Goal: Task Accomplishment & Management: Complete application form

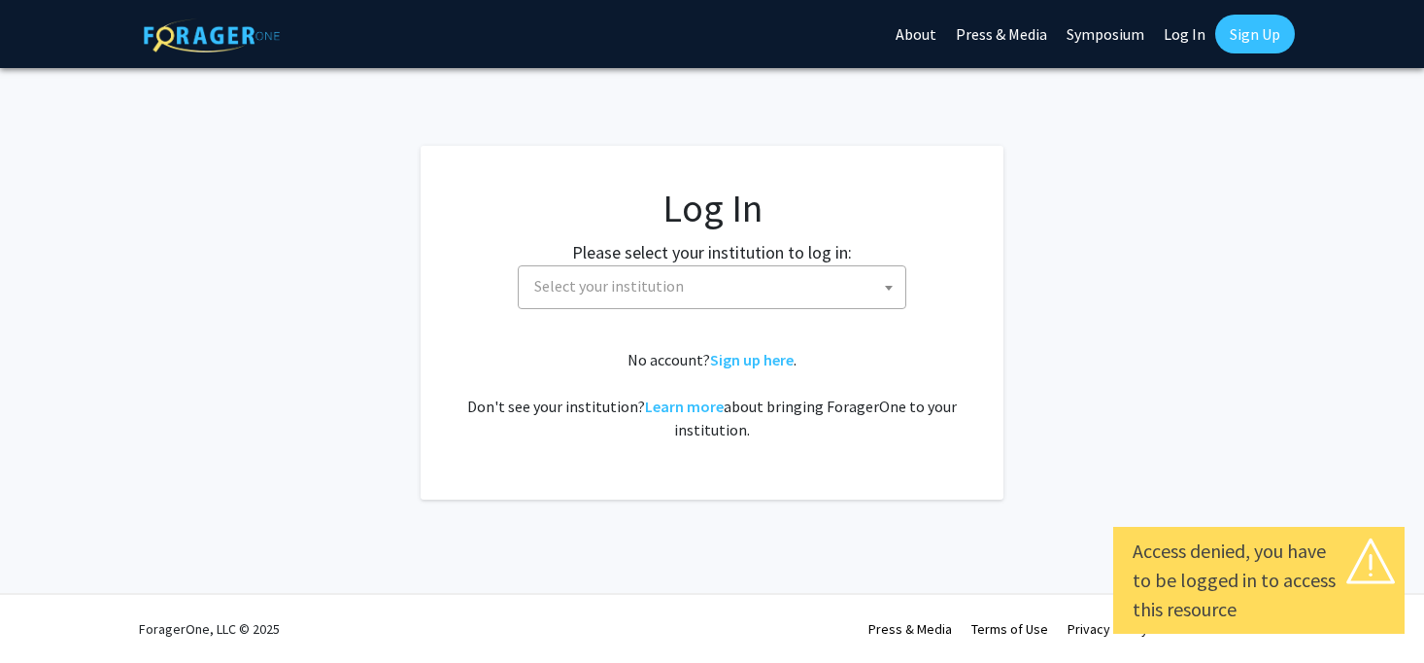
select select
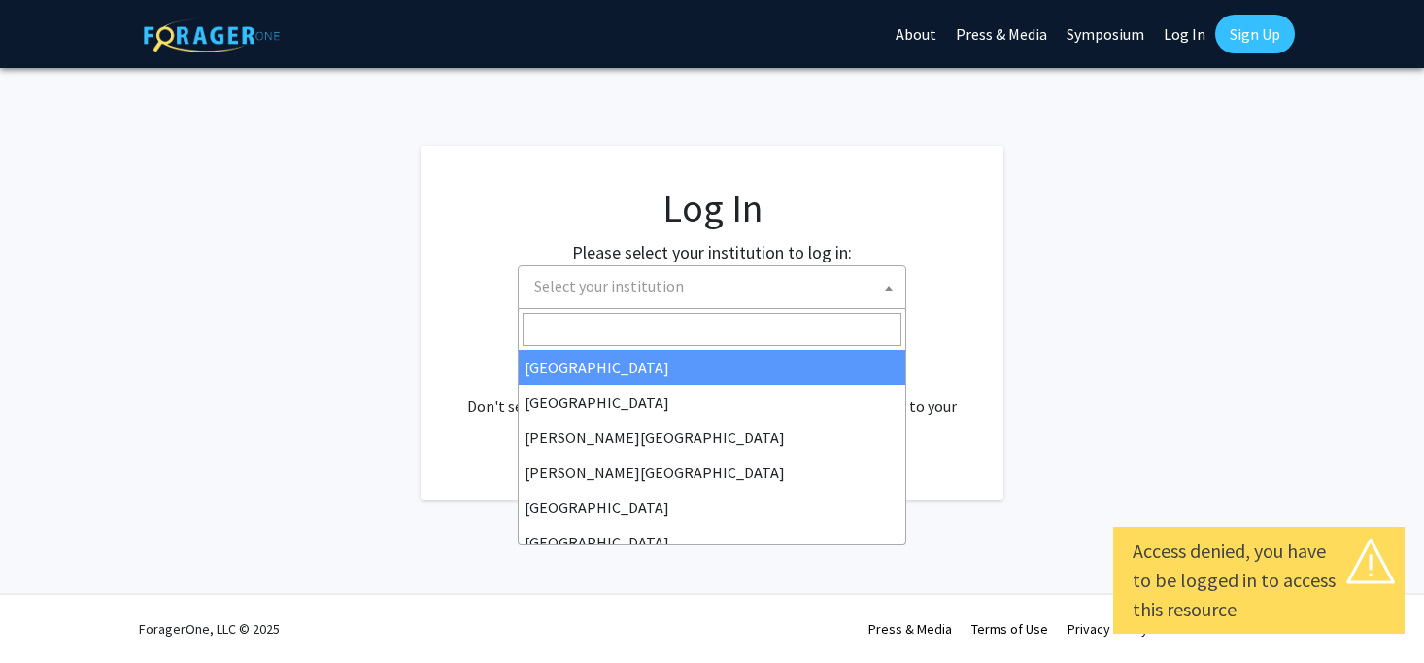
click at [706, 303] on span "Select your institution" at bounding box center [716, 286] width 379 height 40
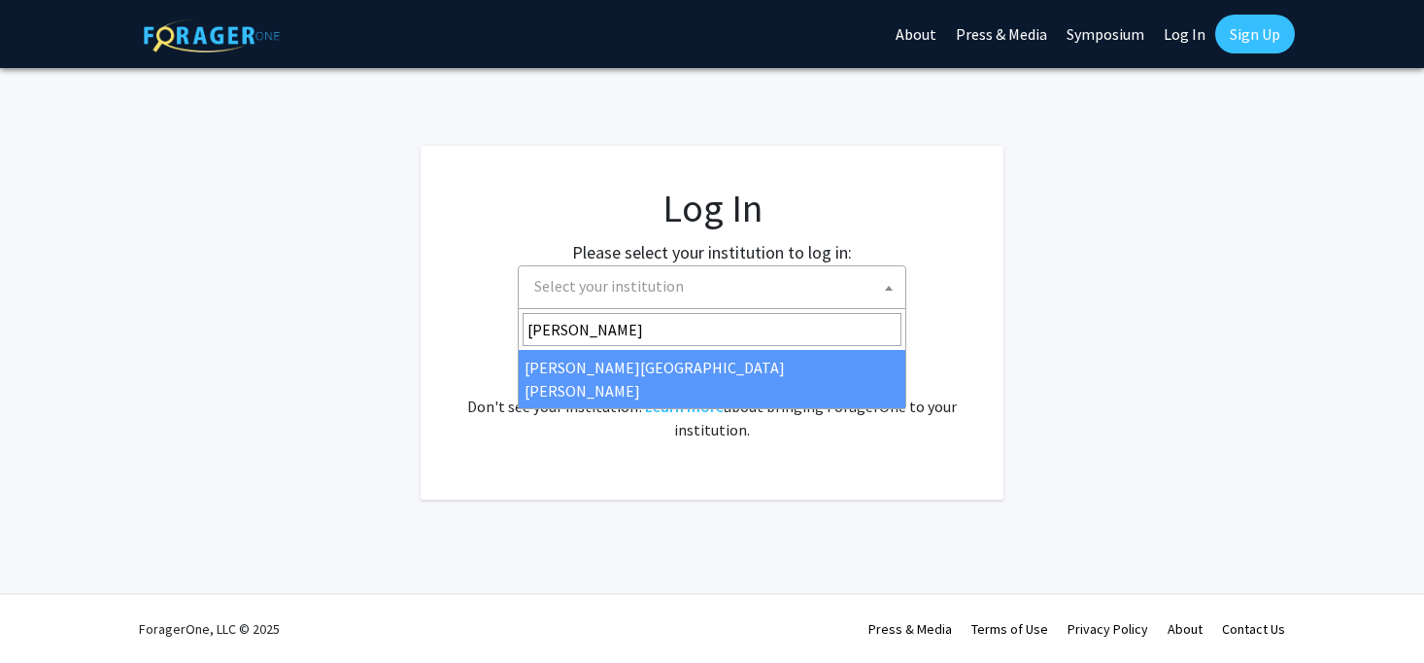
type input "[PERSON_NAME]"
select select "1"
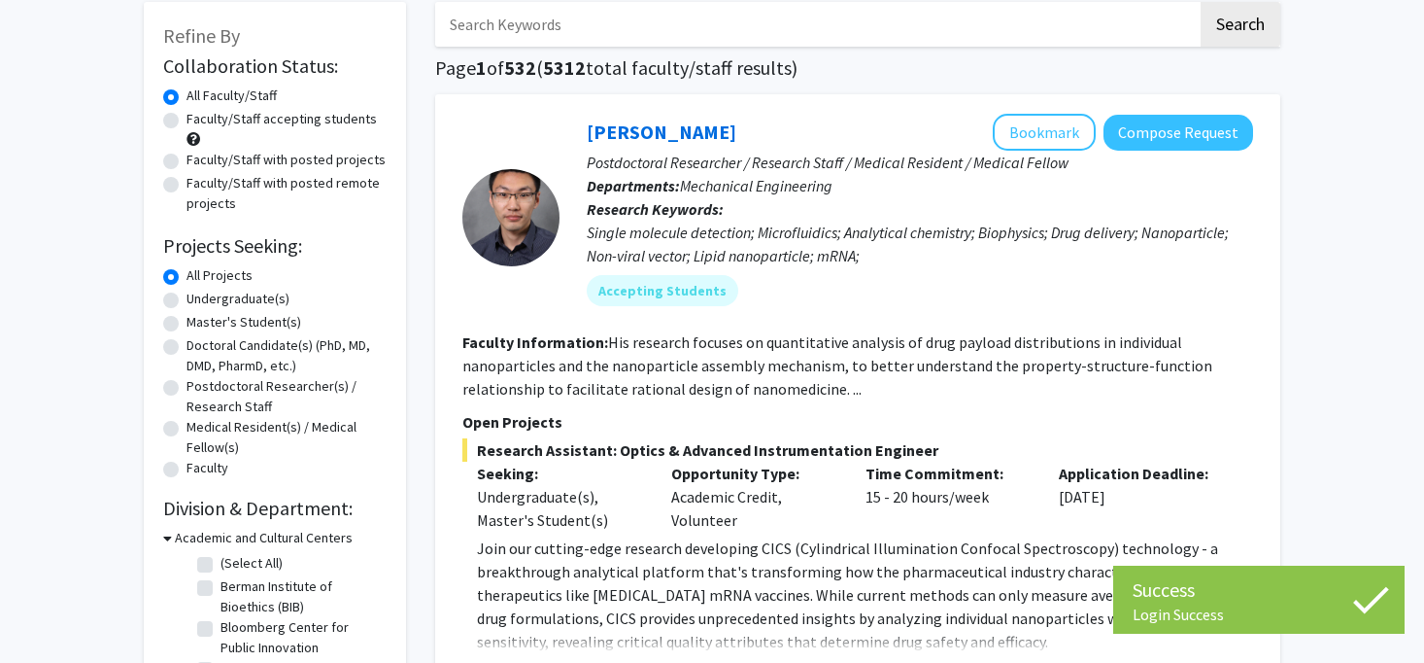
scroll to position [125, 0]
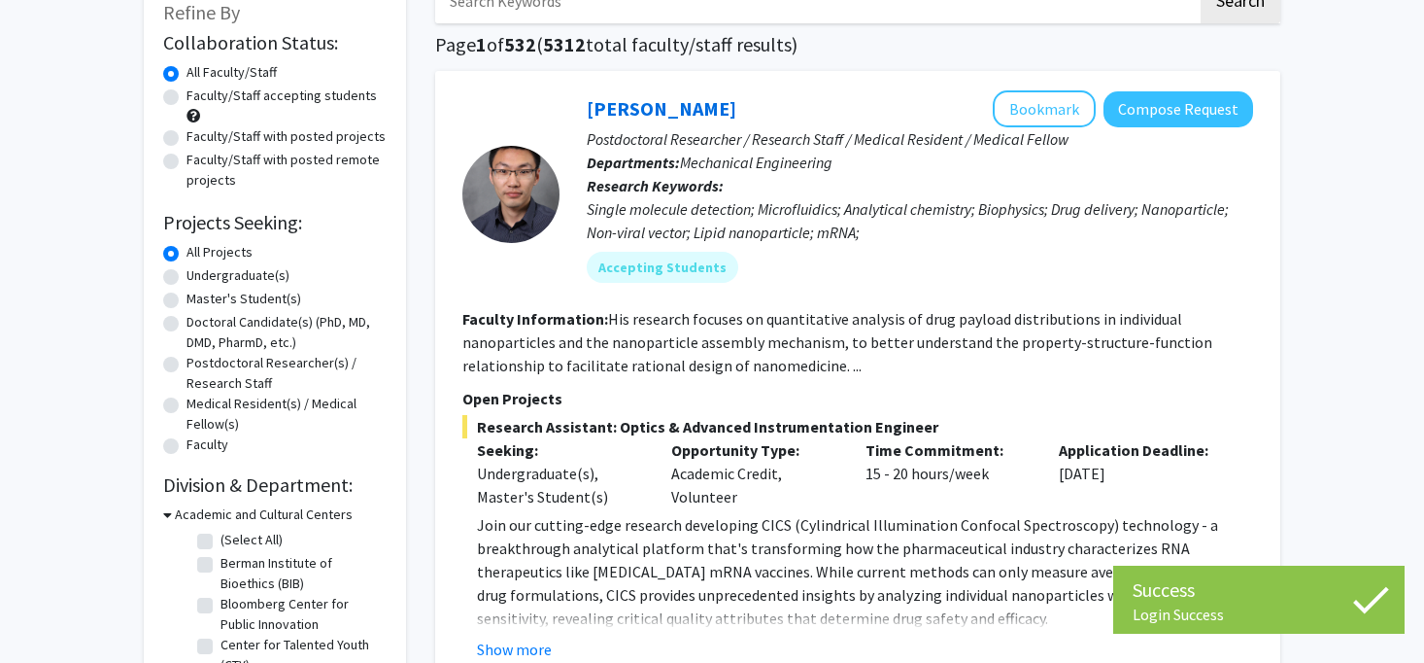
click at [257, 299] on label "Master's Student(s)" at bounding box center [244, 299] width 115 height 20
click at [199, 299] on input "Master's Student(s)" at bounding box center [193, 295] width 13 height 13
radio input "true"
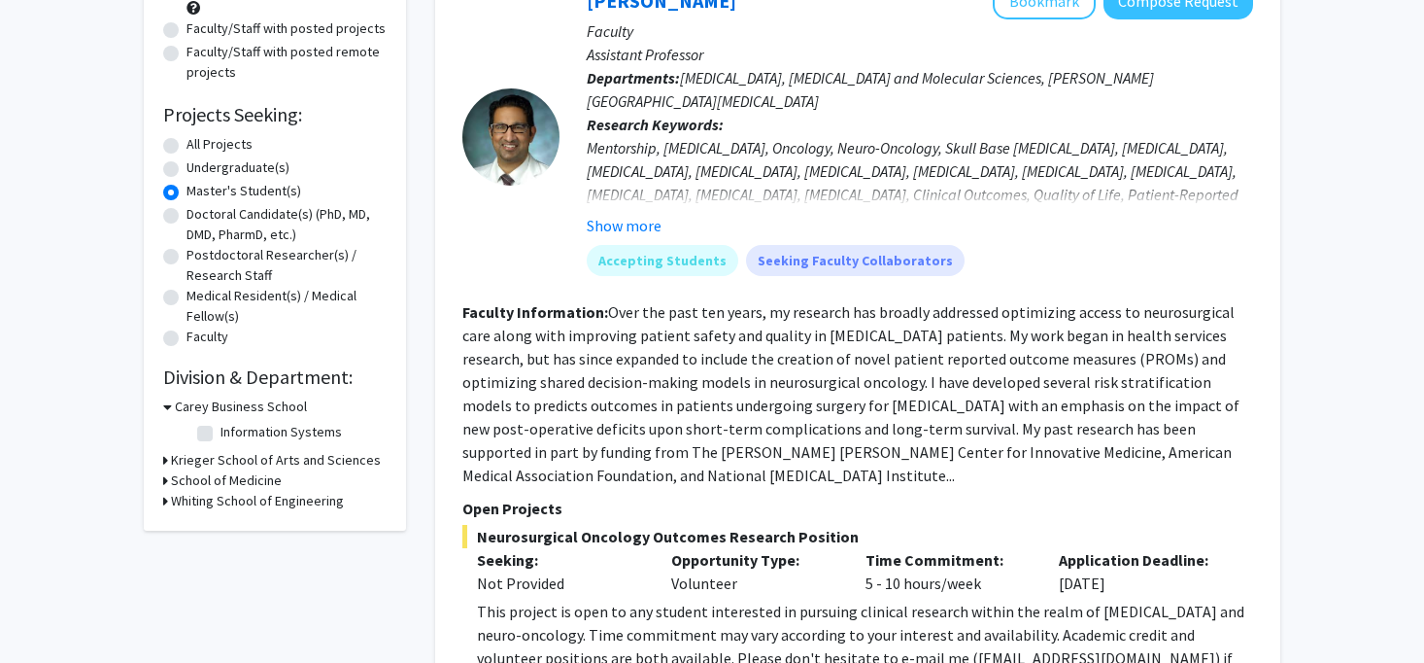
scroll to position [234, 0]
click at [616, 218] on button "Show more" at bounding box center [624, 224] width 75 height 23
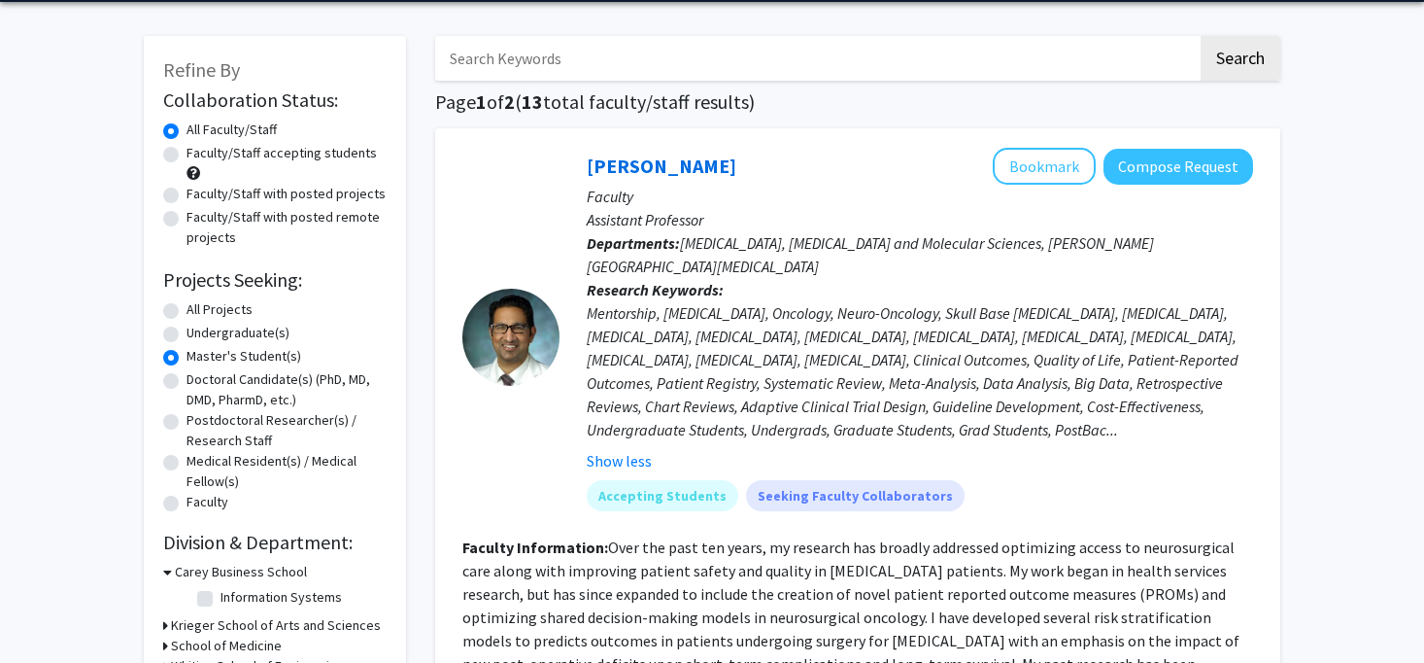
scroll to position [12, 0]
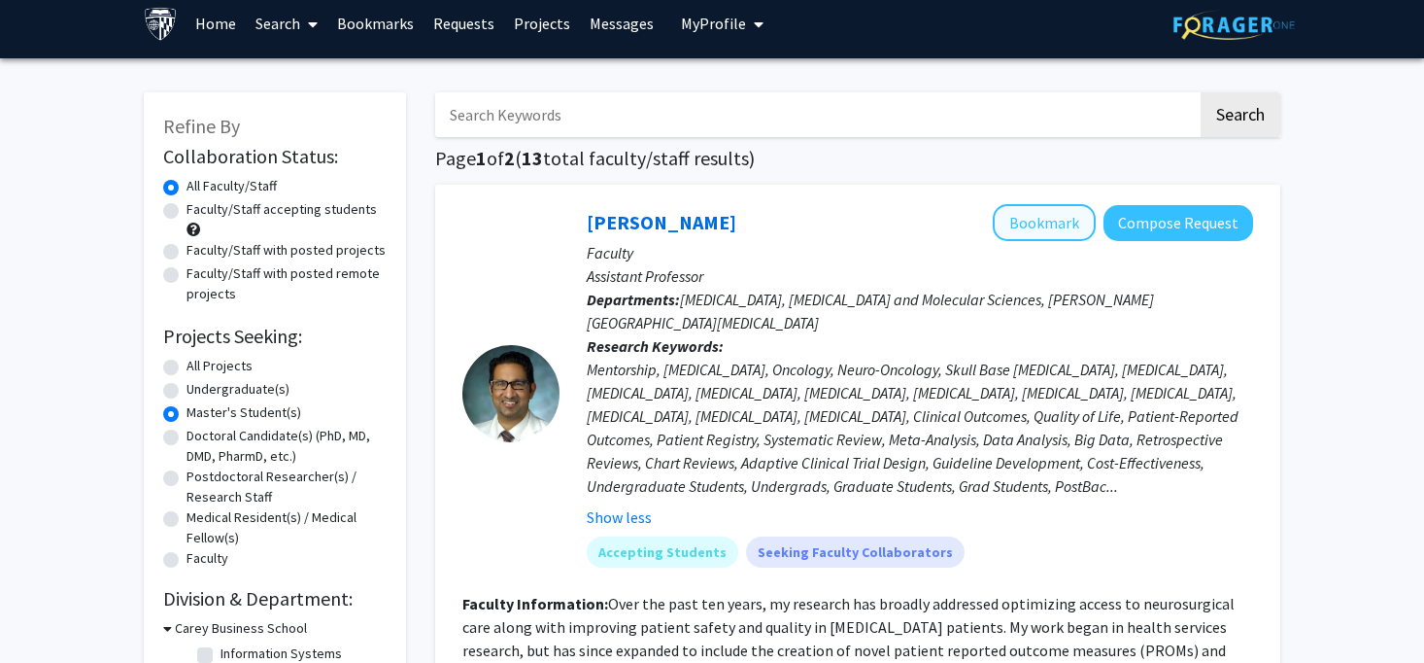
click at [1045, 220] on button "Bookmark" at bounding box center [1044, 222] width 103 height 37
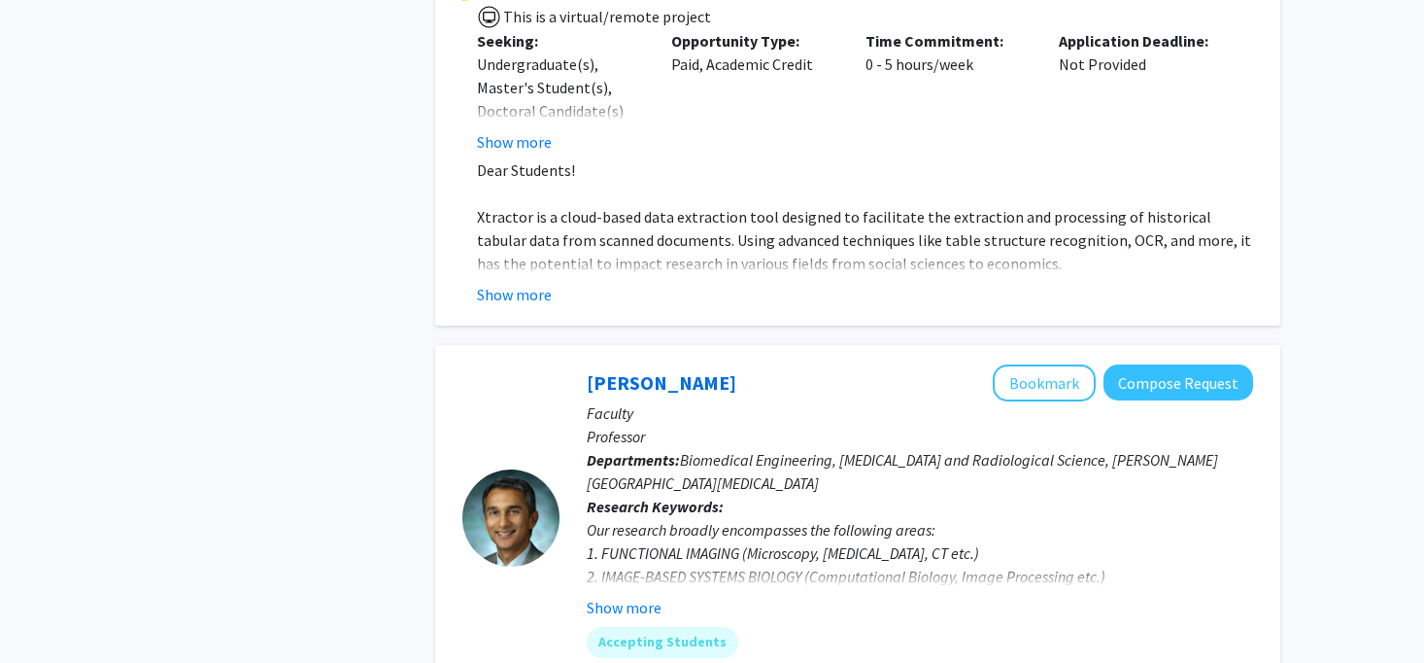
scroll to position [3143, 0]
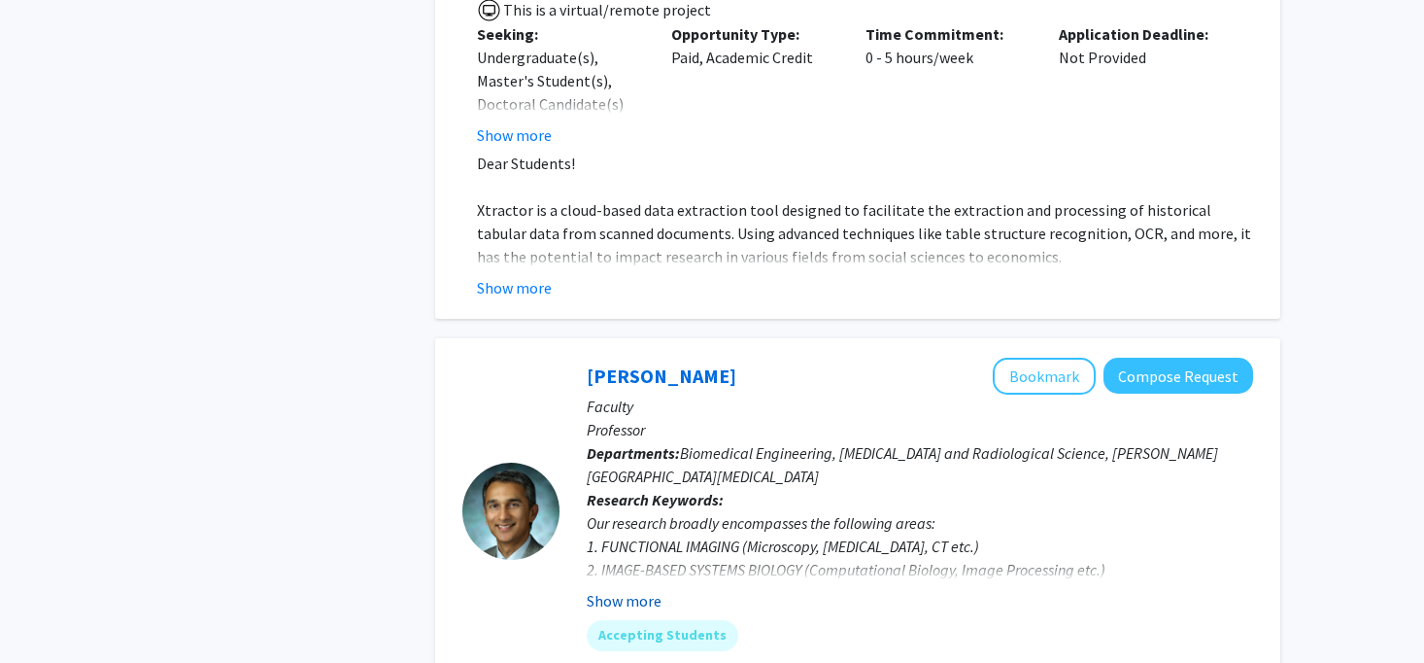
click at [645, 589] on button "Show more" at bounding box center [624, 600] width 75 height 23
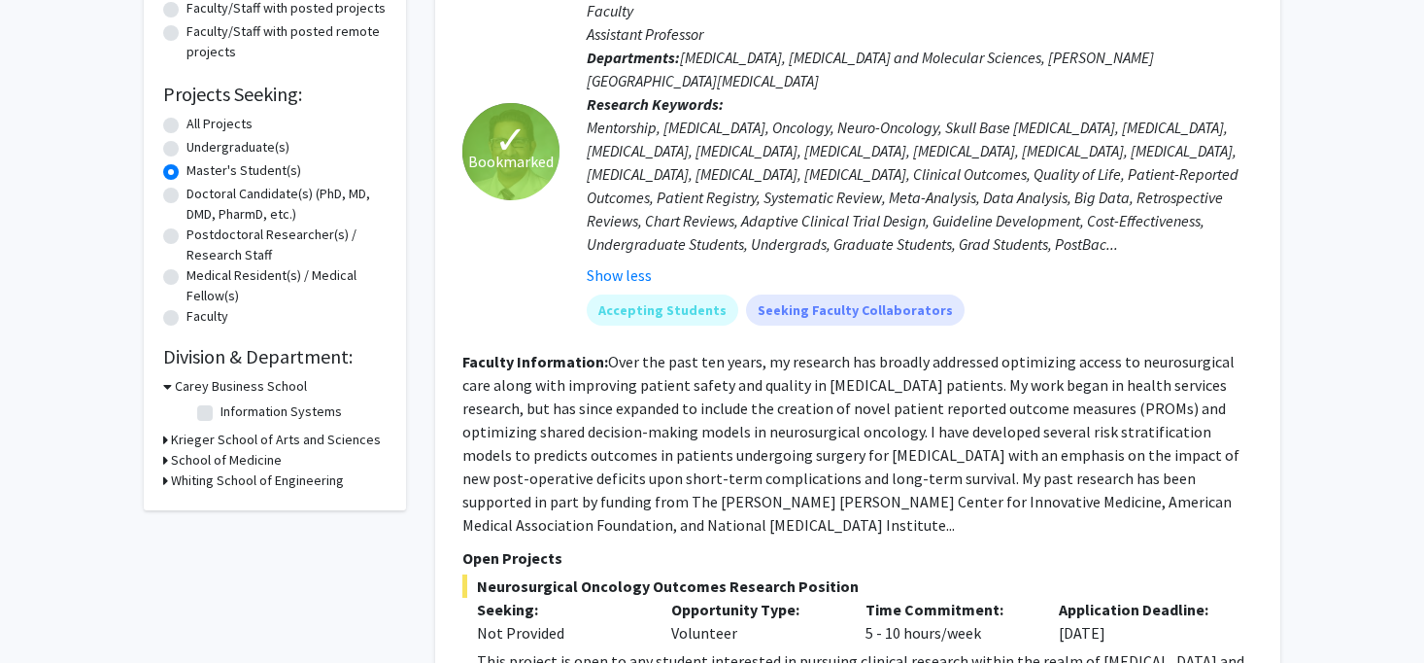
scroll to position [265, 0]
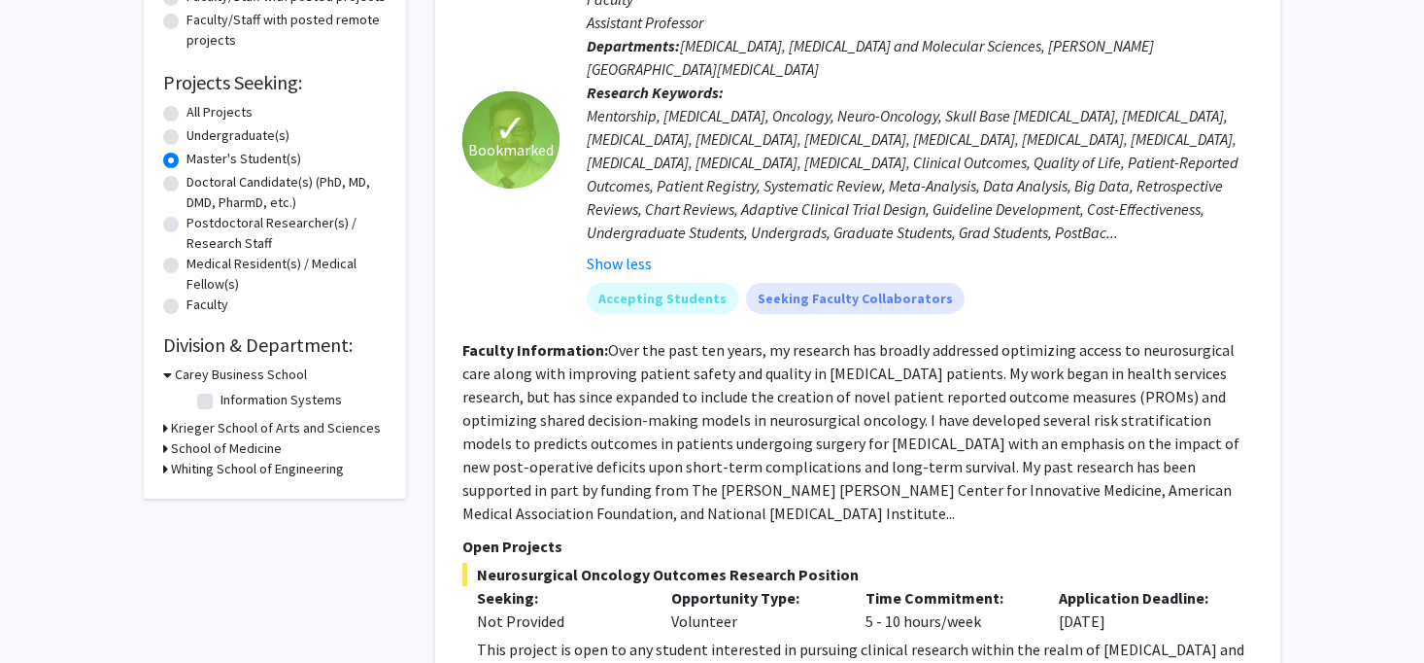
click at [253, 435] on h3 "Krieger School of Arts and Sciences" at bounding box center [276, 428] width 210 height 20
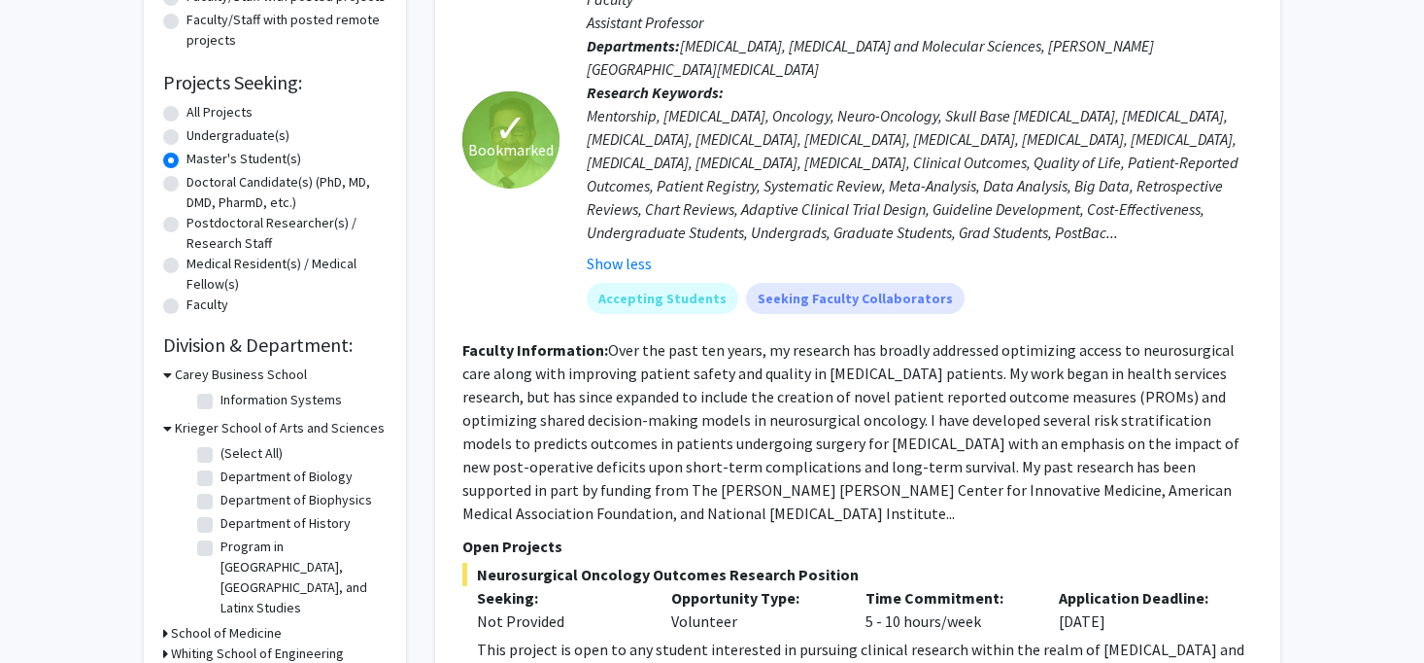
scroll to position [351, 0]
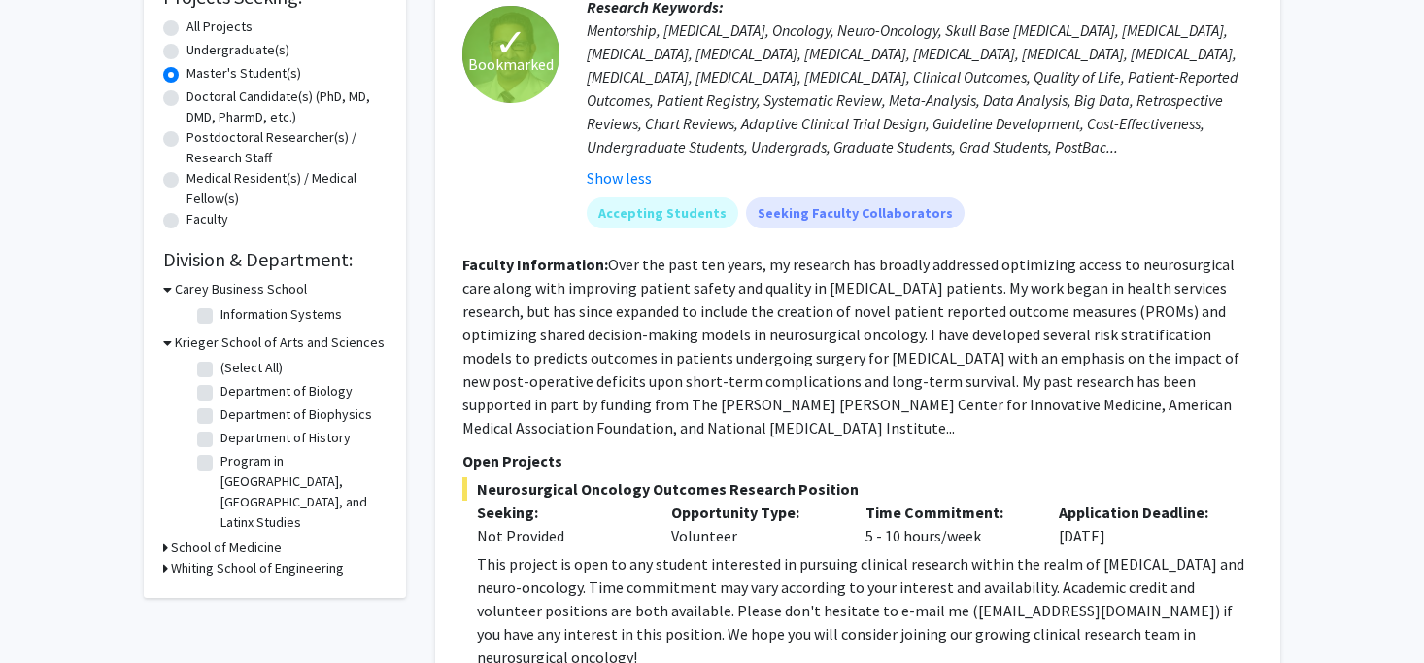
click at [244, 537] on h3 "School of Medicine" at bounding box center [226, 547] width 111 height 20
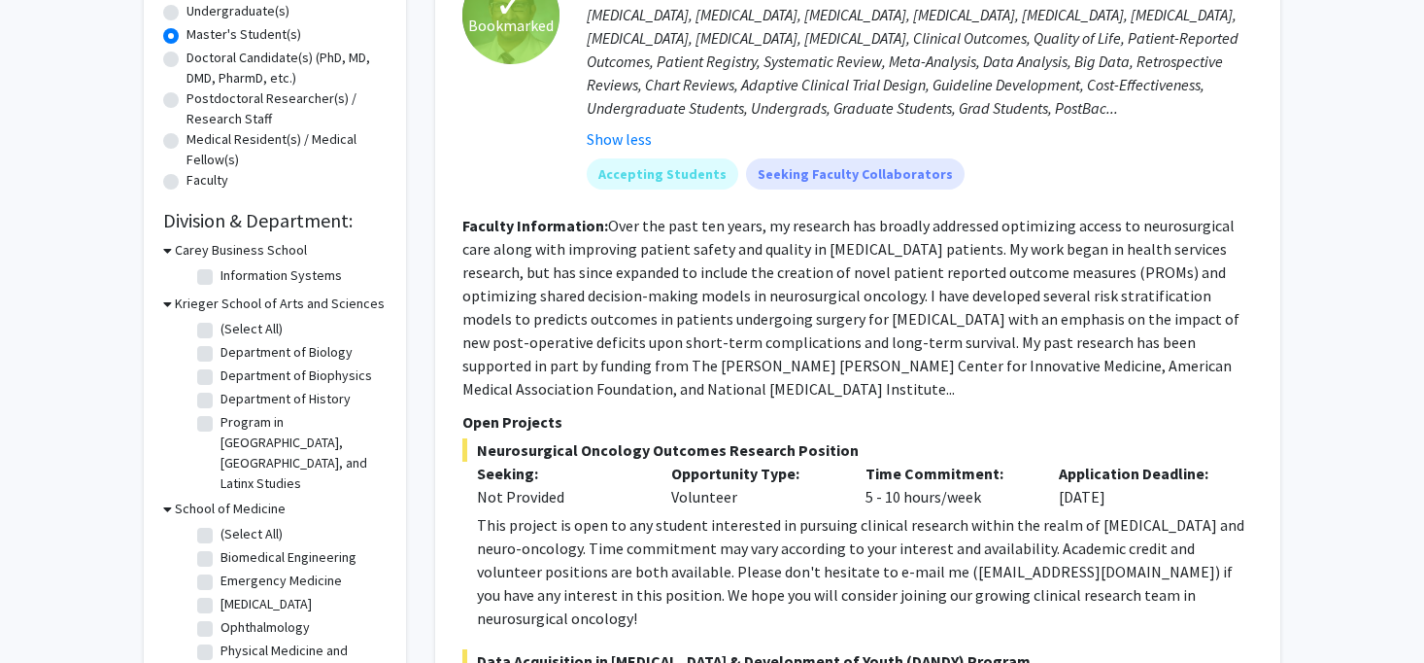
scroll to position [391, 0]
click at [276, 352] on label "Department of Biology" at bounding box center [287, 351] width 132 height 20
click at [233, 352] on input "Department of Biology" at bounding box center [227, 347] width 13 height 13
checkbox input "true"
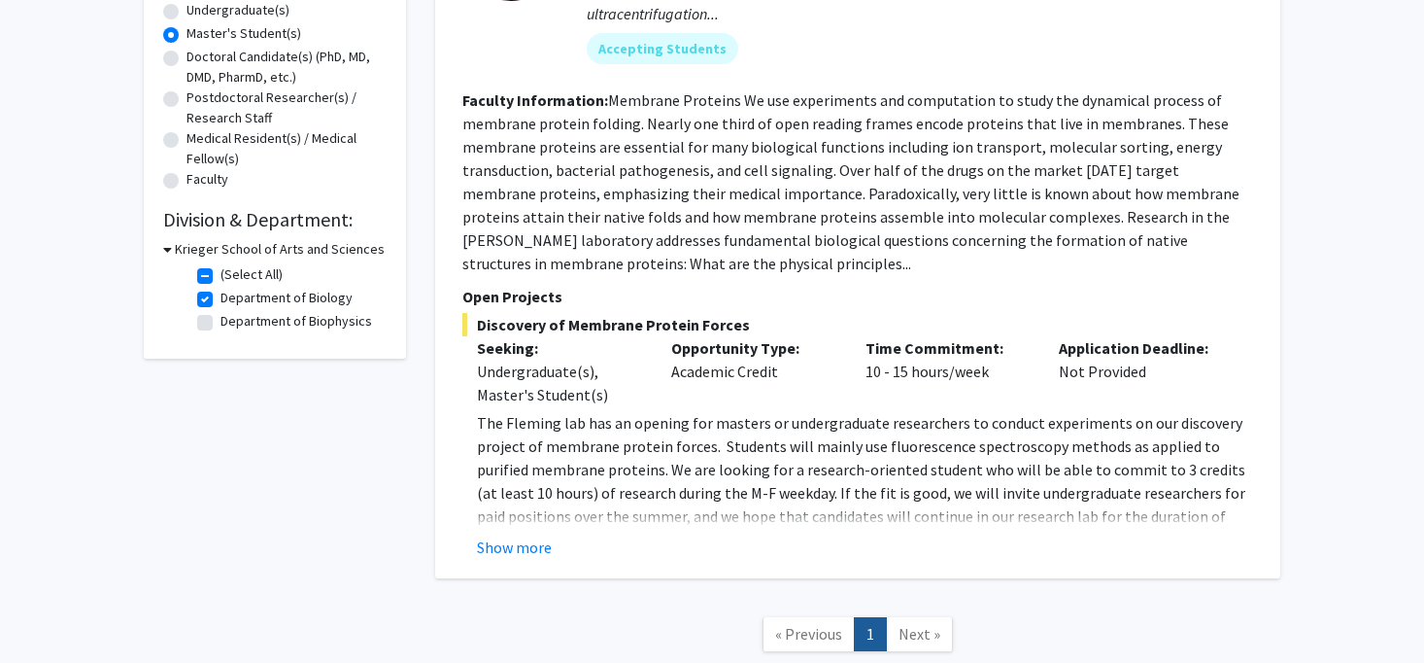
scroll to position [391, 0]
click at [236, 255] on h3 "Krieger School of Arts and Sciences" at bounding box center [280, 249] width 210 height 20
click at [236, 255] on h3 "Krieger School of Arts and Sciences" at bounding box center [276, 249] width 210 height 20
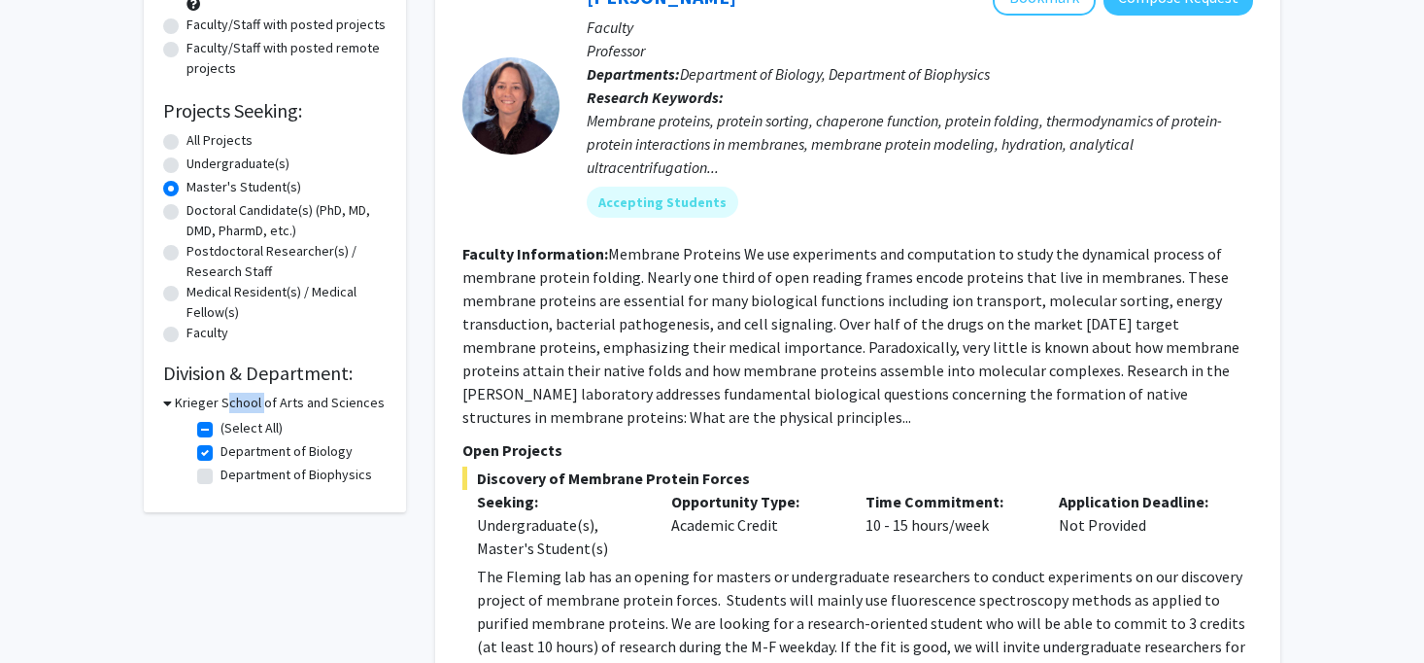
scroll to position [219, 0]
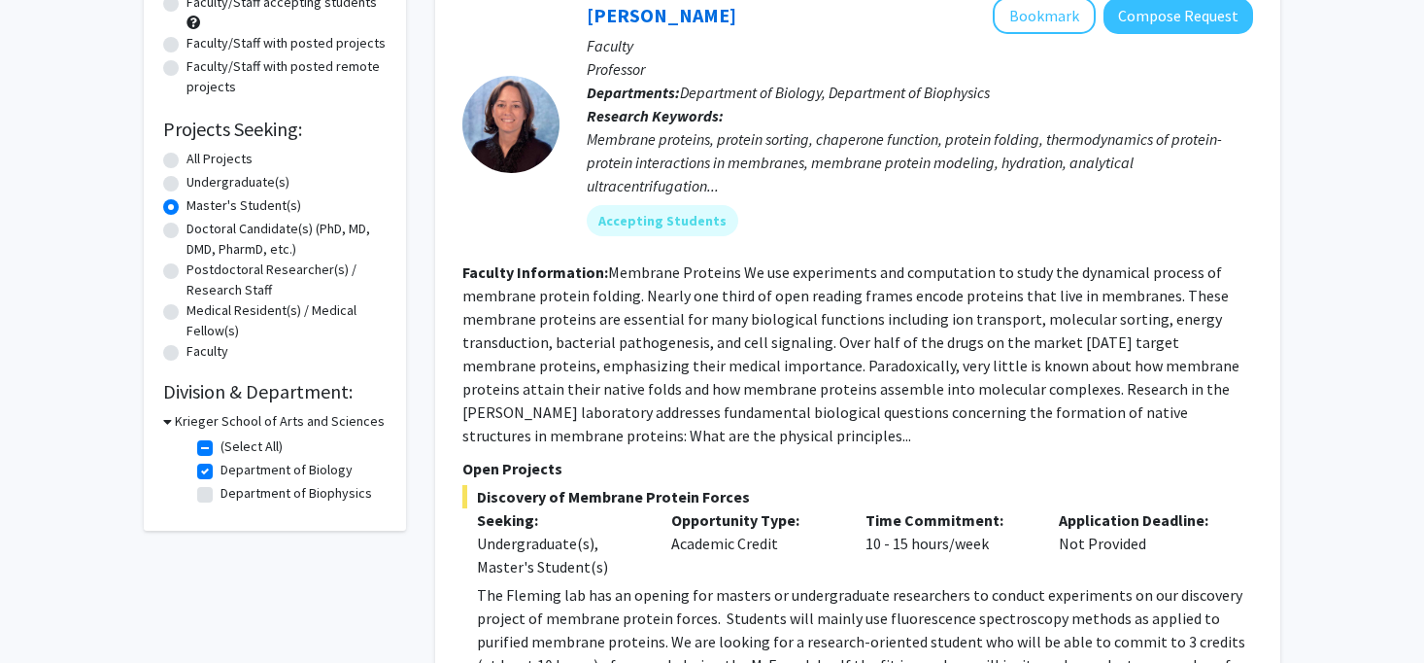
click at [221, 456] on label "(Select All)" at bounding box center [252, 446] width 62 height 20
click at [221, 449] on input "(Select All)" at bounding box center [227, 442] width 13 height 13
checkbox input "false"
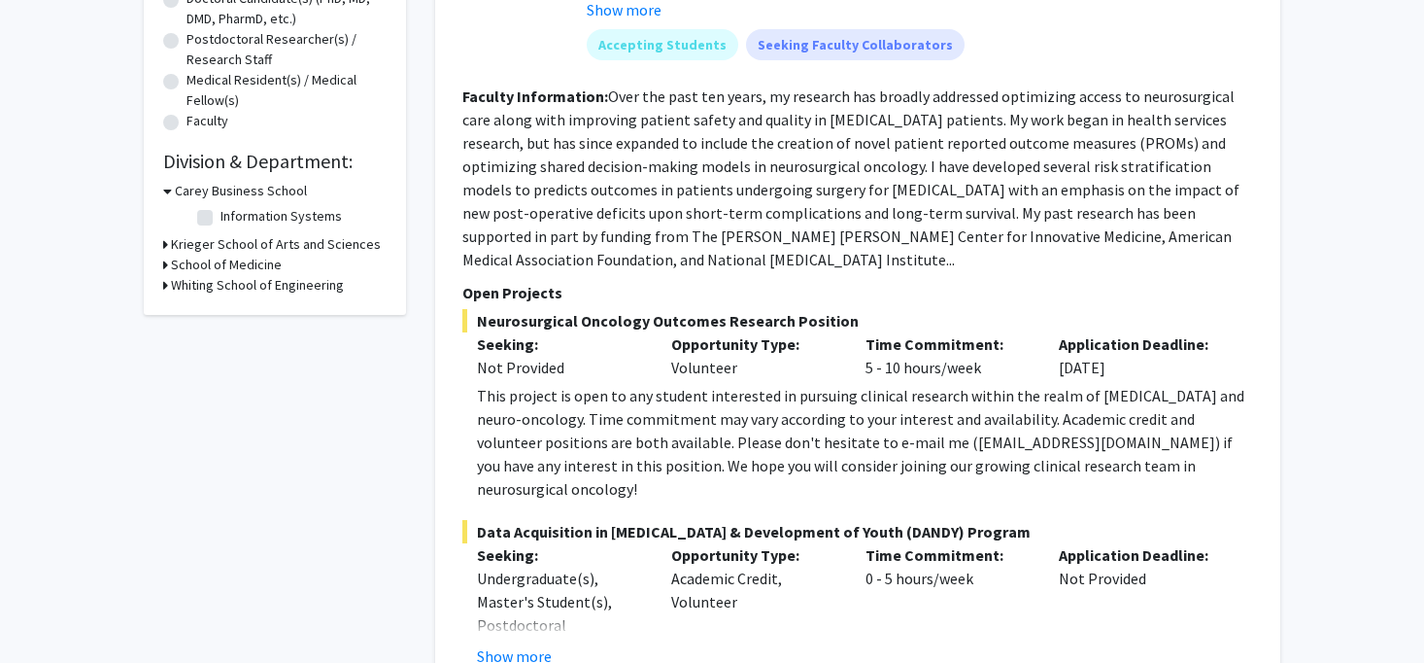
scroll to position [476, 0]
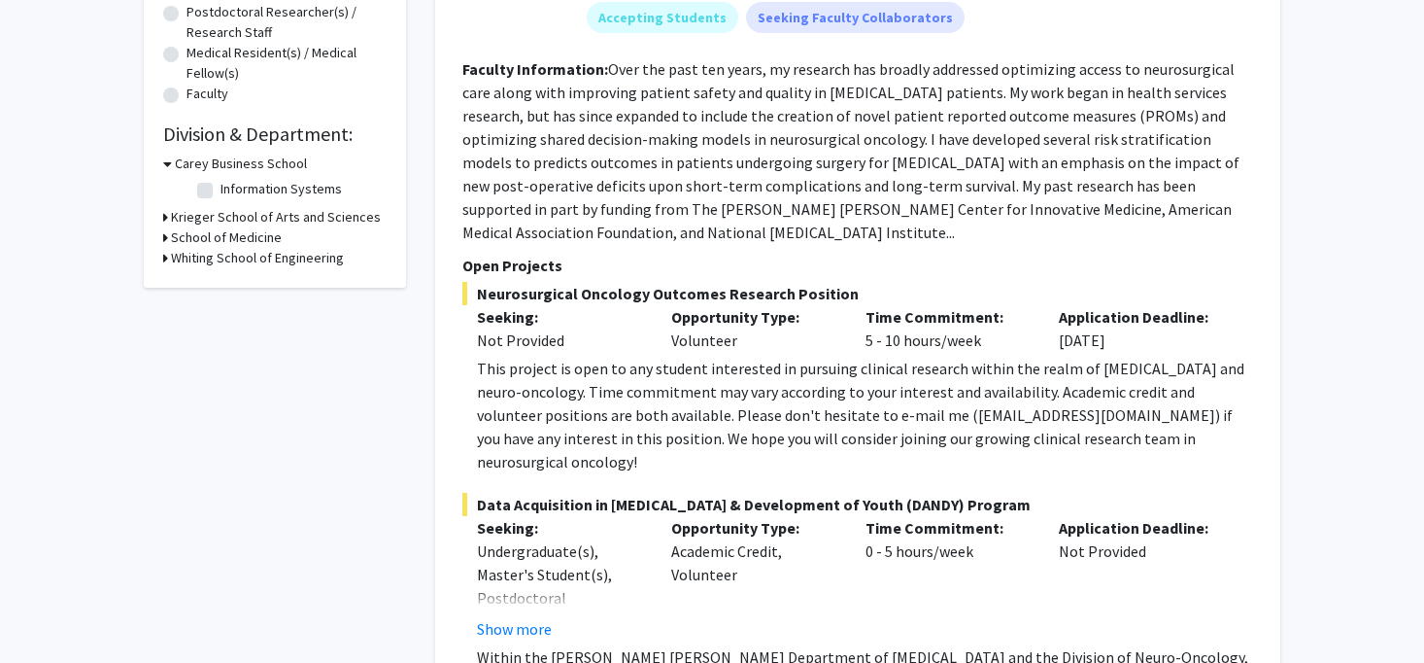
click at [265, 242] on h3 "School of Medicine" at bounding box center [226, 237] width 111 height 20
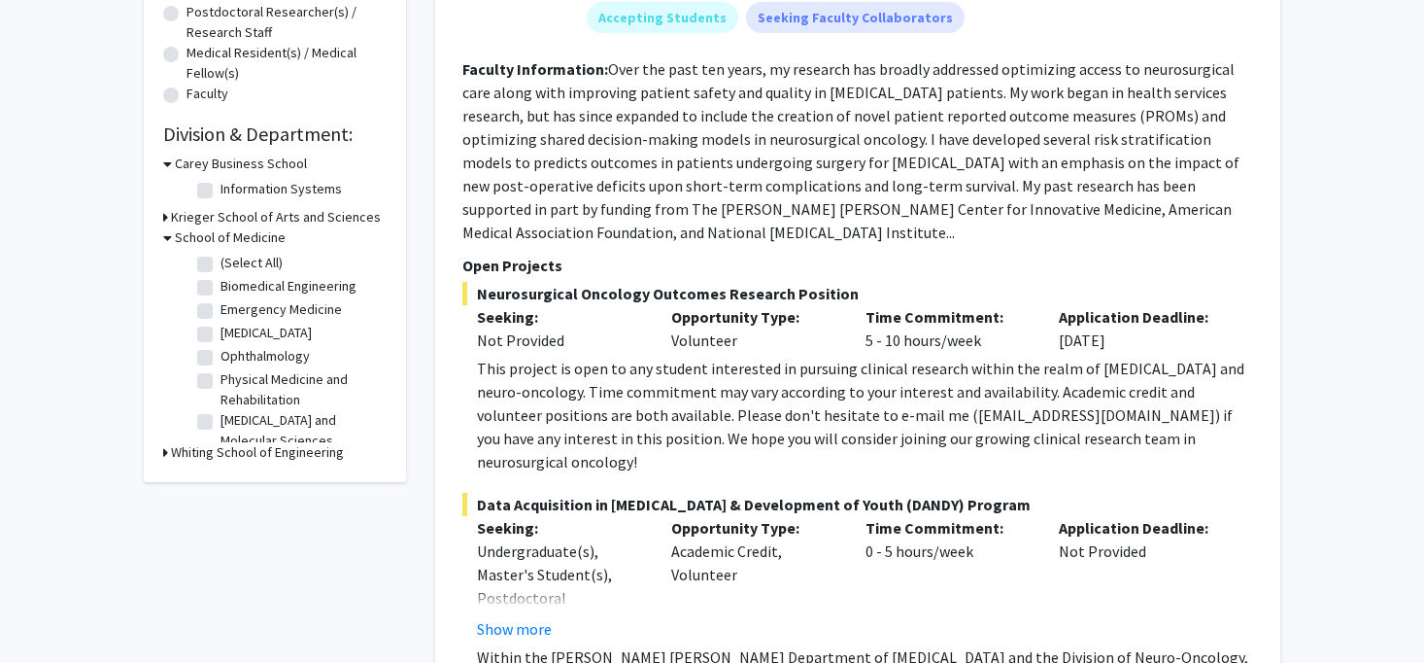
scroll to position [0, 0]
click at [221, 267] on label "(Select All)" at bounding box center [252, 263] width 62 height 20
click at [221, 265] on input "(Select All)" at bounding box center [227, 259] width 13 height 13
checkbox input "true"
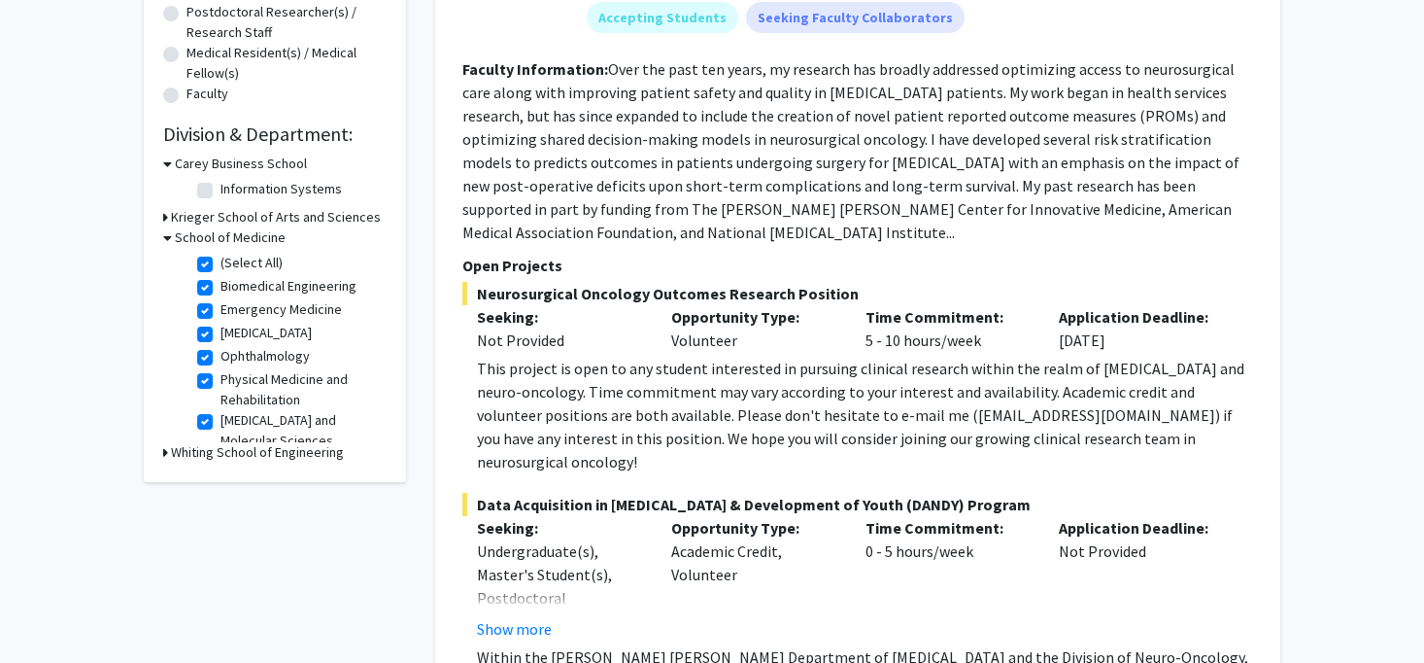
checkbox input "true"
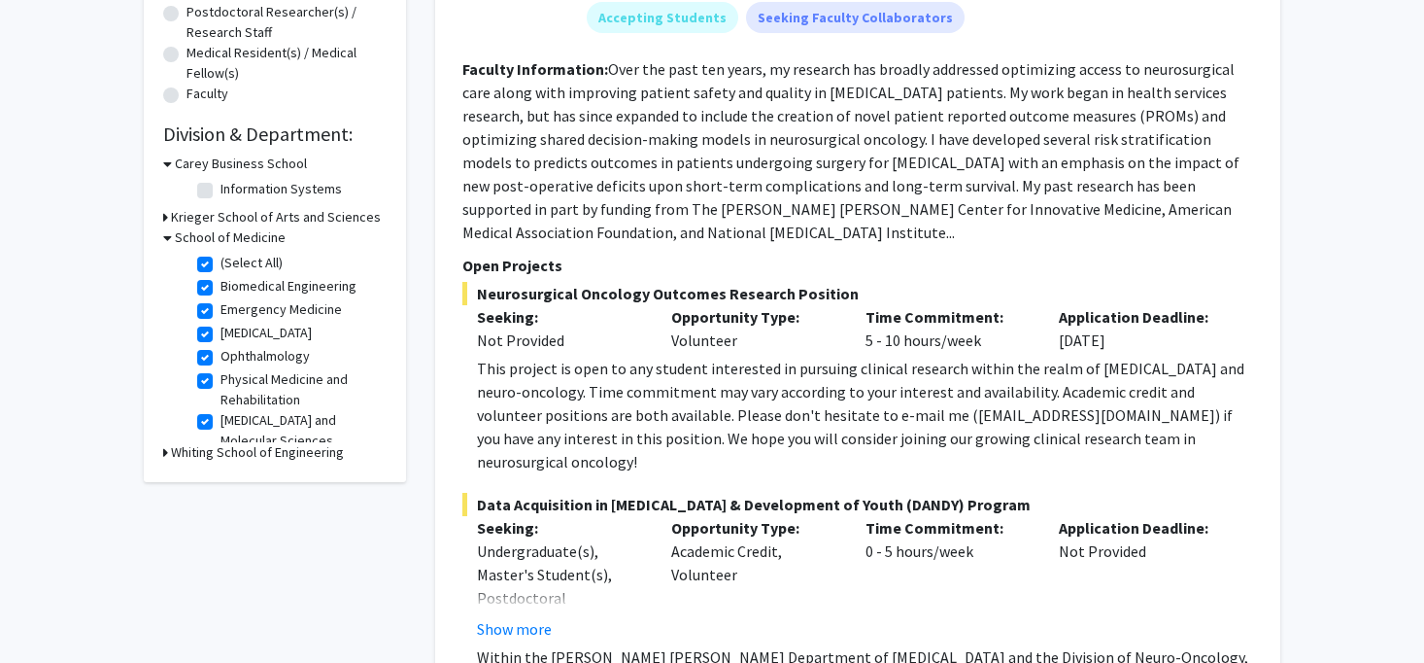
checkbox input "true"
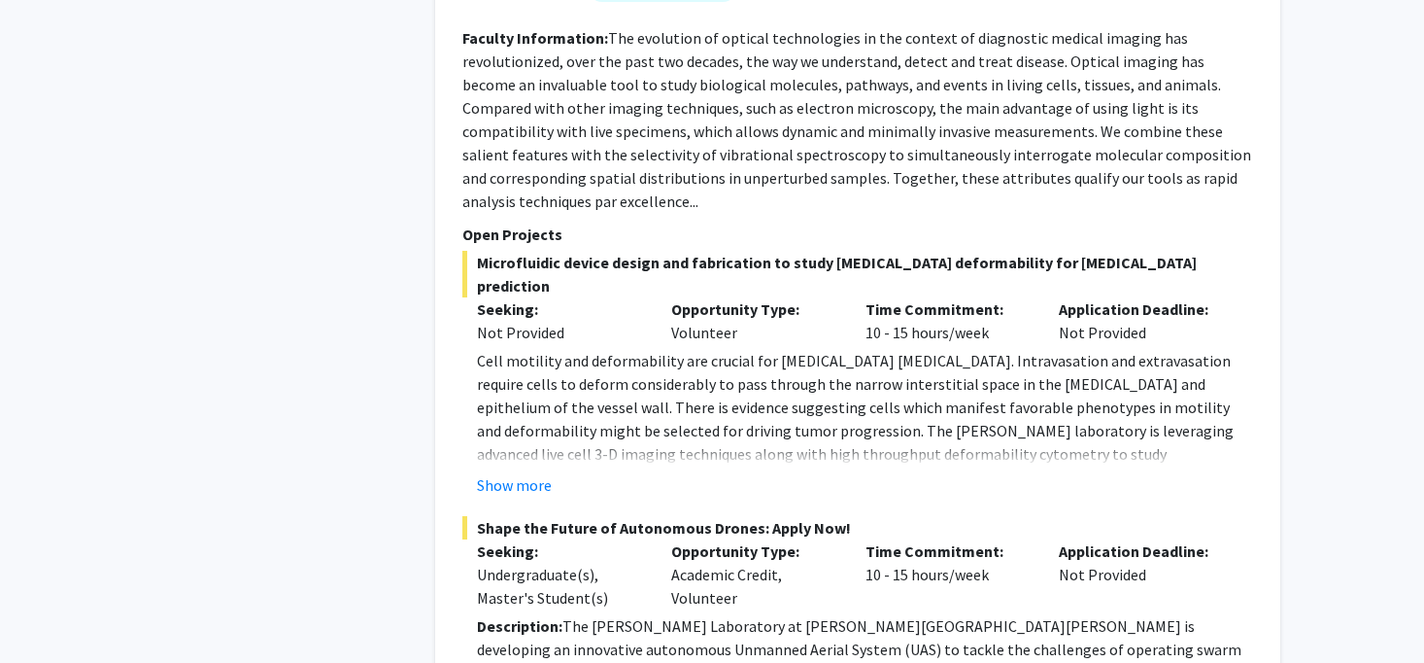
scroll to position [6382, 0]
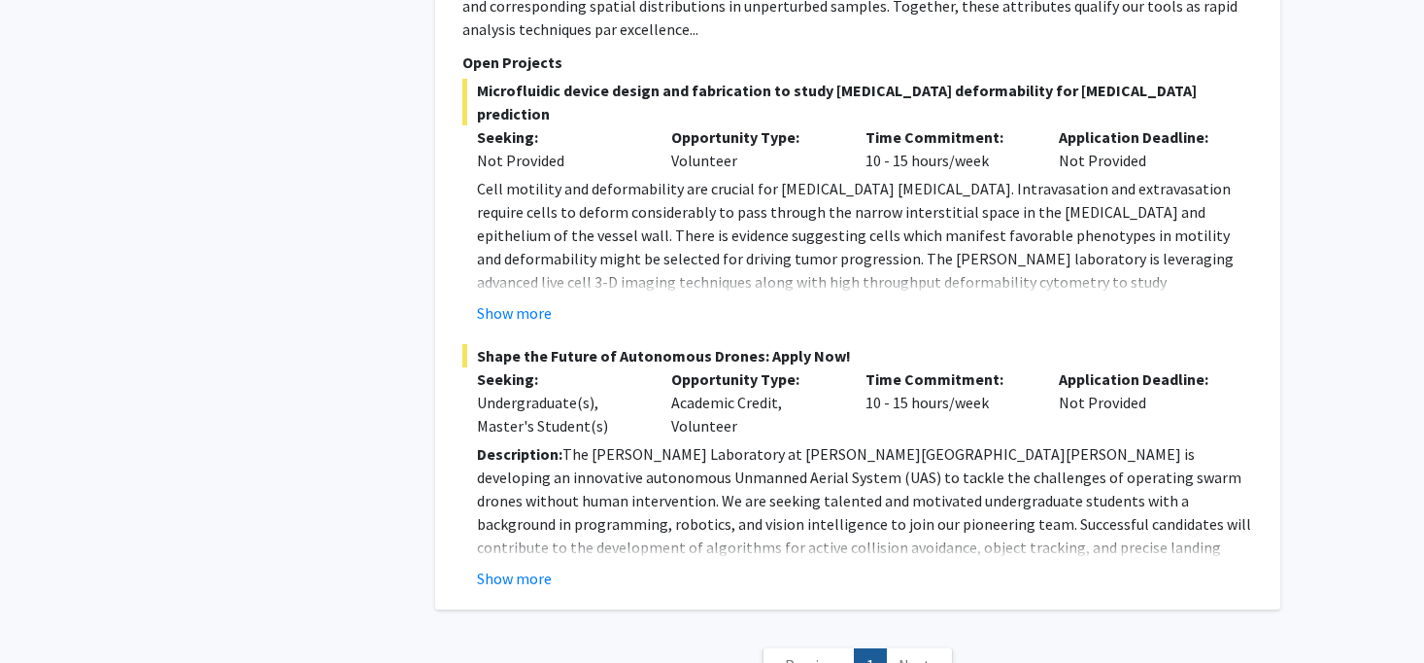
click at [926, 648] on link "Next »" at bounding box center [919, 665] width 67 height 34
click at [926, 655] on span "Next »" at bounding box center [920, 664] width 42 height 19
click at [518, 567] on button "Show more" at bounding box center [514, 578] width 75 height 23
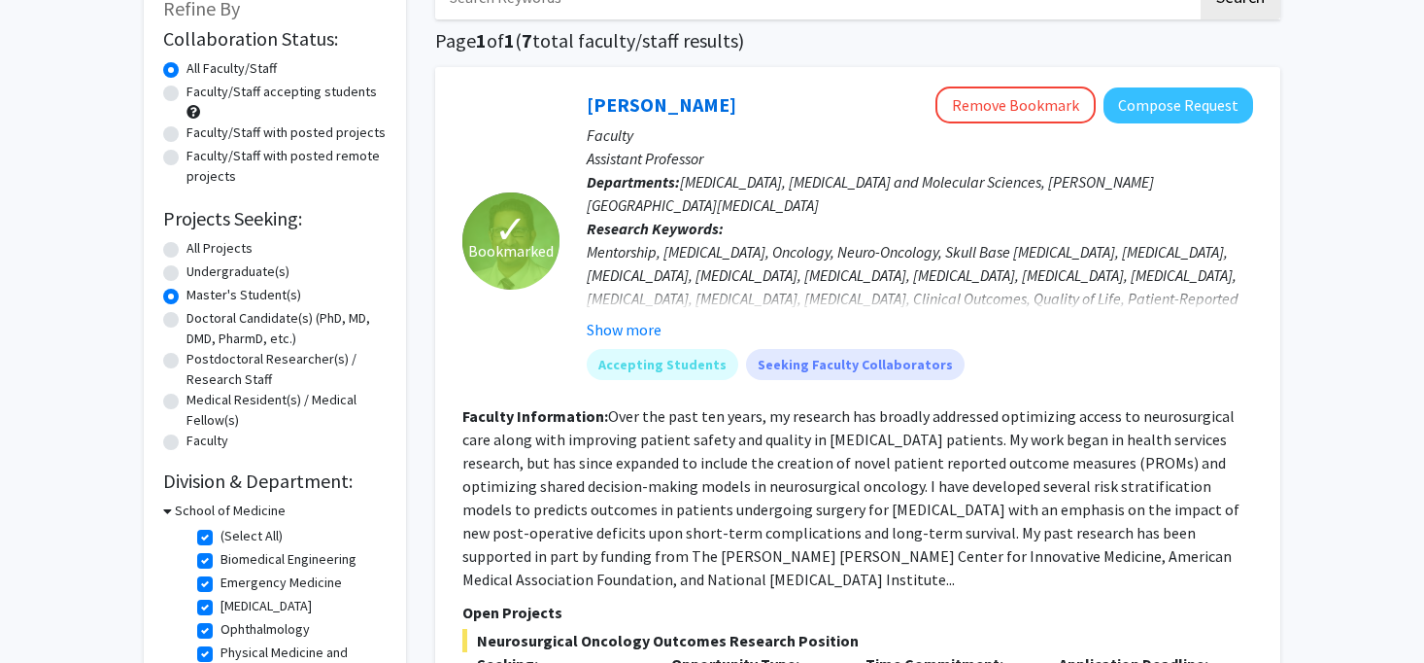
scroll to position [129, 0]
click at [641, 331] on button "Show more" at bounding box center [624, 329] width 75 height 23
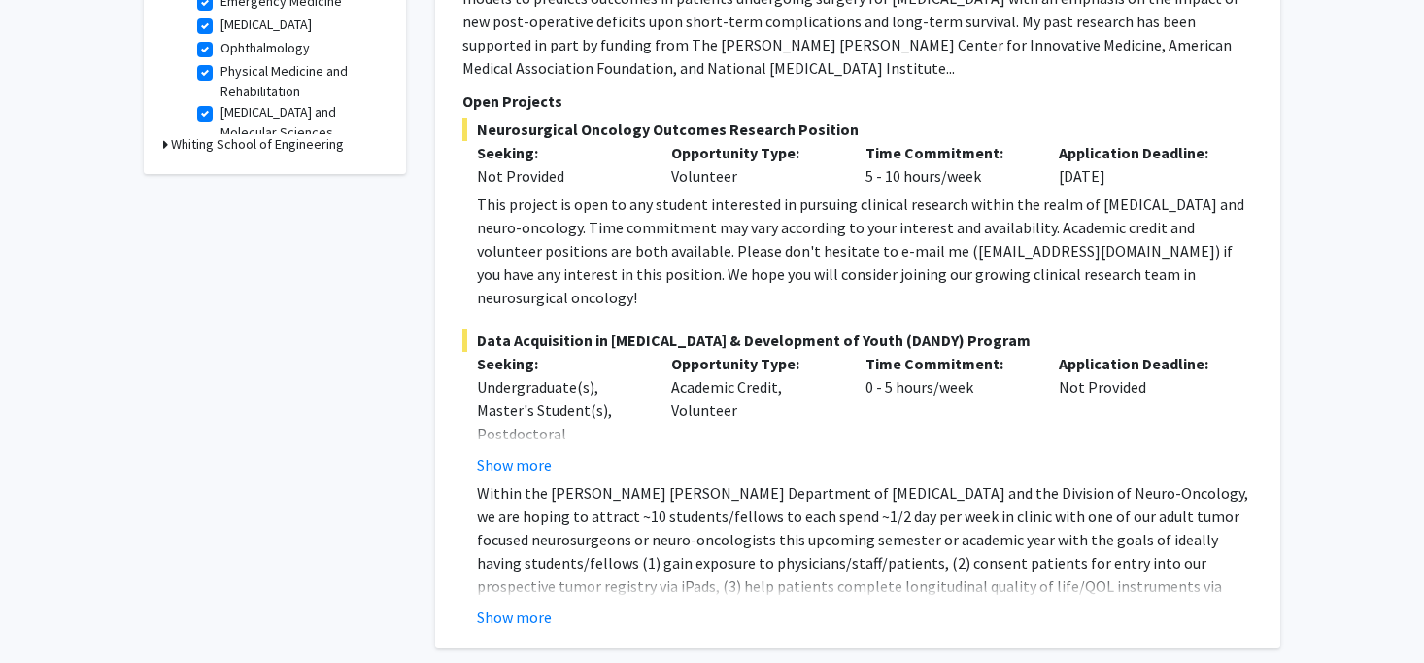
scroll to position [714, 0]
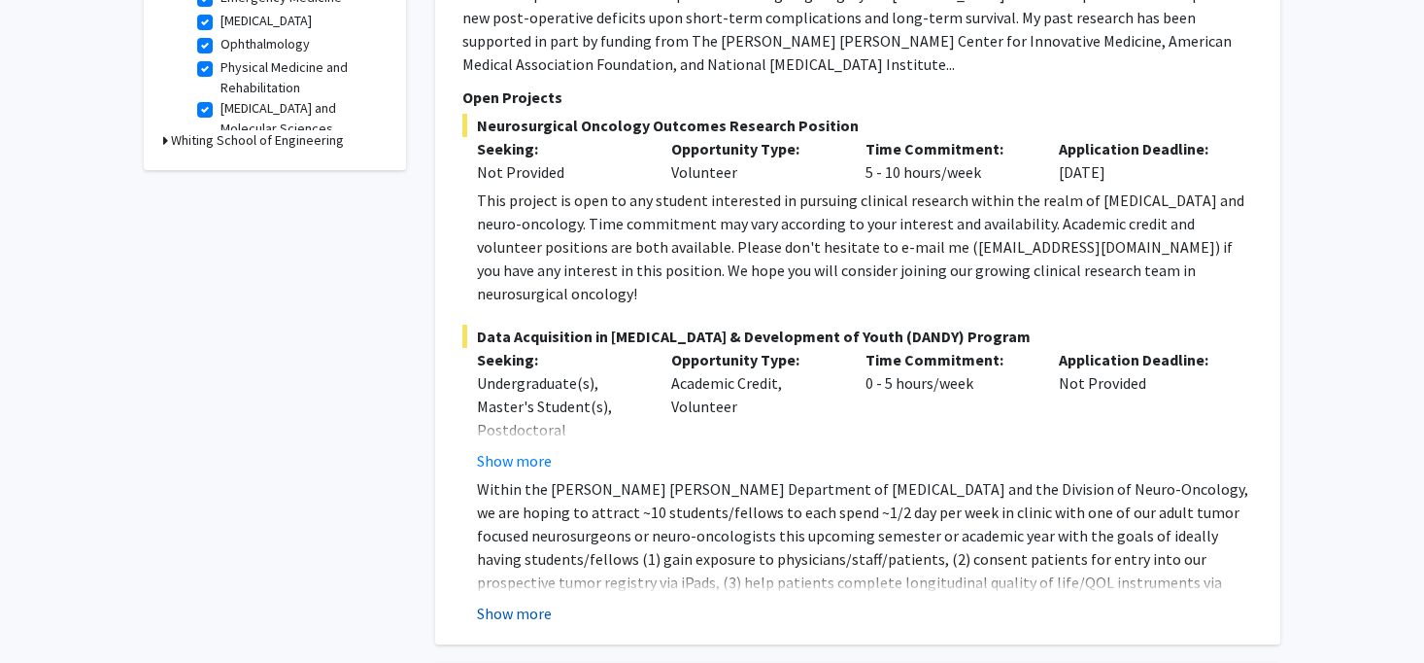
click at [534, 601] on button "Show more" at bounding box center [514, 612] width 75 height 23
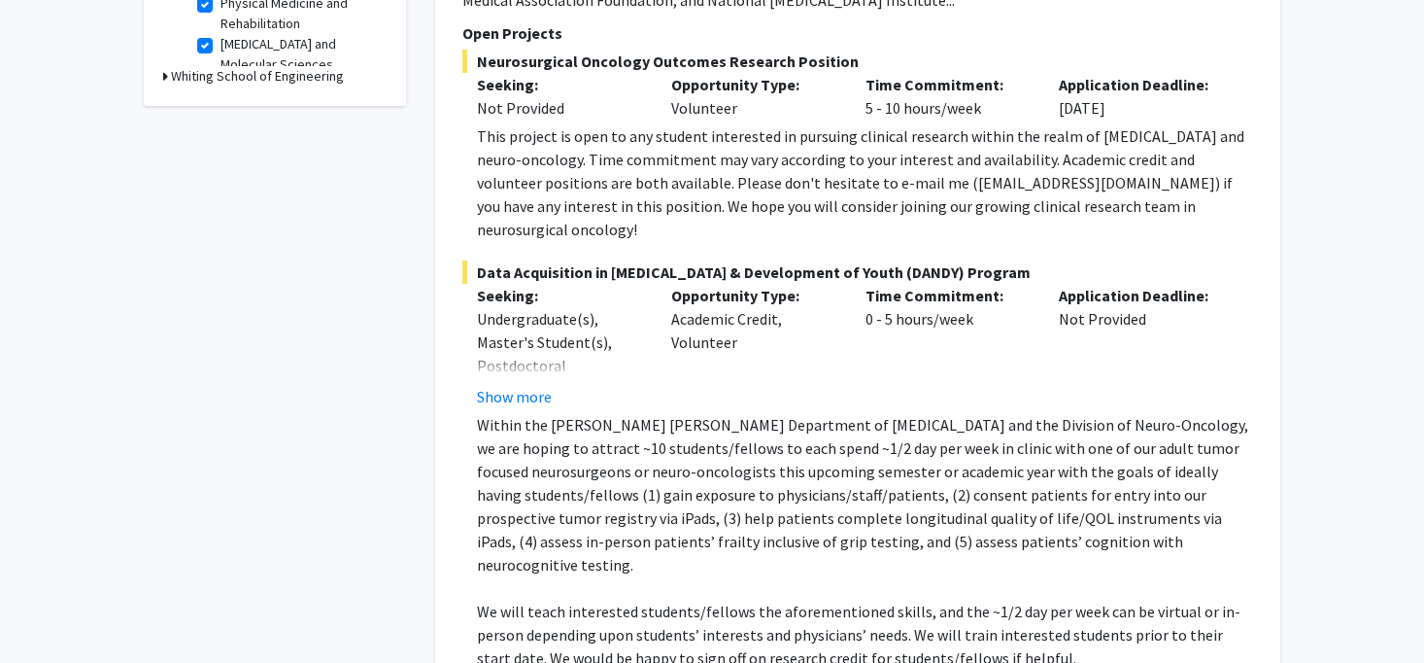
scroll to position [941, 0]
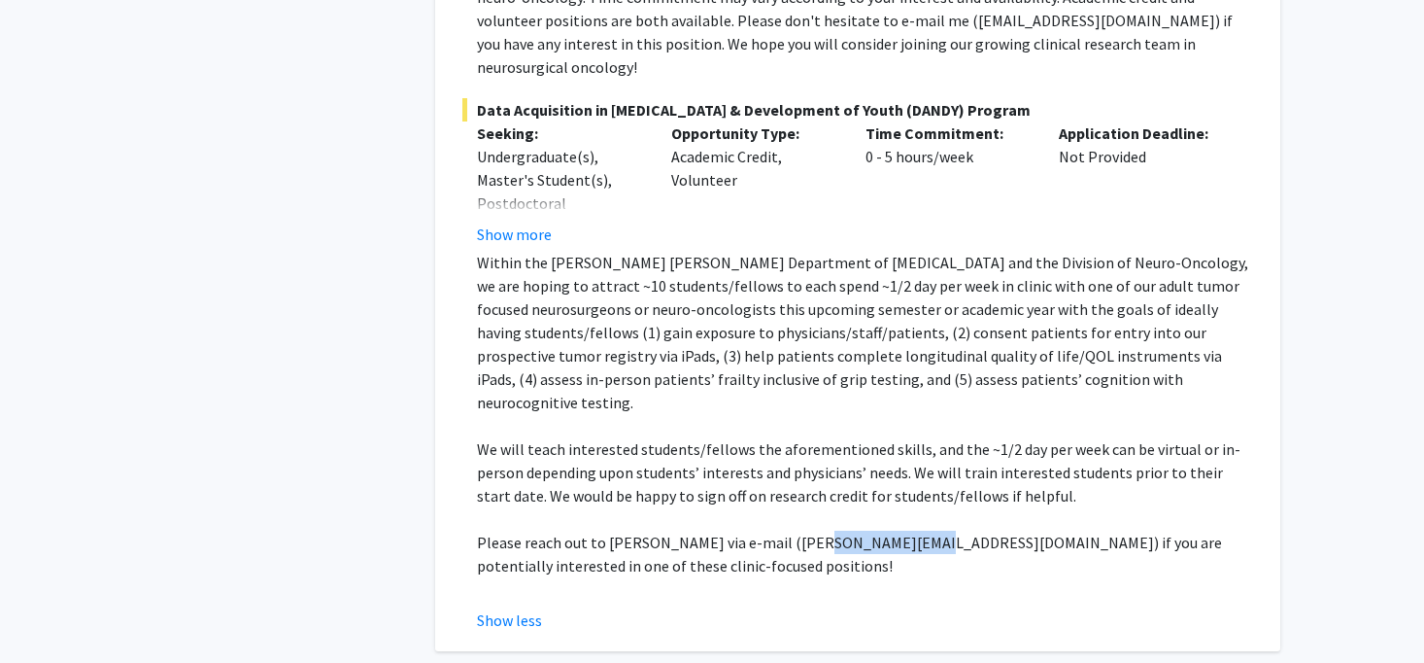
drag, startPoint x: 791, startPoint y: 476, endPoint x: 894, endPoint y: 476, distance: 103.0
click at [894, 531] on p "Please reach out to [PERSON_NAME] via e-mail ([PERSON_NAME][EMAIL_ADDRESS][DOMA…" at bounding box center [865, 554] width 776 height 47
copy p "[PERSON_NAME][EMAIL_ADDRESS][DOMAIN_NAME]"
click at [949, 414] on p at bounding box center [865, 425] width 776 height 23
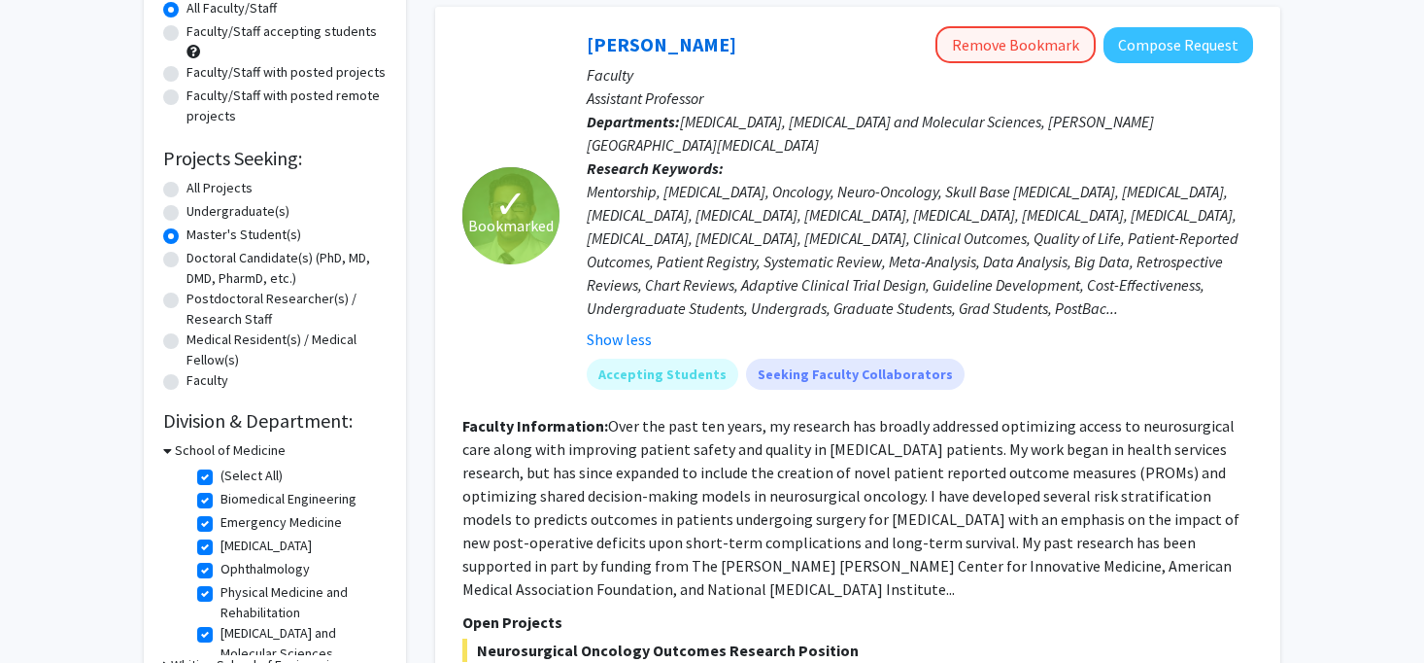
scroll to position [82, 0]
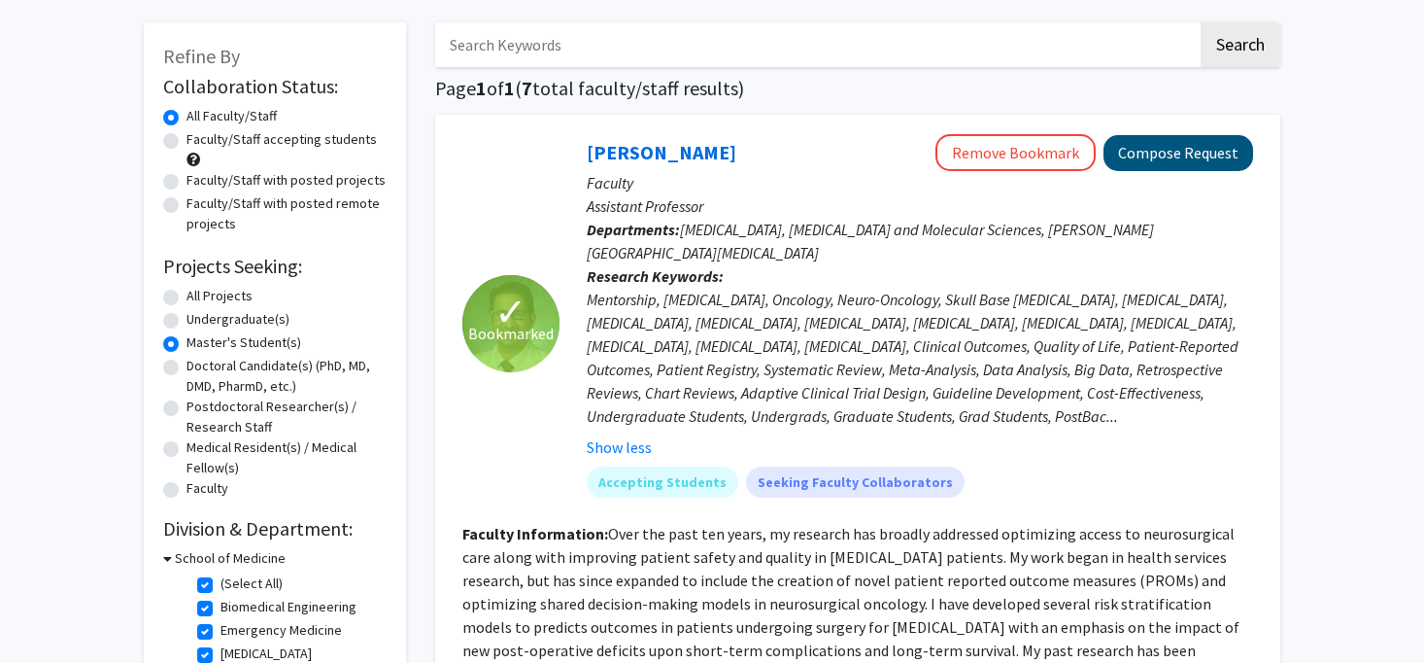
click at [1183, 151] on button "Compose Request" at bounding box center [1179, 153] width 150 height 36
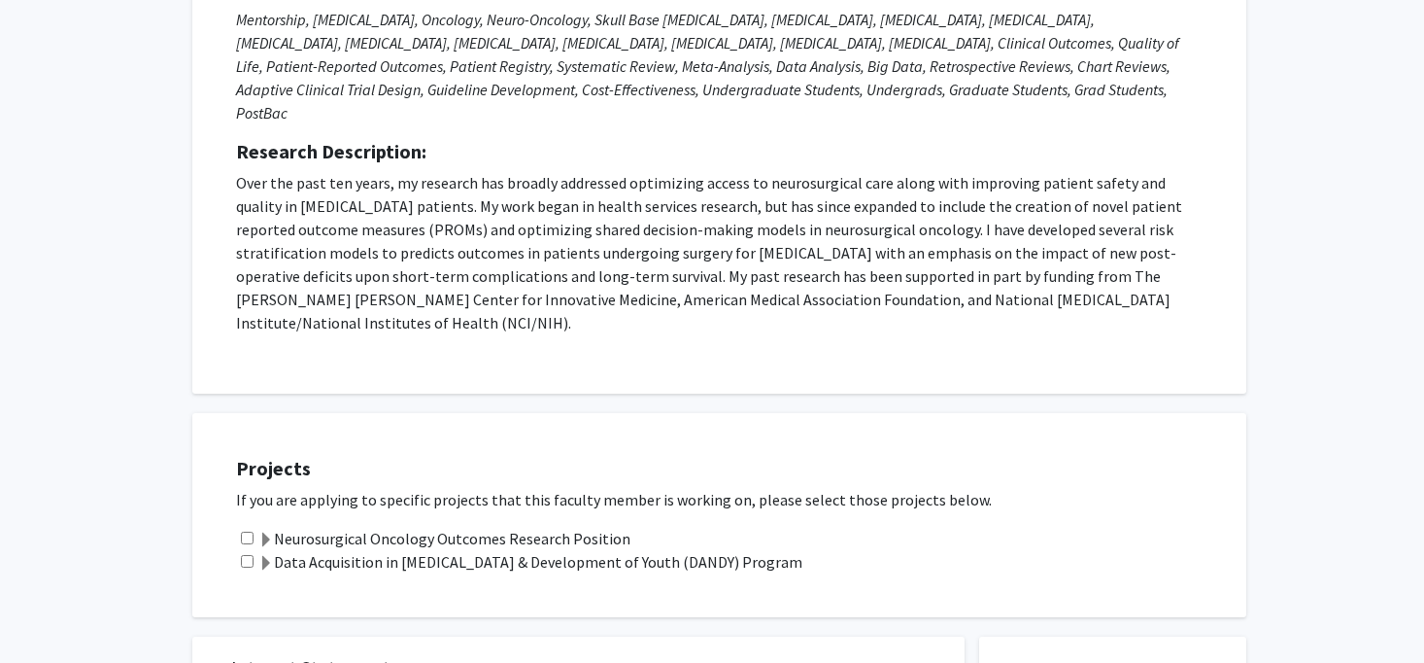
scroll to position [291, 0]
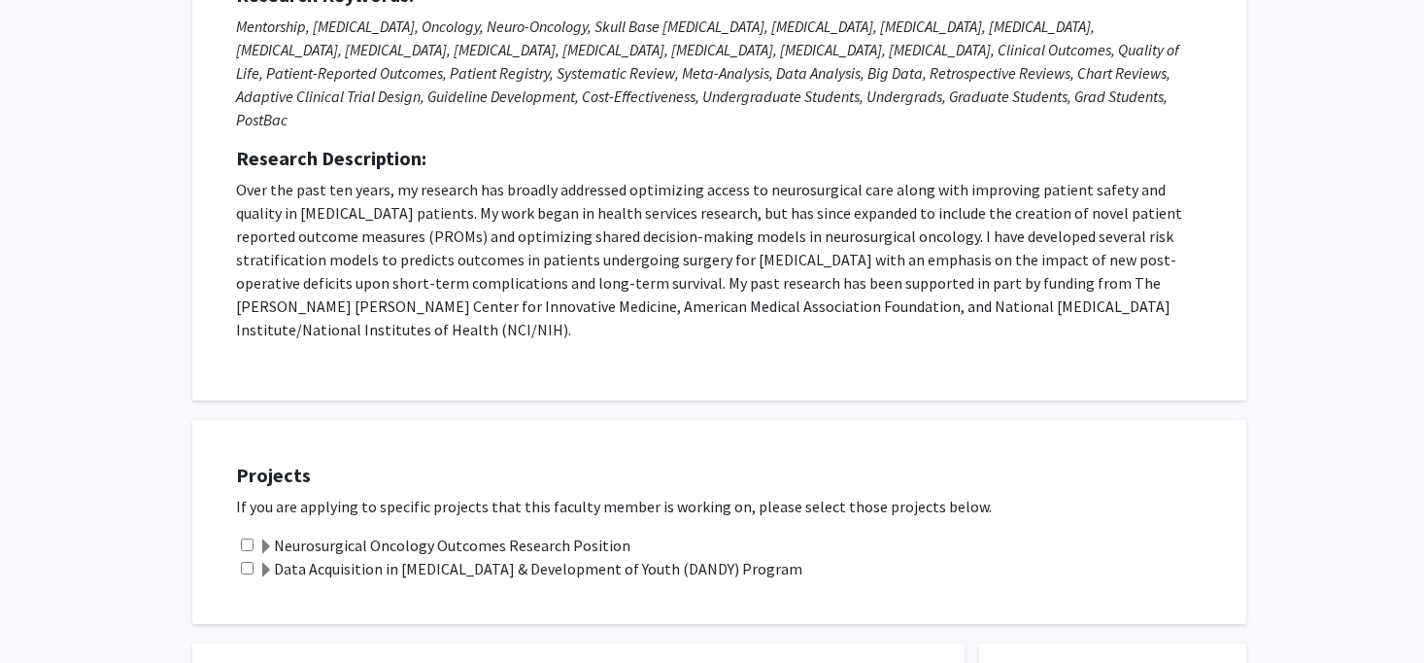
click at [587, 533] on label "Neurosurgical Oncology Outcomes Research Position" at bounding box center [444, 544] width 372 height 23
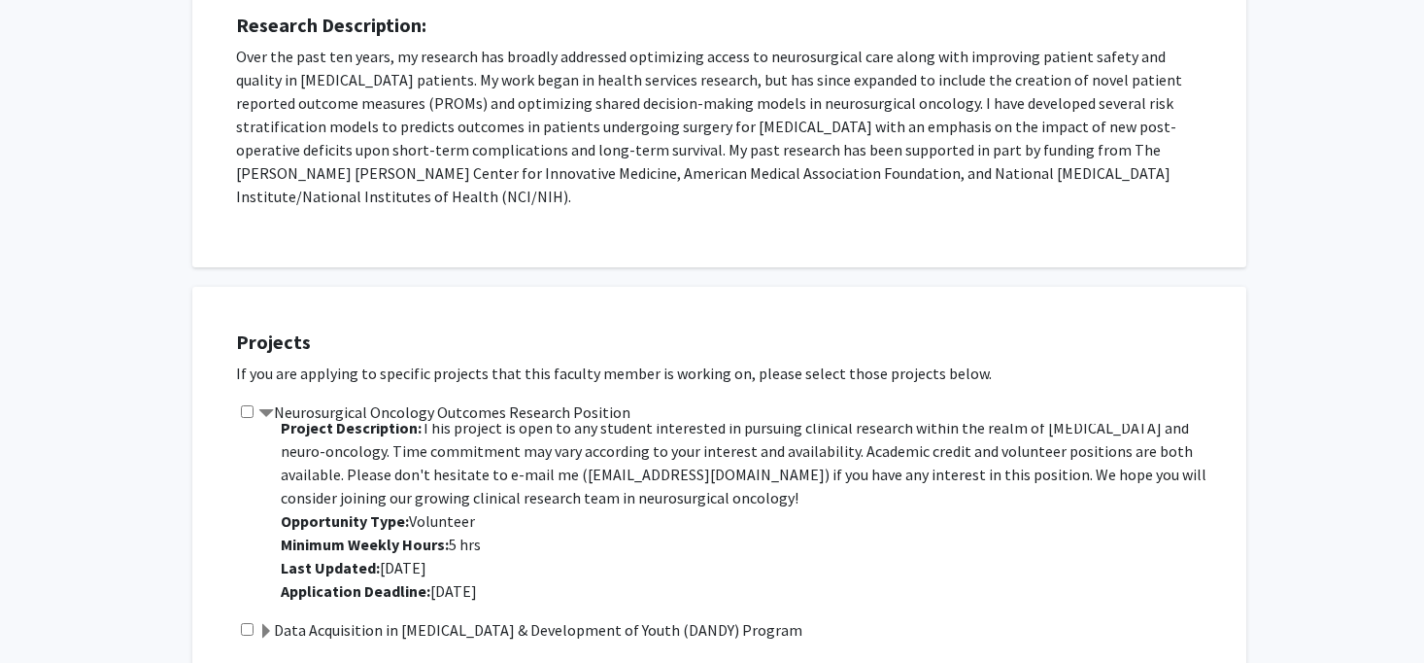
scroll to position [433, 0]
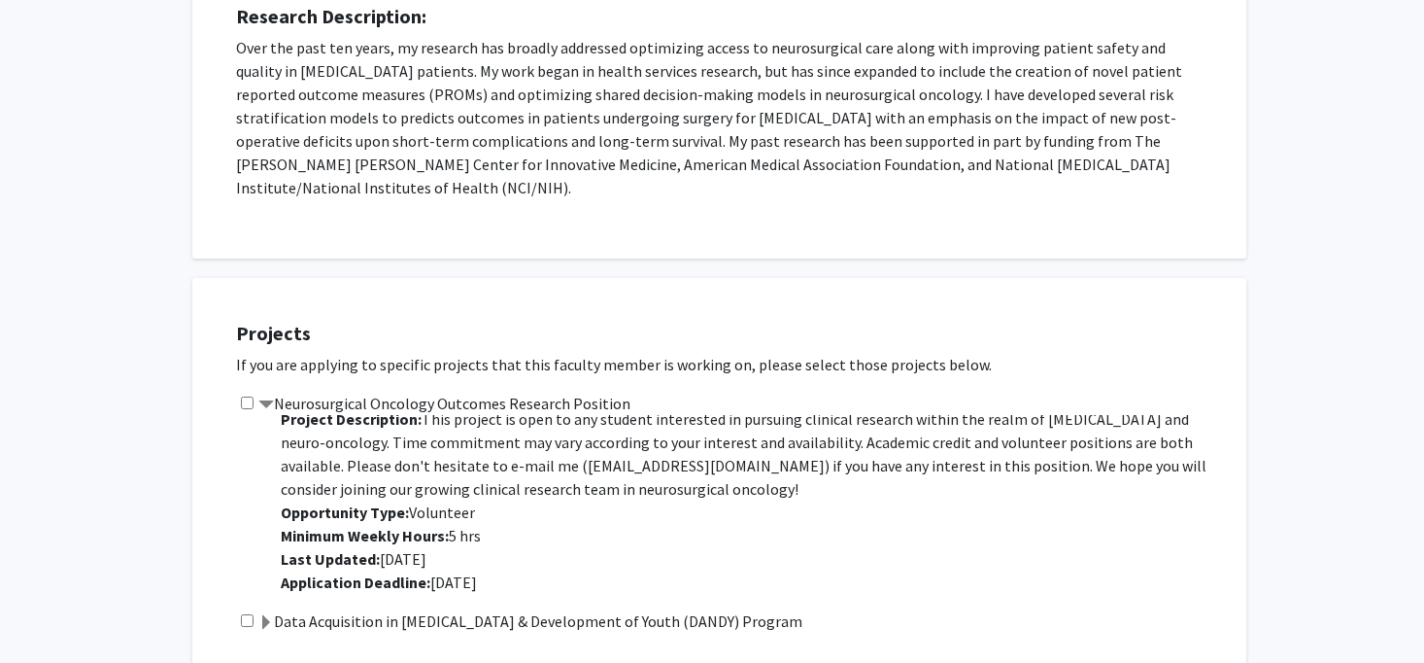
click at [565, 609] on label "Data Acquisition in [MEDICAL_DATA] & Development of Youth (DANDY) Program" at bounding box center [530, 620] width 544 height 23
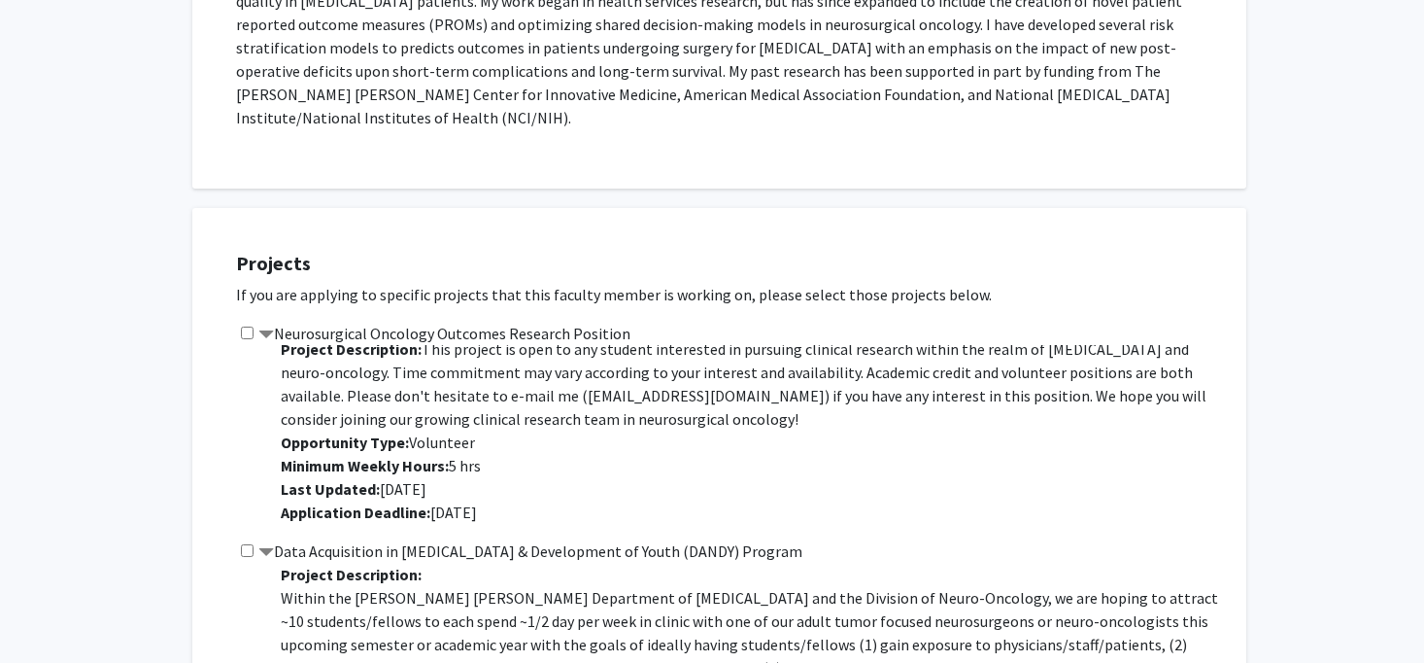
scroll to position [514, 0]
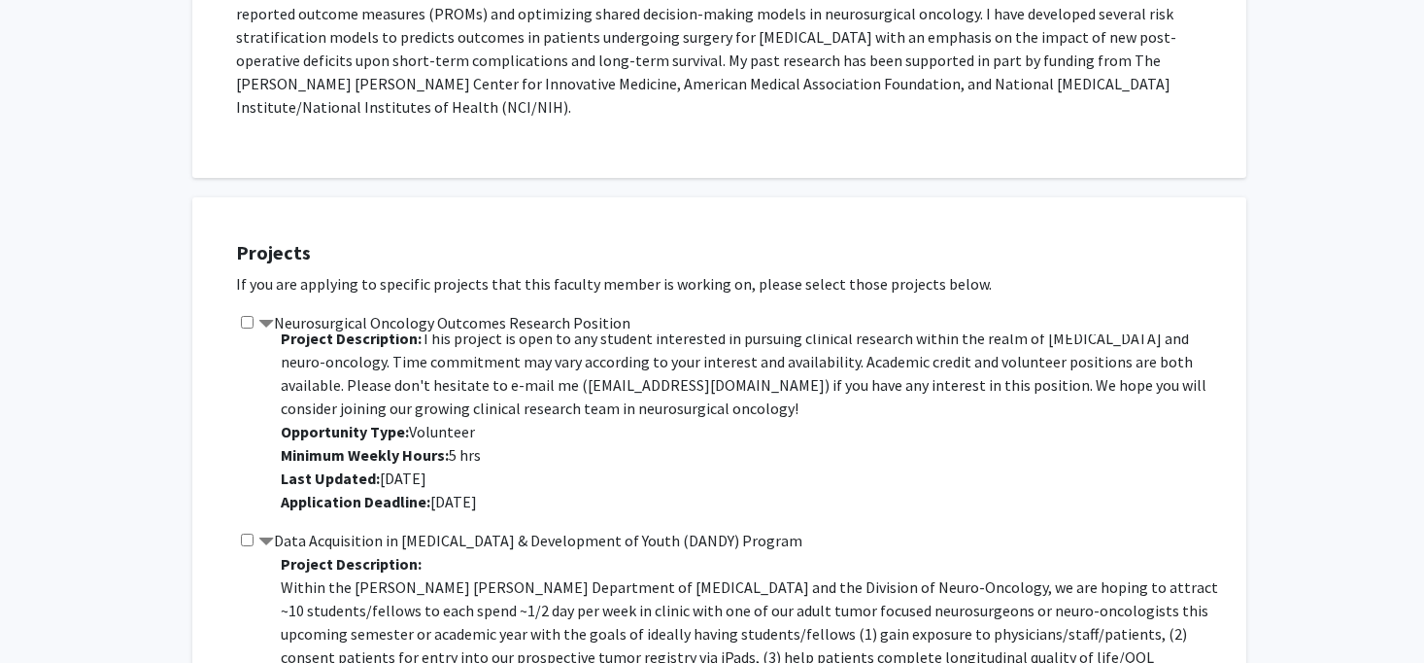
click at [558, 529] on label "Data Acquisition in [MEDICAL_DATA] & Development of Youth (DANDY) Program" at bounding box center [530, 540] width 544 height 23
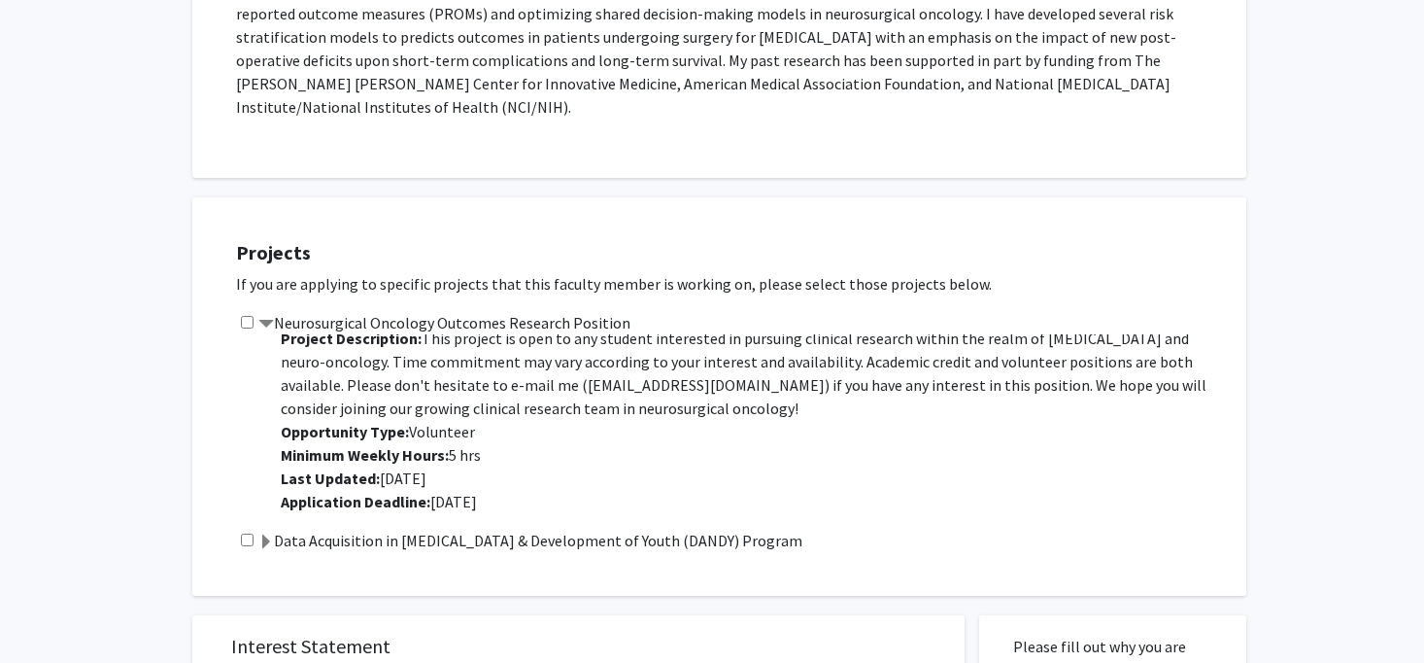
click at [557, 311] on label "Neurosurgical Oncology Outcomes Research Position" at bounding box center [444, 322] width 372 height 23
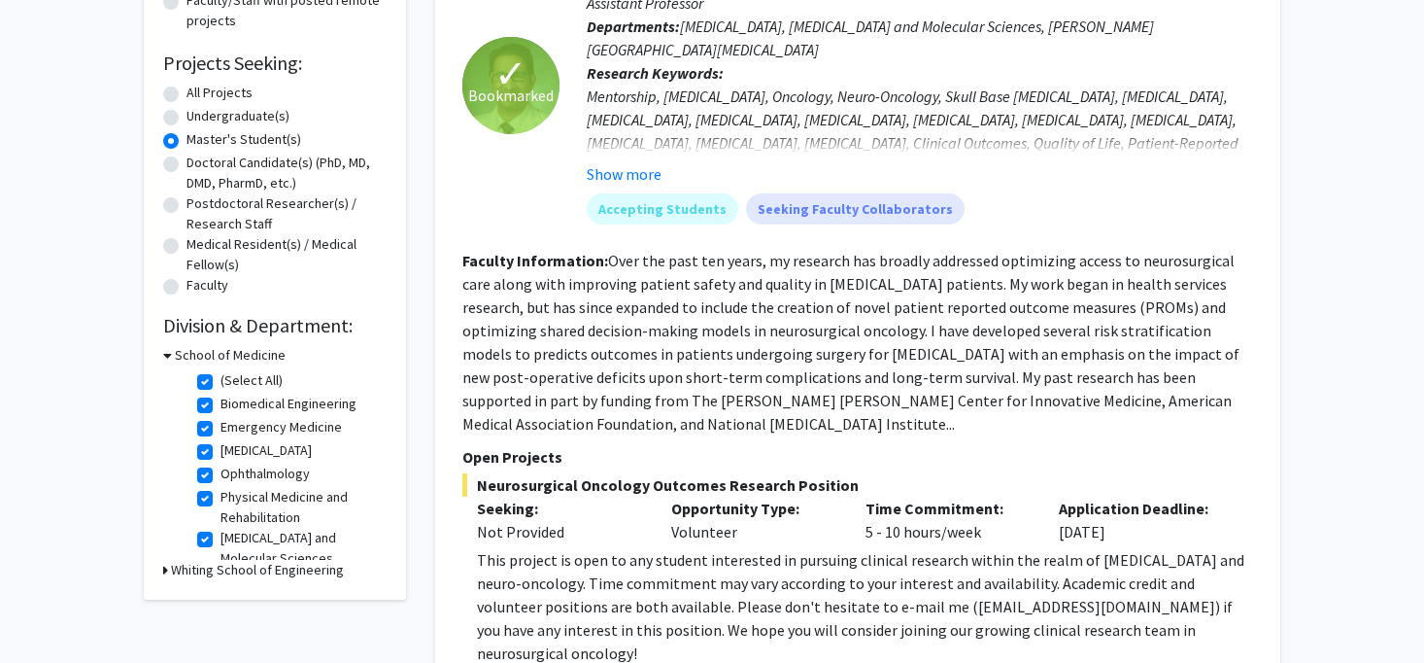
scroll to position [284, 0]
click at [631, 181] on button "Show more" at bounding box center [624, 174] width 75 height 23
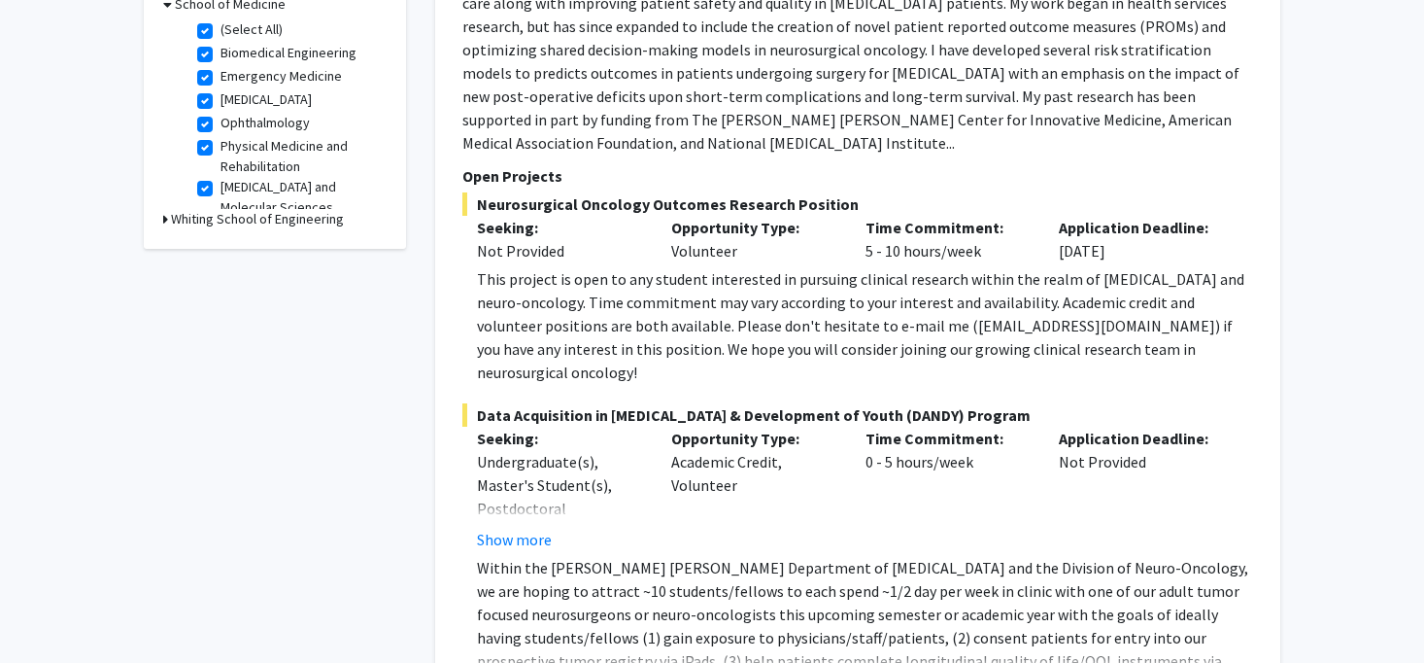
scroll to position [679, 0]
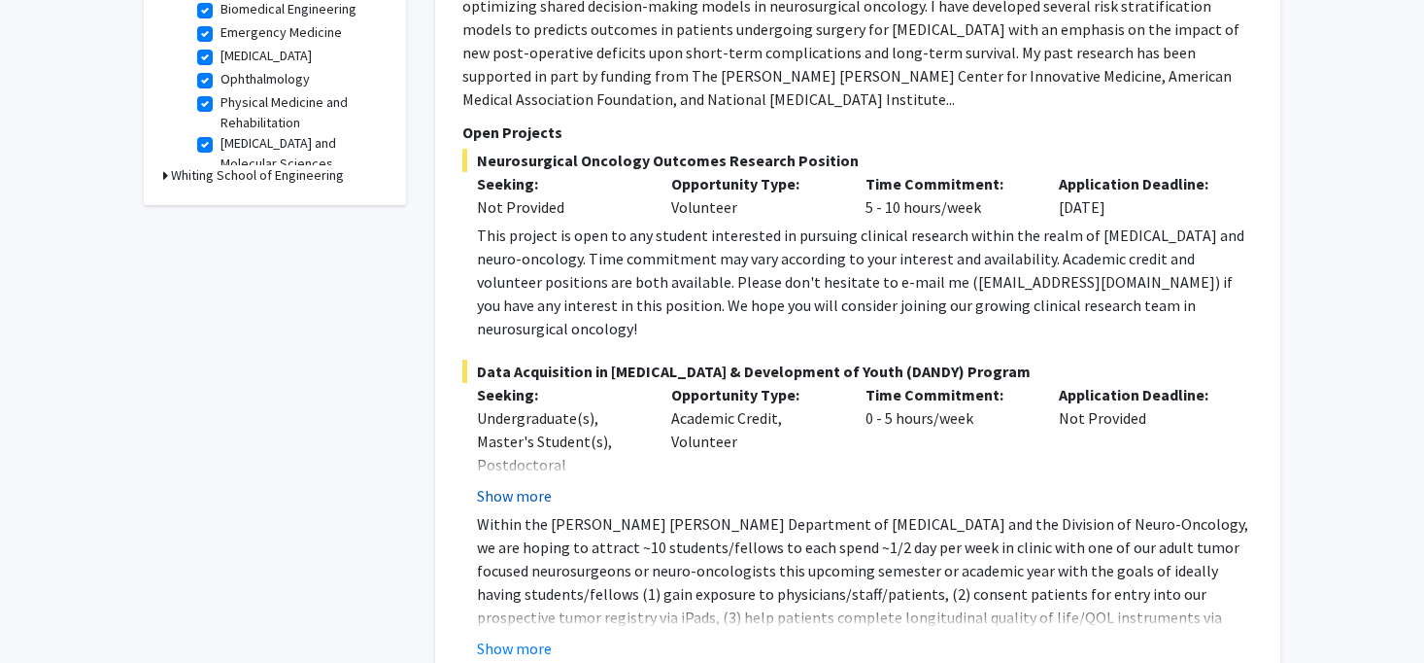
click at [510, 484] on button "Show more" at bounding box center [514, 495] width 75 height 23
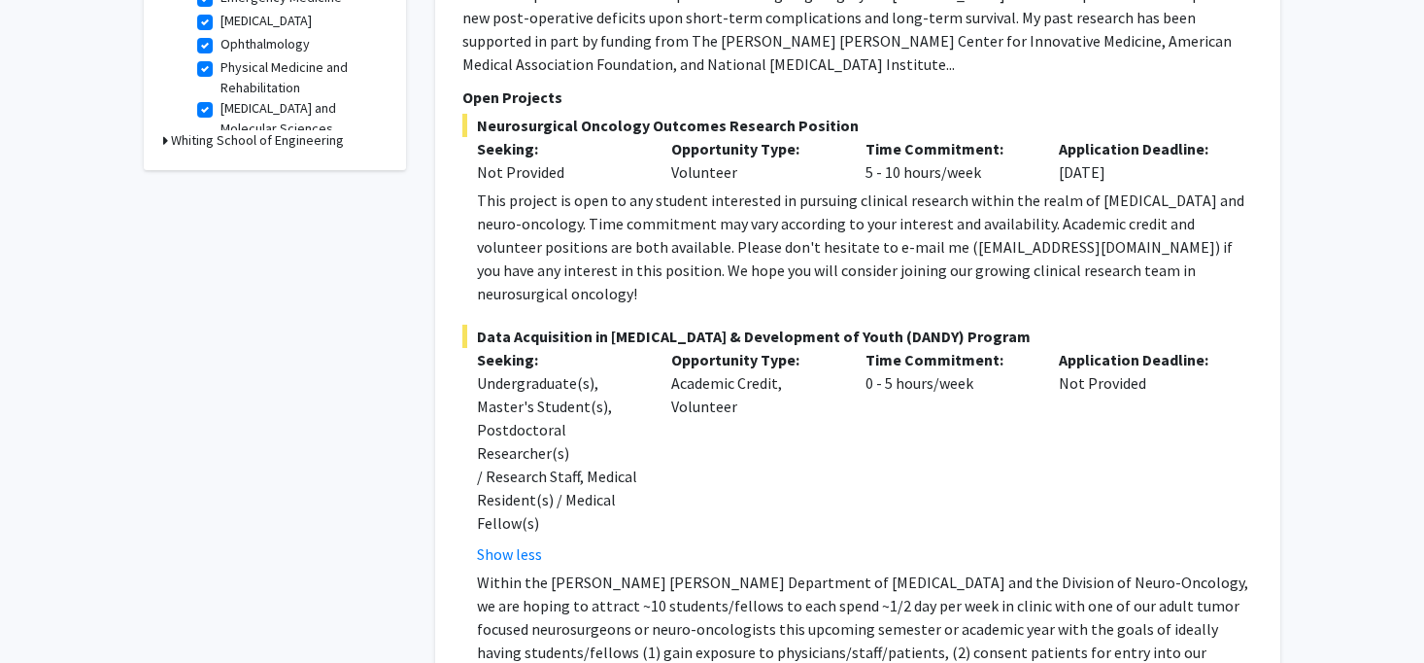
scroll to position [716, 0]
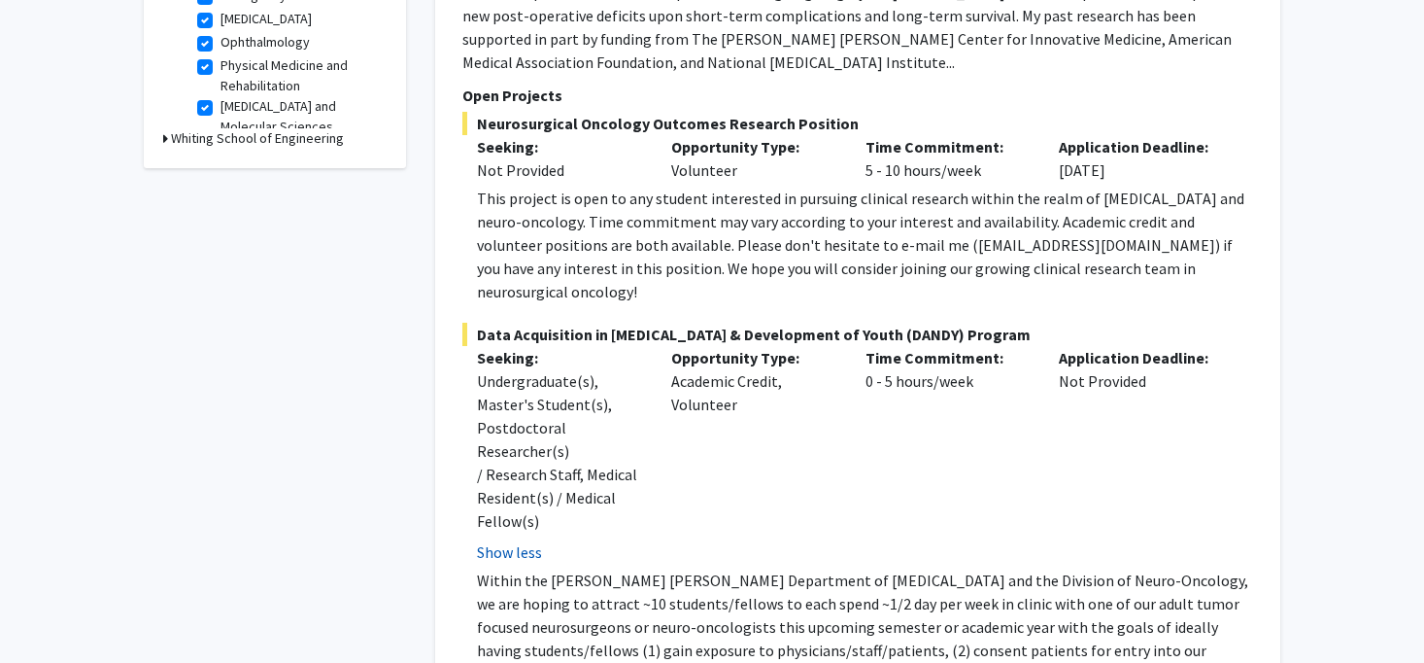
click at [509, 540] on button "Show less" at bounding box center [509, 551] width 65 height 23
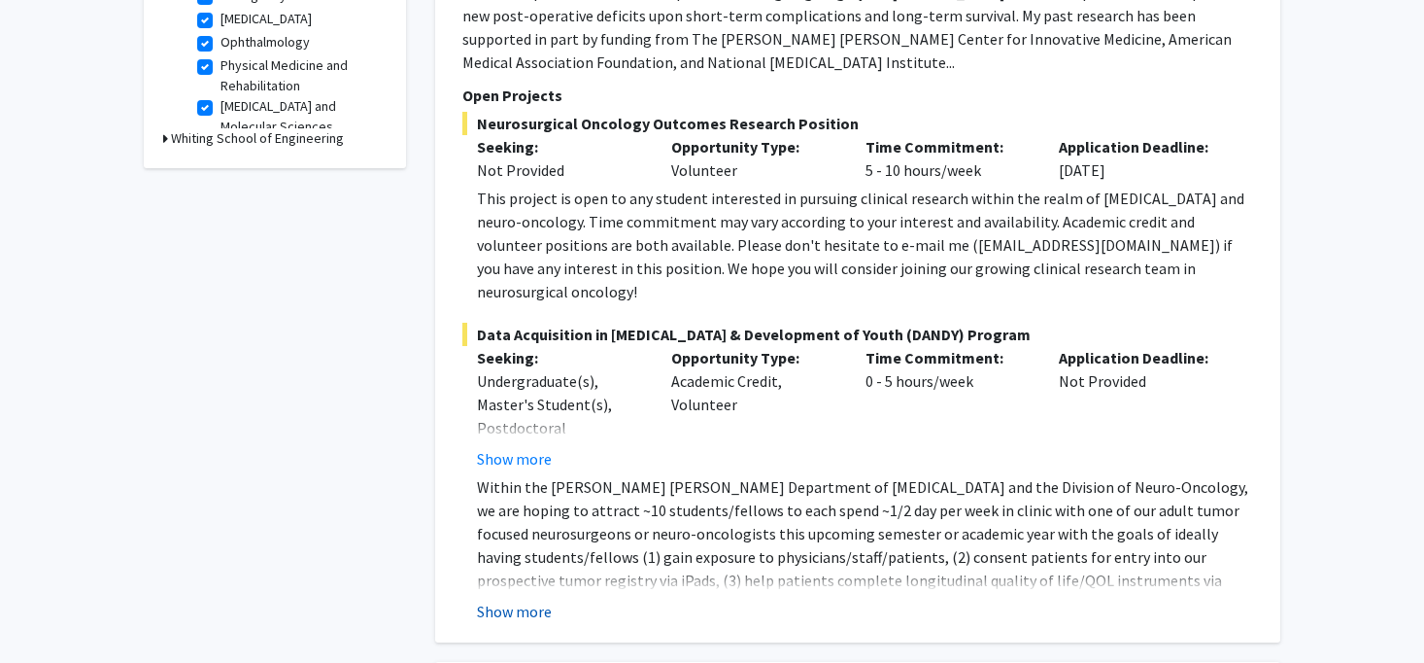
click at [512, 600] on button "Show more" at bounding box center [514, 611] width 75 height 23
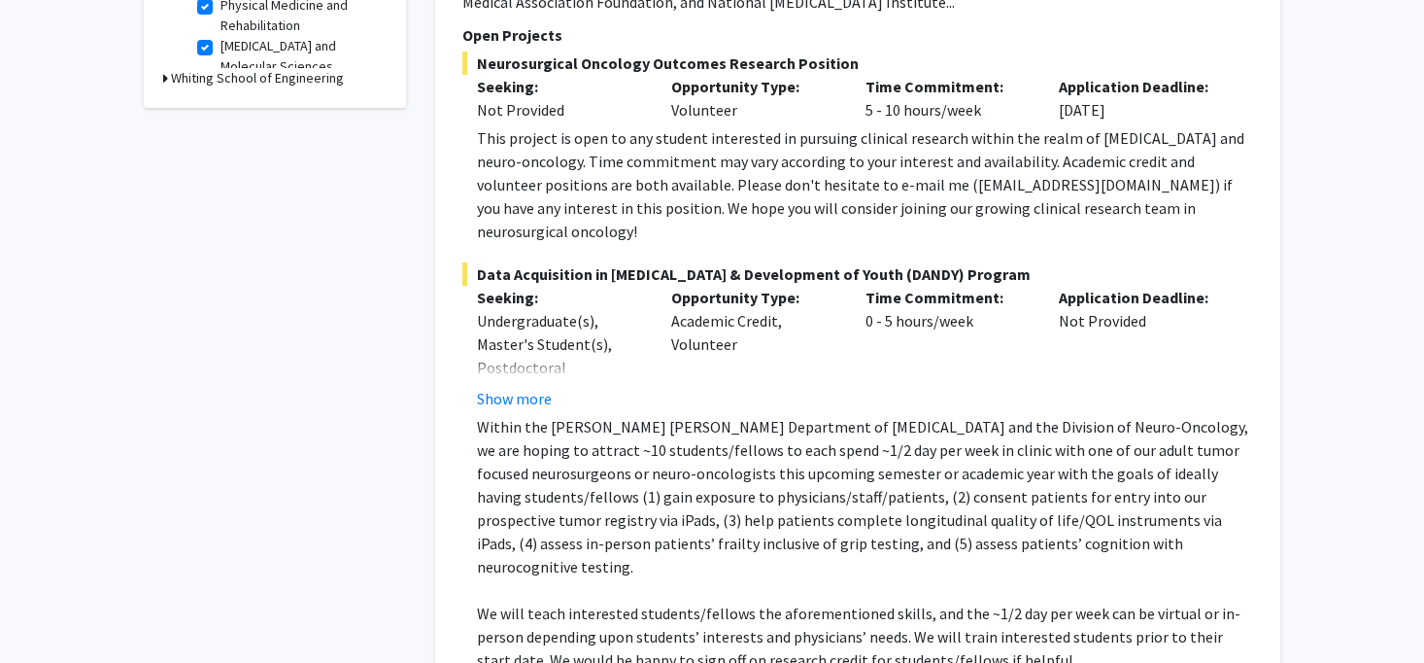
scroll to position [780, 0]
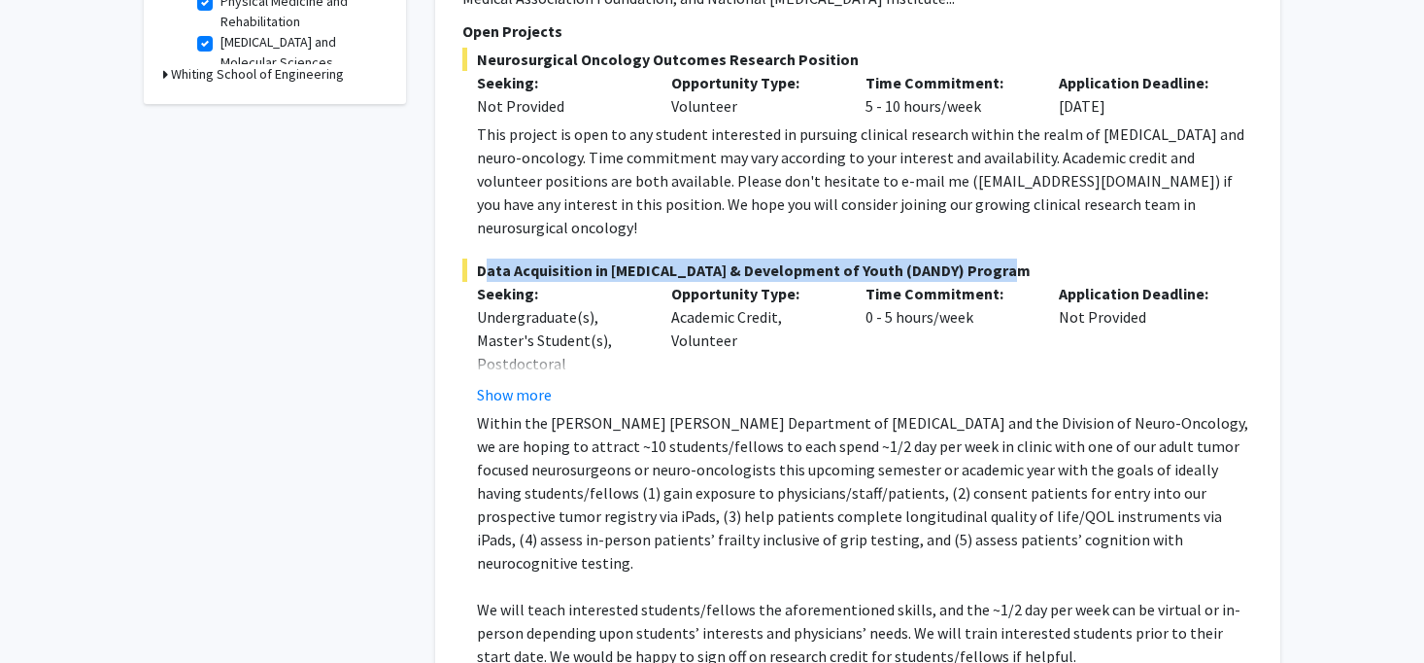
drag, startPoint x: 1000, startPoint y: 227, endPoint x: 473, endPoint y: 229, distance: 526.6
click at [473, 258] on span "Data Acquisition in [MEDICAL_DATA] & Development of Youth (DANDY) Program" at bounding box center [858, 269] width 791 height 23
copy span "Data Acquisition in [MEDICAL_DATA] & Development of Youth (DANDY) Program"
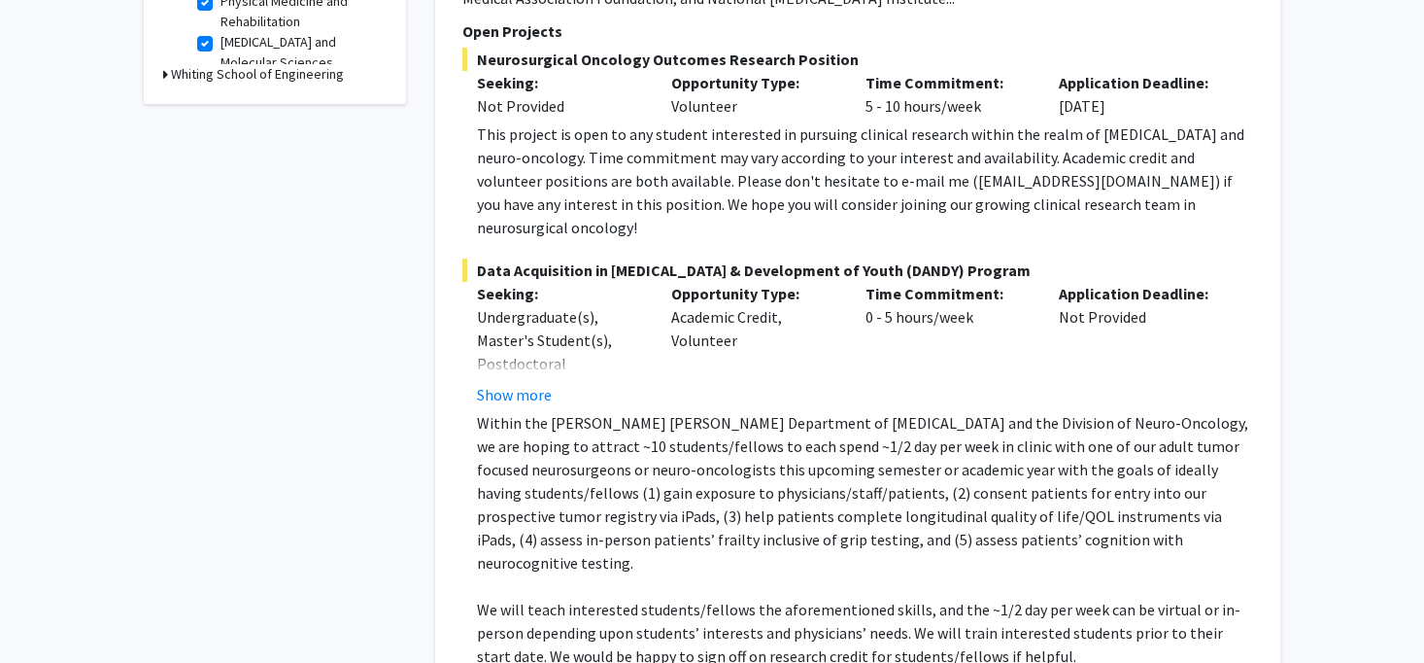
click at [690, 349] on div "Opportunity Type: Academic Credit, Volunteer" at bounding box center [754, 344] width 194 height 124
click at [603, 383] on div "Show more" at bounding box center [559, 394] width 165 height 23
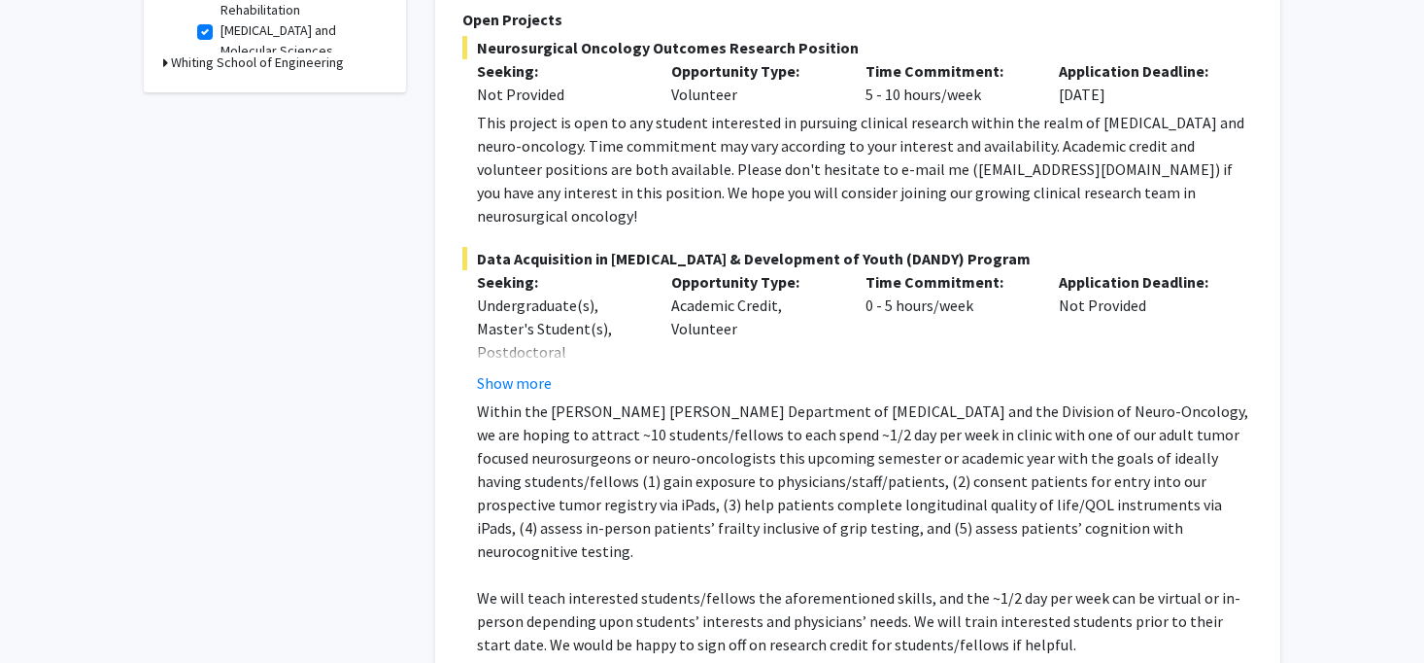
scroll to position [799, 0]
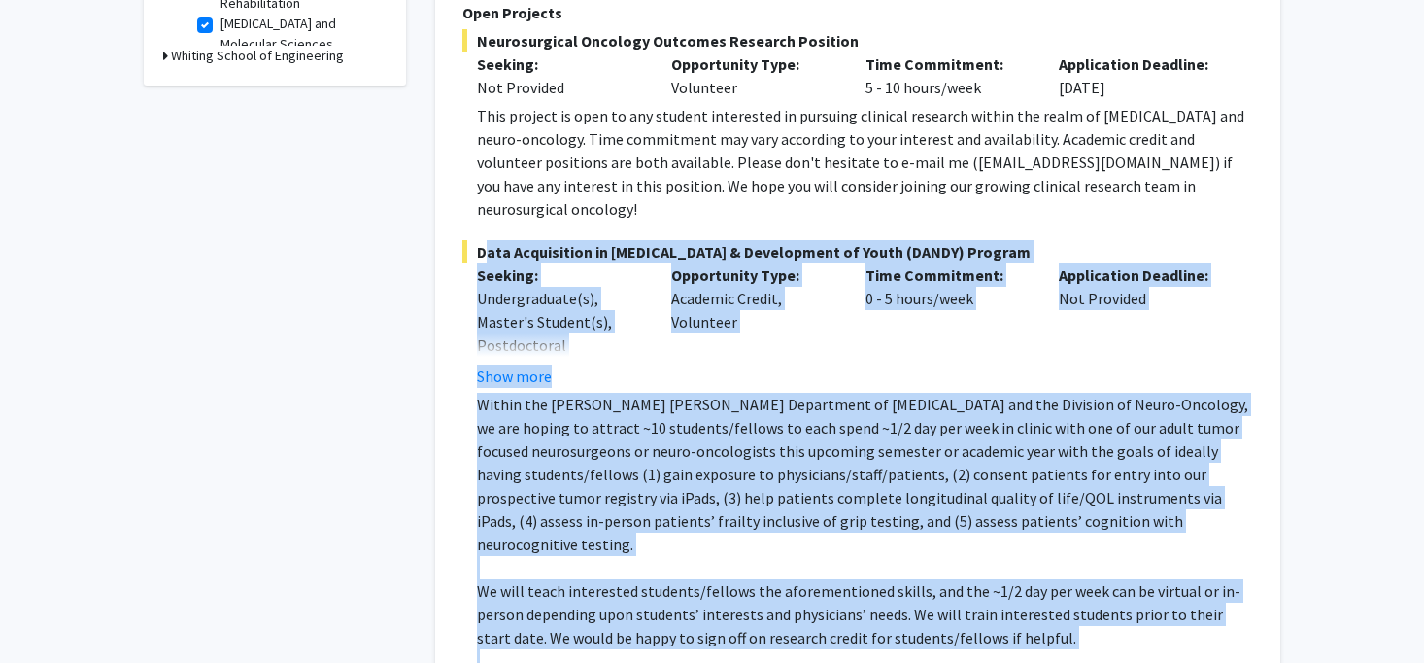
drag, startPoint x: 477, startPoint y: 233, endPoint x: 901, endPoint y: 634, distance: 582.9
click at [901, 634] on div "Data Acquisition in [GEOGRAPHIC_DATA] & Development of Youth (DANDY) Program Se…" at bounding box center [858, 506] width 791 height 533
copy div "Lore Ipsumdolors am Consectetura & Elitseddoei te Incid (UTLAB) Etdolor Magnaal…"
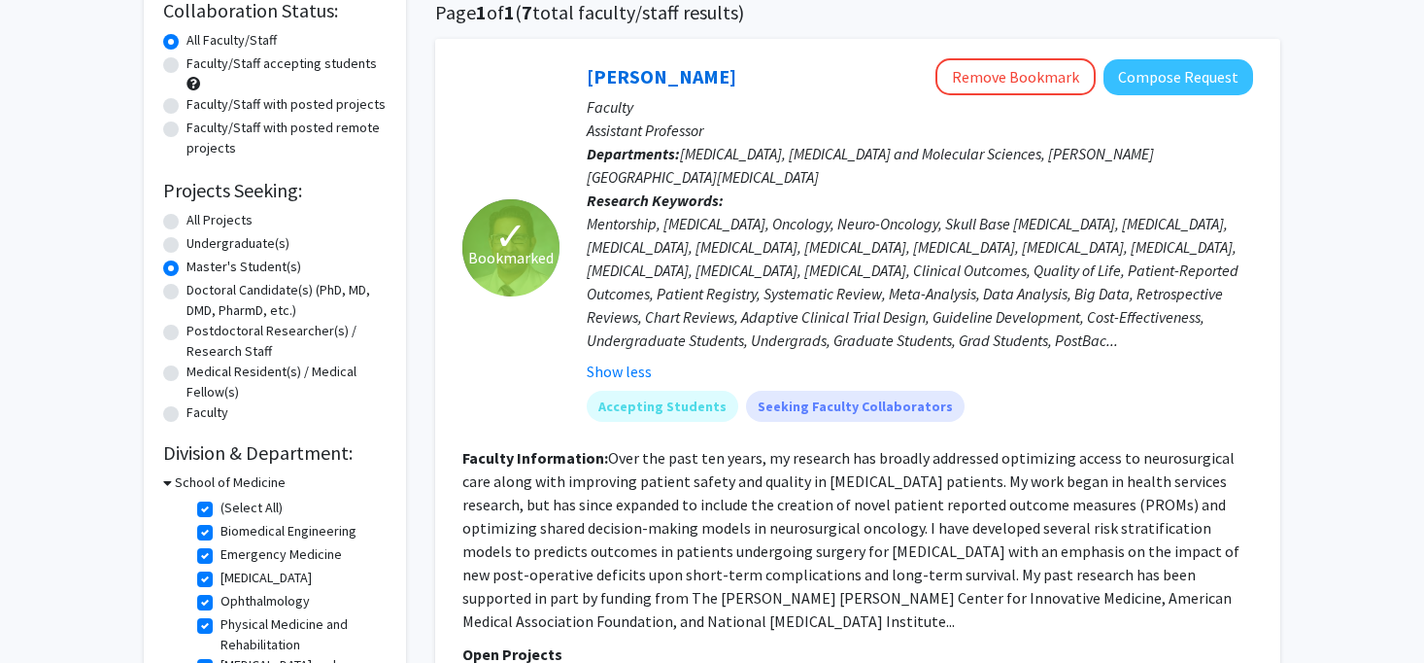
scroll to position [150, 0]
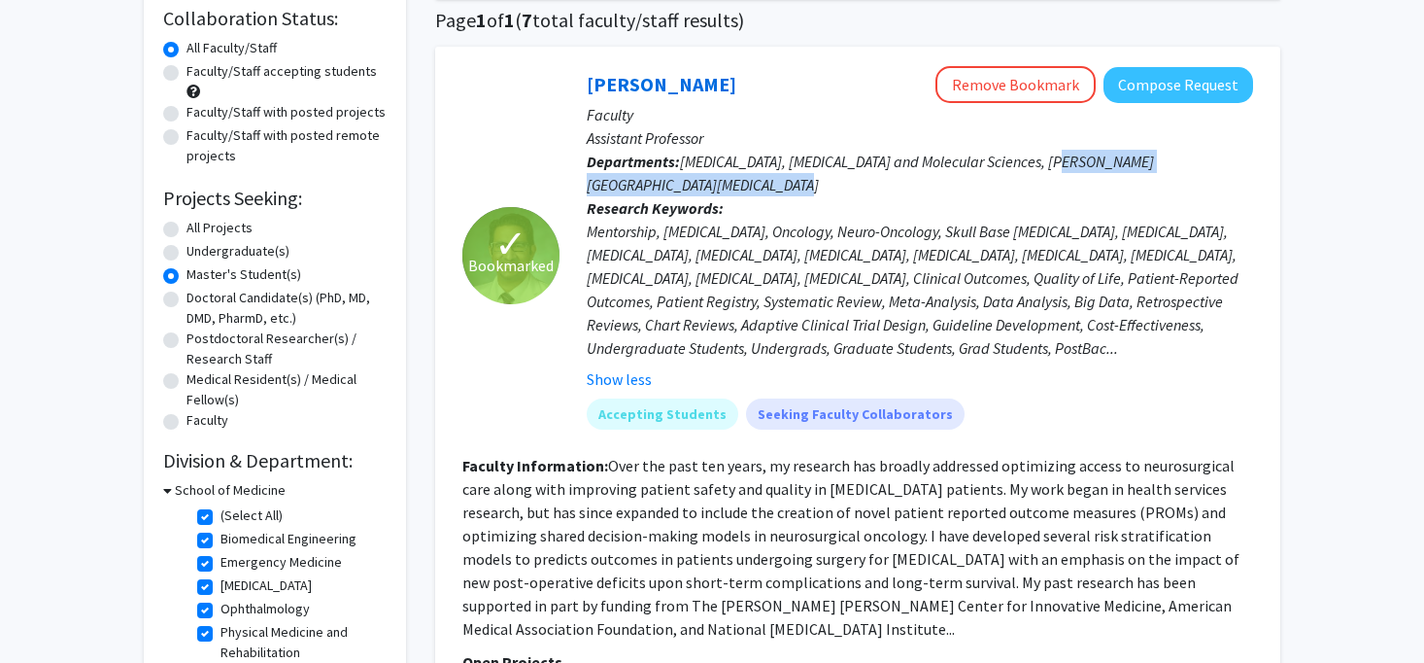
drag, startPoint x: 1059, startPoint y: 168, endPoint x: 1064, endPoint y: 177, distance: 10.0
click at [1064, 177] on p "Departments: [MEDICAL_DATA], [MEDICAL_DATA] and Molecular Sciences, [PERSON_NAM…" at bounding box center [920, 173] width 667 height 47
copy span "[PERSON_NAME][GEOGRAPHIC_DATA][MEDICAL_DATA]"
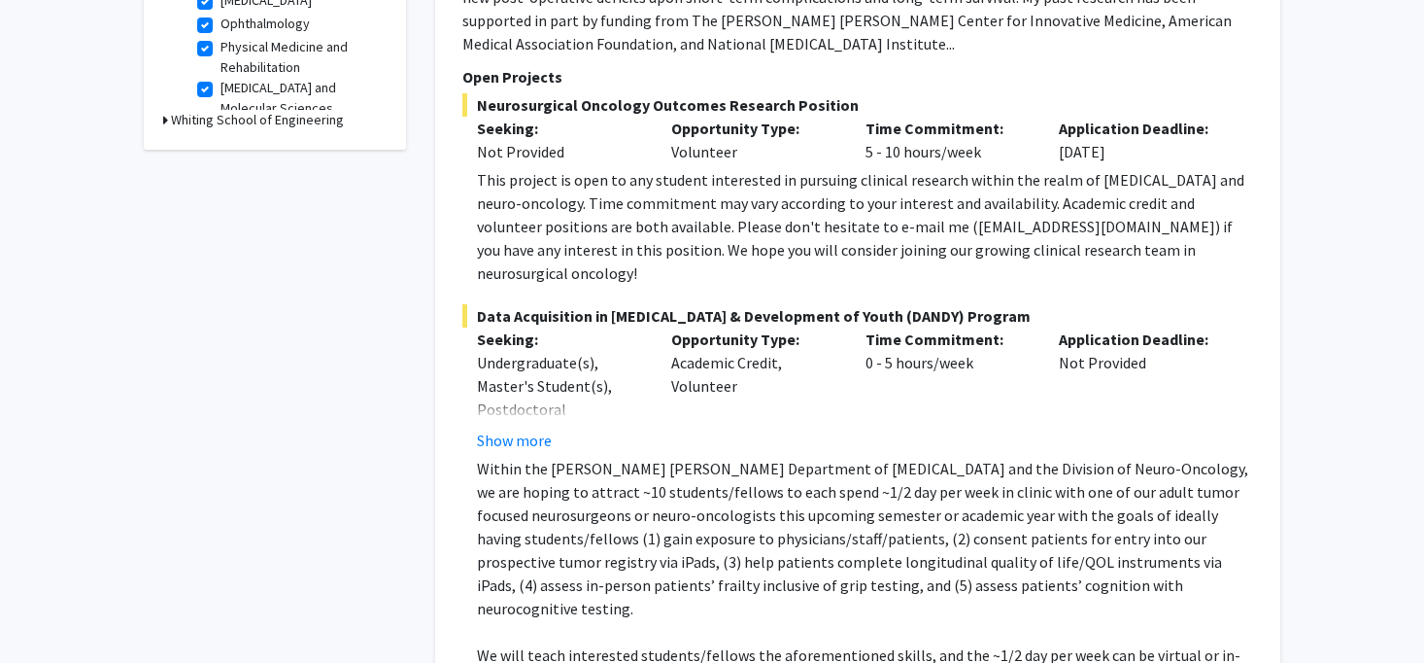
scroll to position [737, 0]
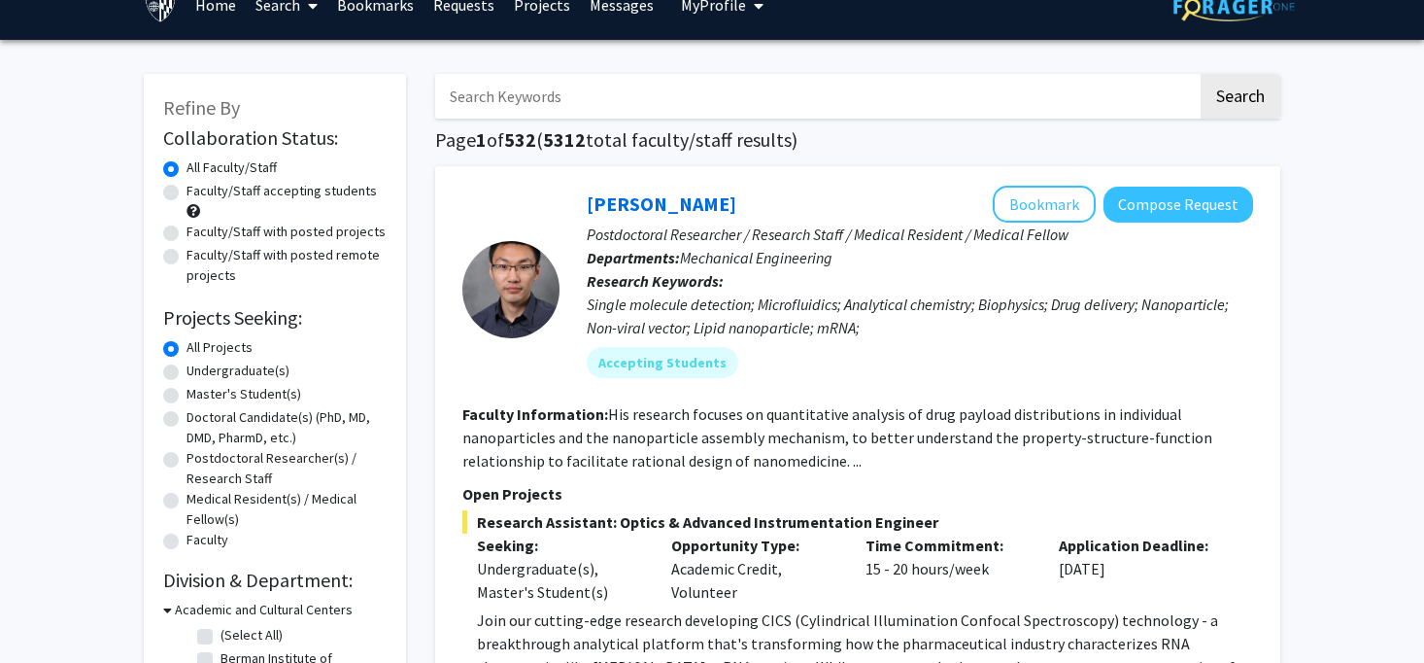
scroll to position [26, 0]
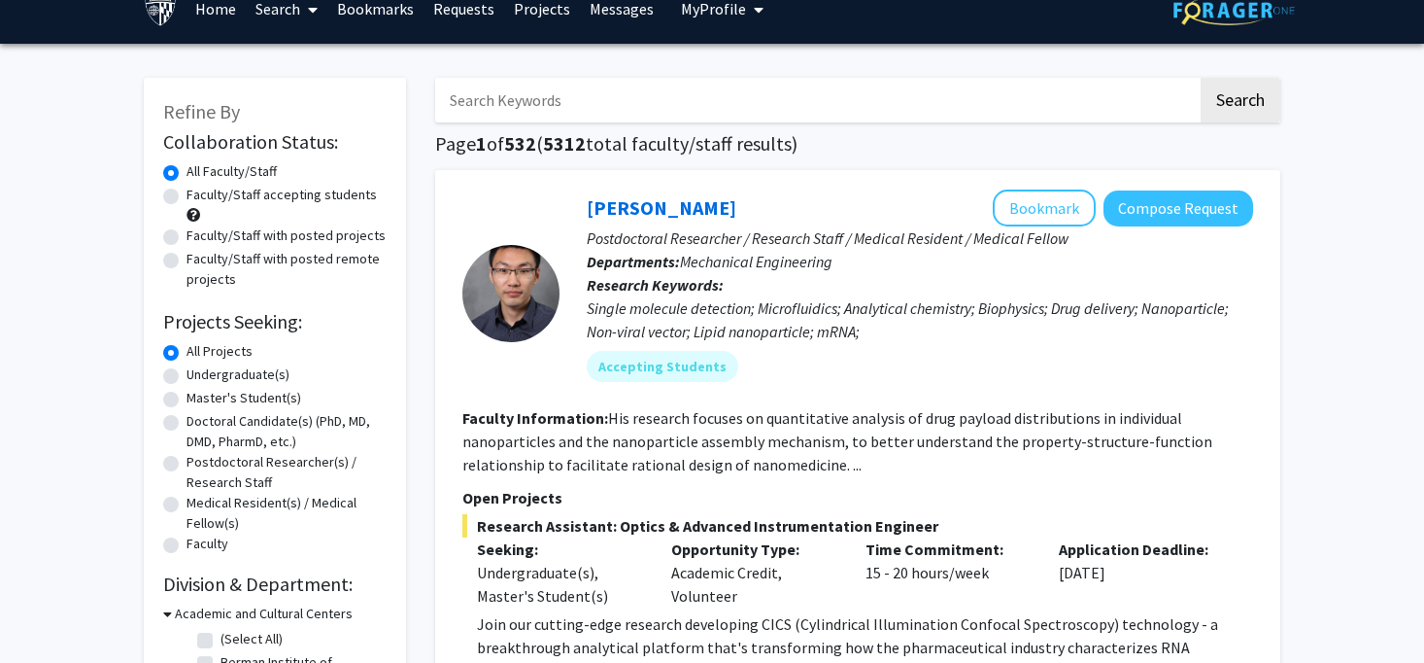
click at [526, 107] on input "Search Keywords" at bounding box center [816, 100] width 763 height 45
type input "[PERSON_NAME]"
click at [1240, 103] on button "Search" at bounding box center [1241, 100] width 80 height 45
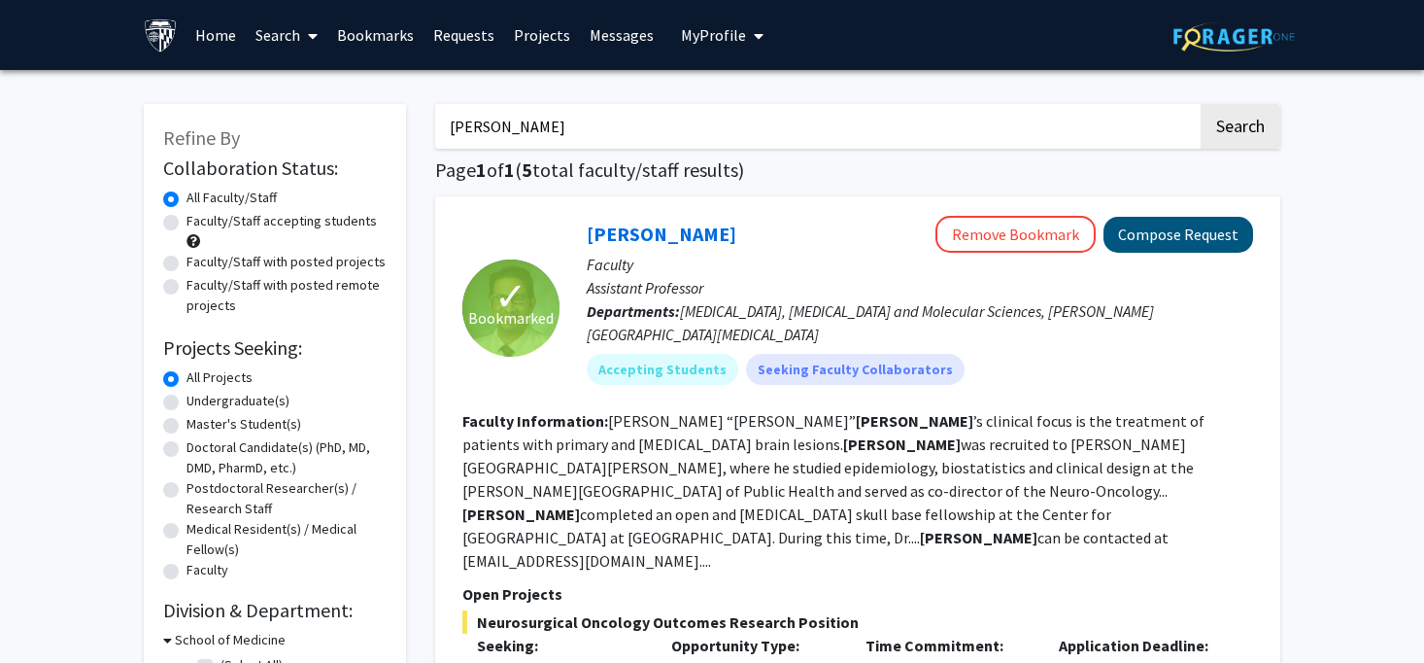
click at [1154, 235] on button "Compose Request" at bounding box center [1179, 235] width 150 height 36
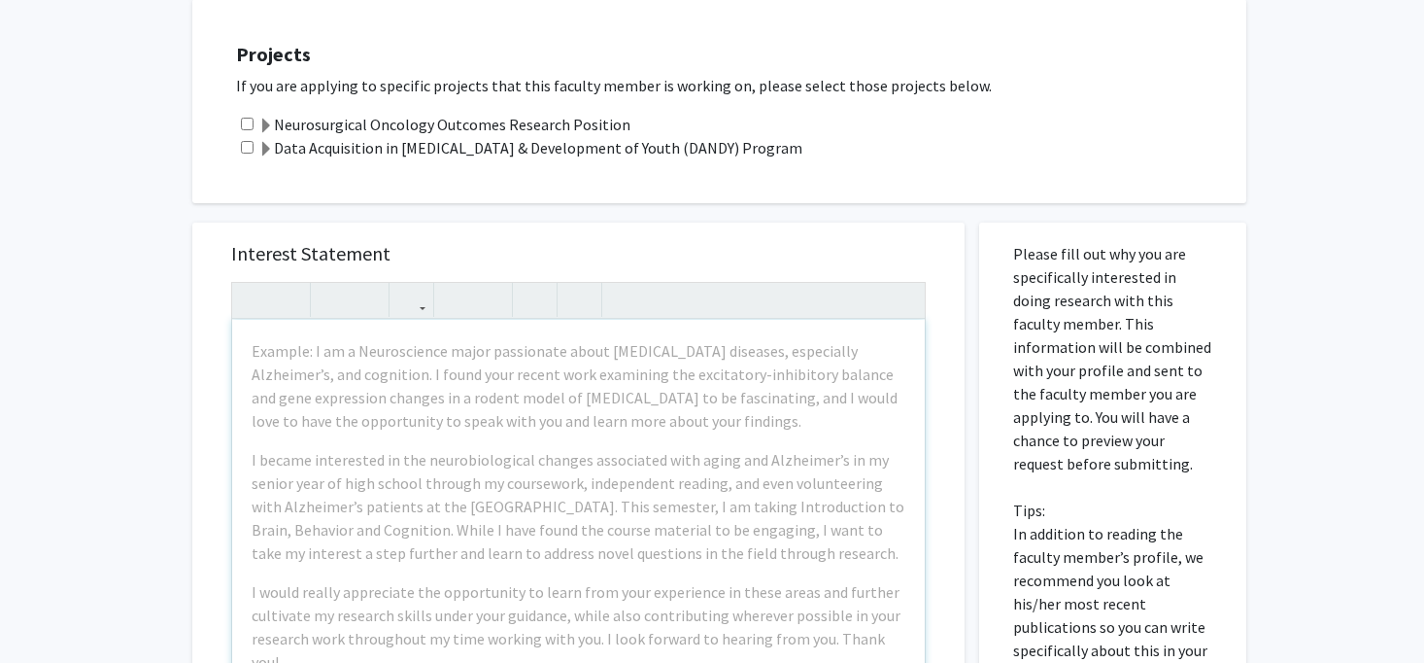
scroll to position [738, 0]
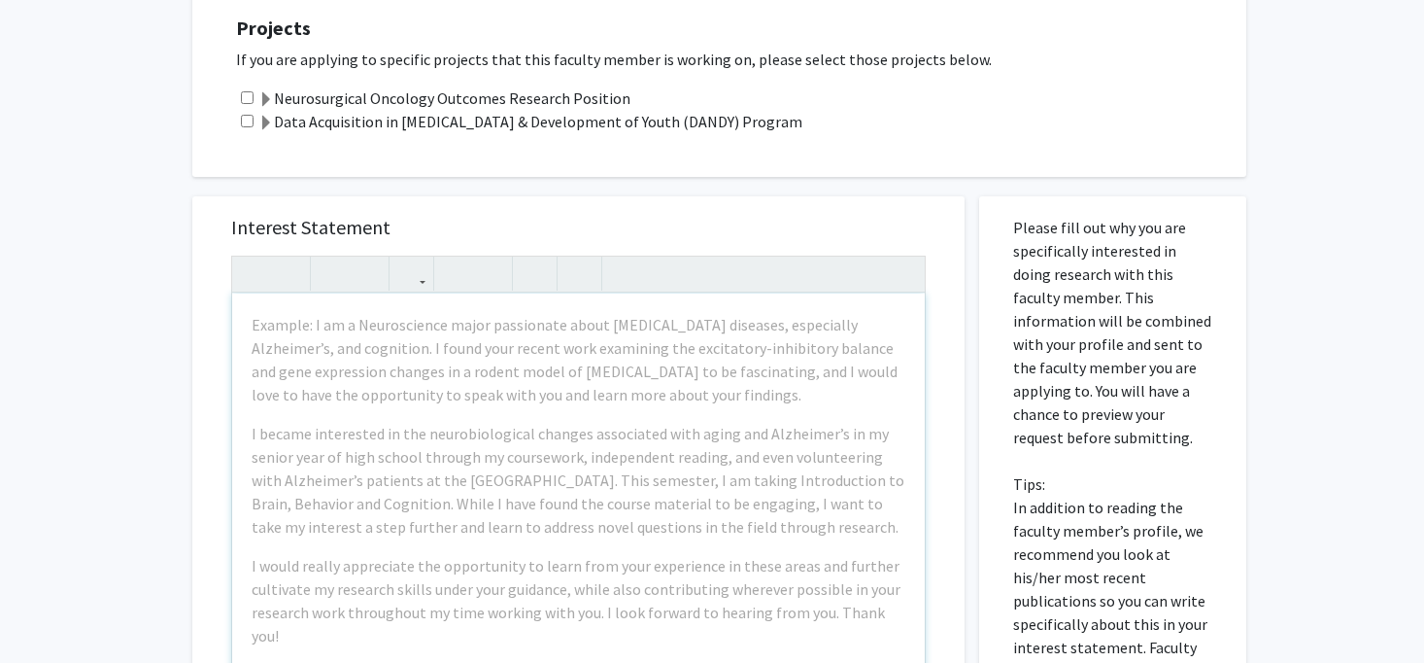
click at [472, 375] on div "Example: I am a Neuroscience major passionate about neurodegenerative diseases,…" at bounding box center [578, 515] width 693 height 445
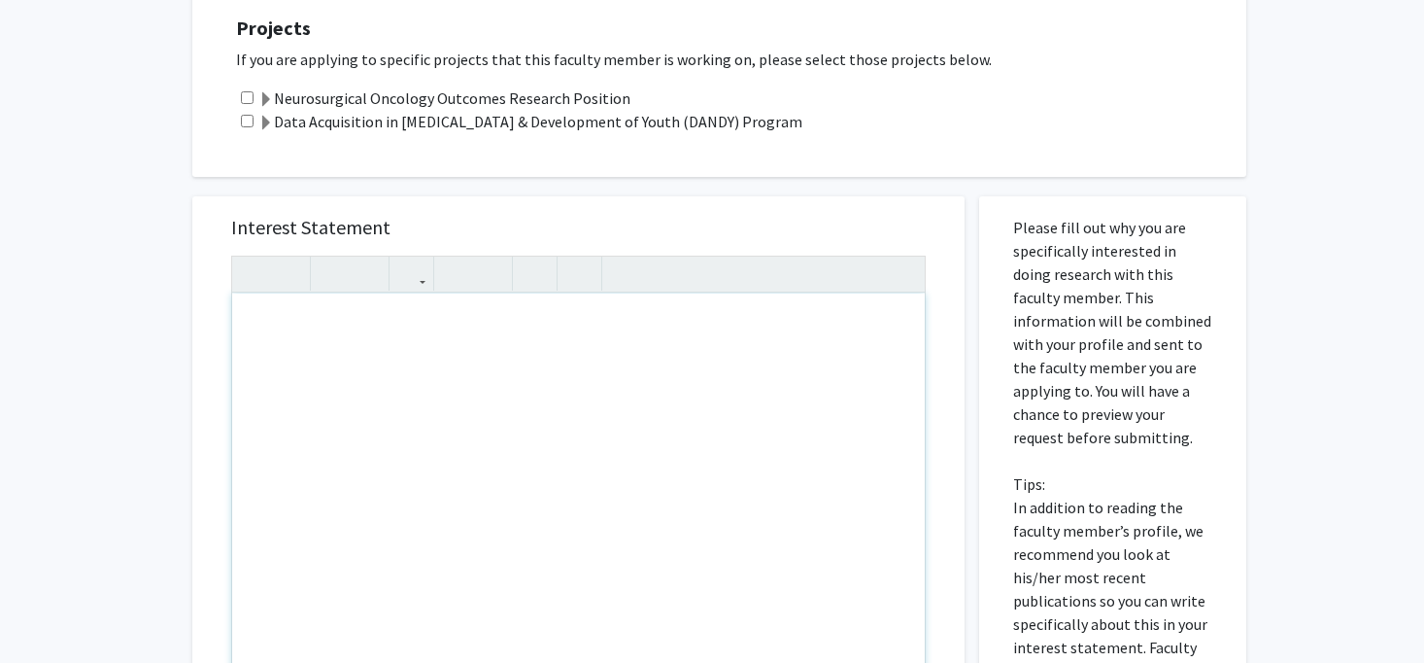
paste div "Note to users with screen readers: Please press Alt+0 or Option+0 to deactivate…"
type textarea "<p>I am eager to contribute by supporting patient consent, quality-of-life data…"
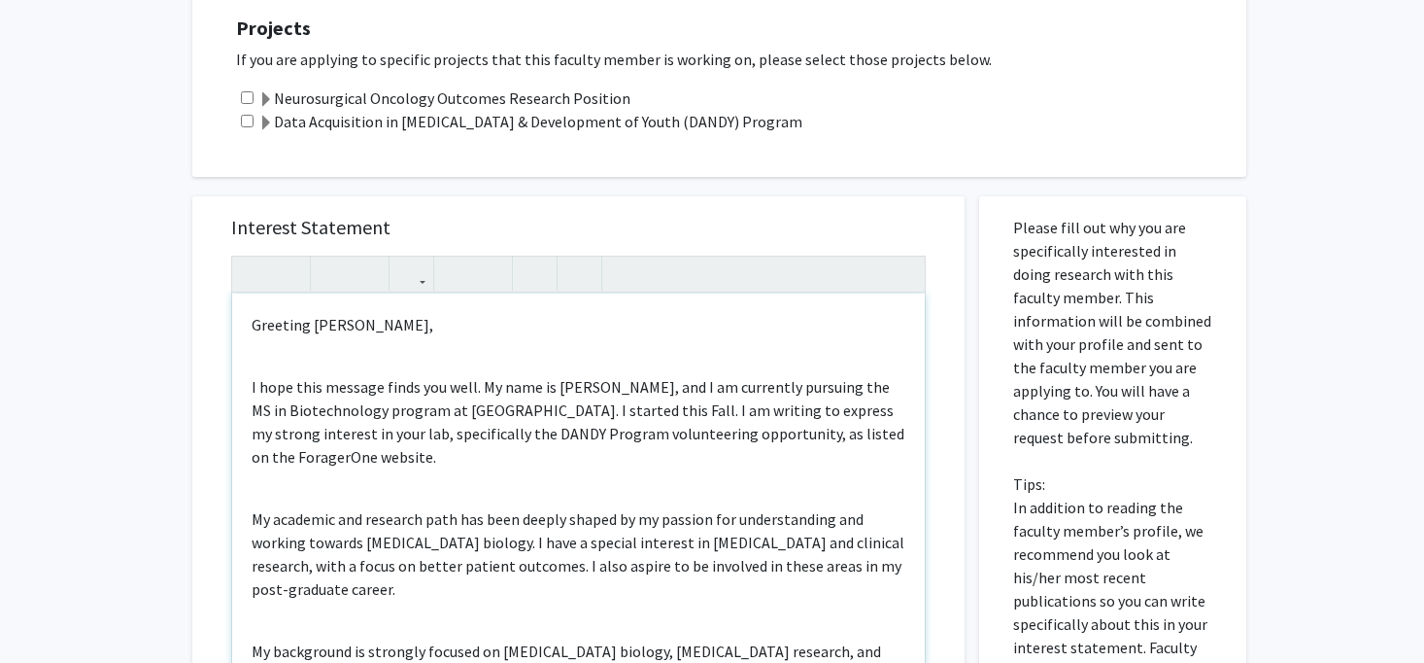
scroll to position [727, 0]
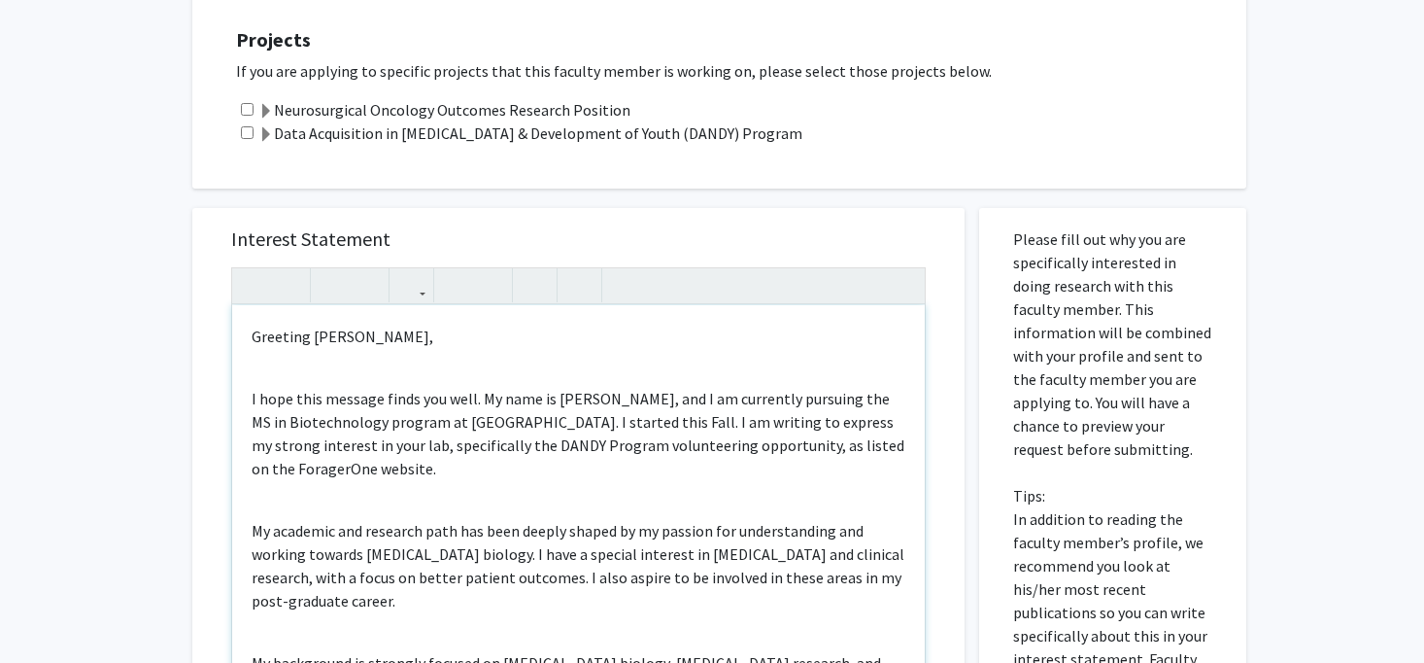
click at [302, 325] on p "Greeting Dr. Mukherjee," at bounding box center [579, 336] width 654 height 23
click at [321, 327] on div "Greetings Dr. Mukherjee, I hope this message finds you well. My name is Priya D…" at bounding box center [578, 527] width 693 height 445
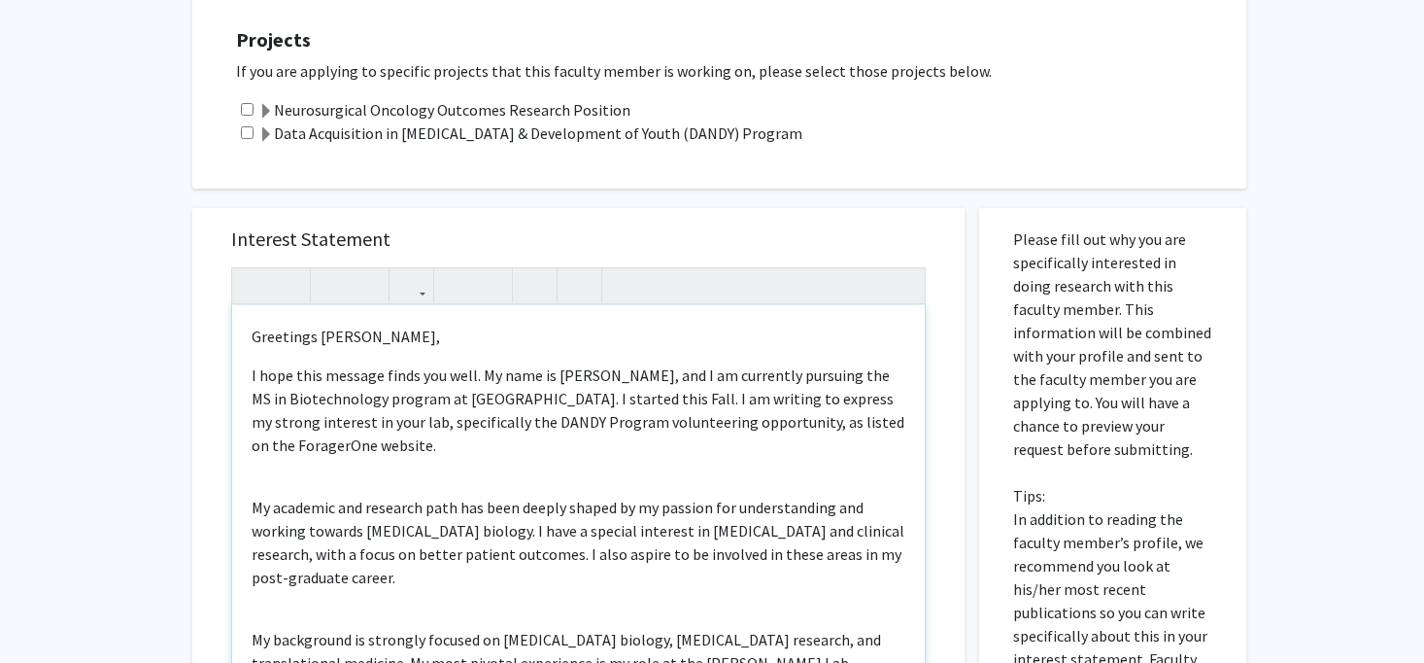
click at [291, 426] on div "Greetings Dr. Mukherjee, I hope this message finds you well. My name is Priya D…" at bounding box center [578, 527] width 693 height 445
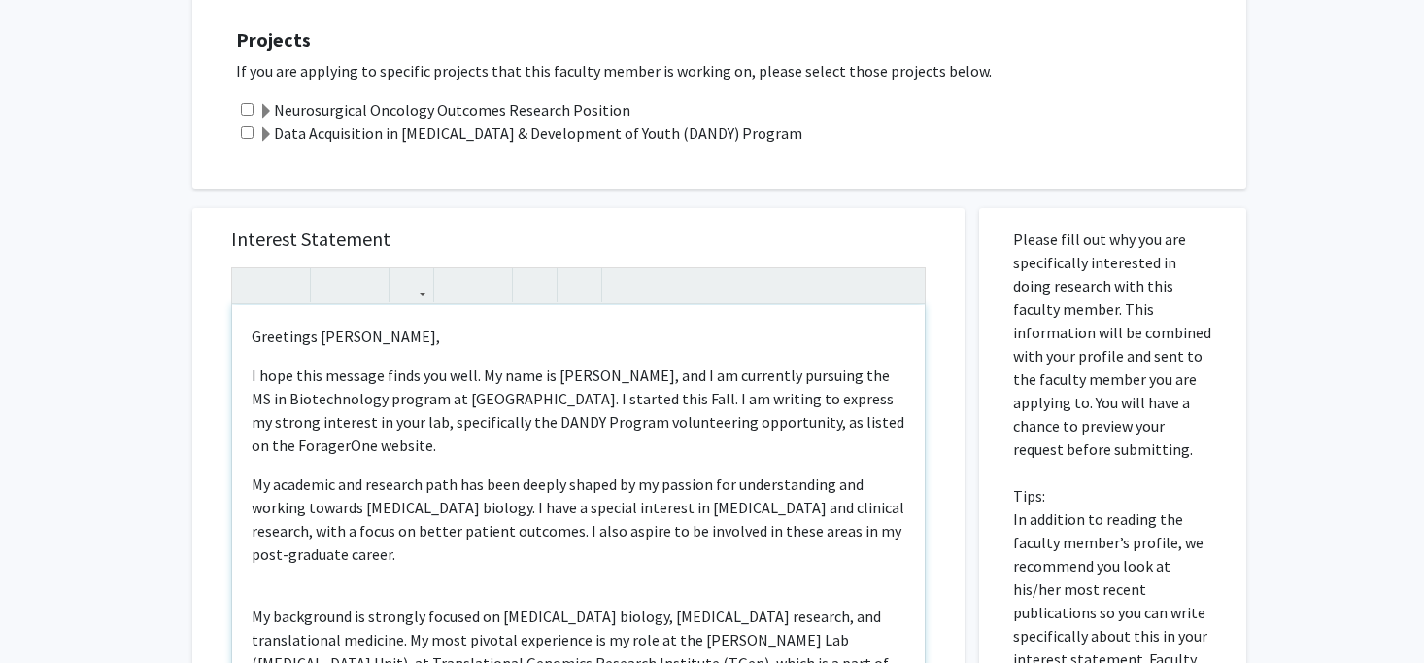
click at [253, 604] on p "My background is strongly focused on cancer biology, brain tumor research, and …" at bounding box center [579, 662] width 654 height 117
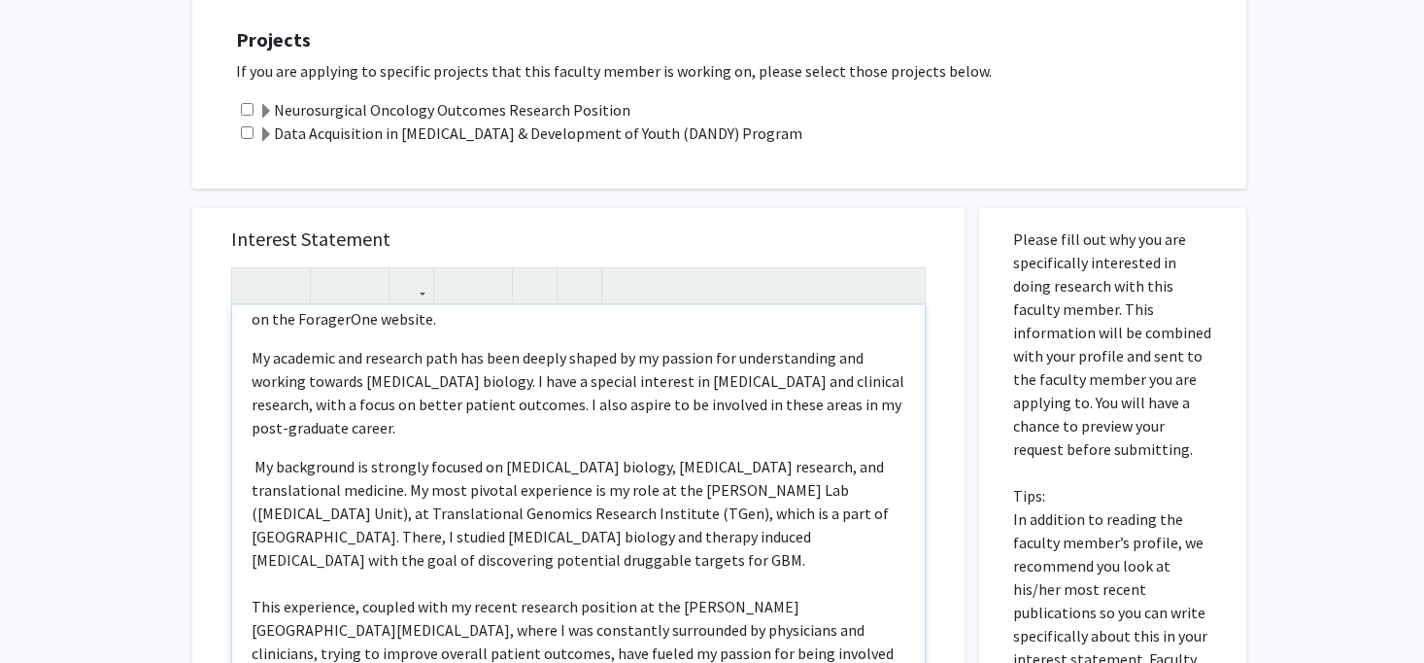
scroll to position [138, 0]
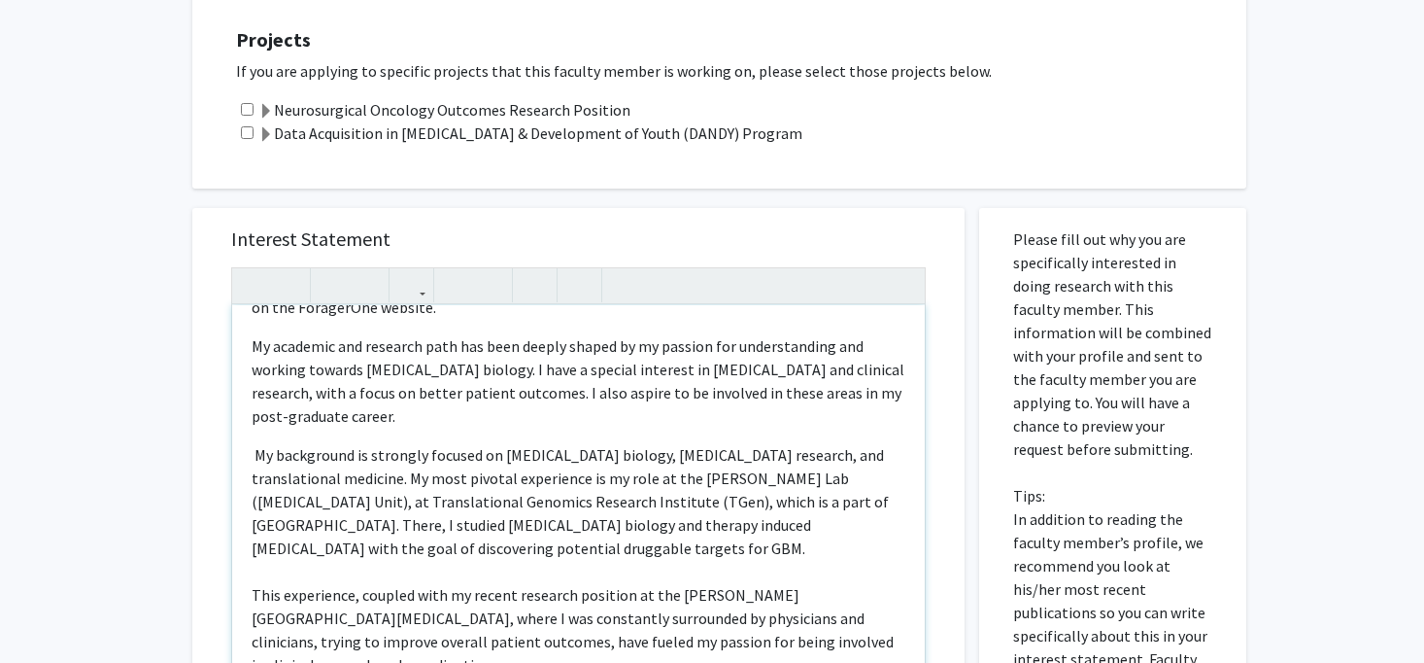
click at [254, 583] on p "This experience, coupled with my recent research position at the Fred Hutch Can…" at bounding box center [579, 629] width 654 height 93
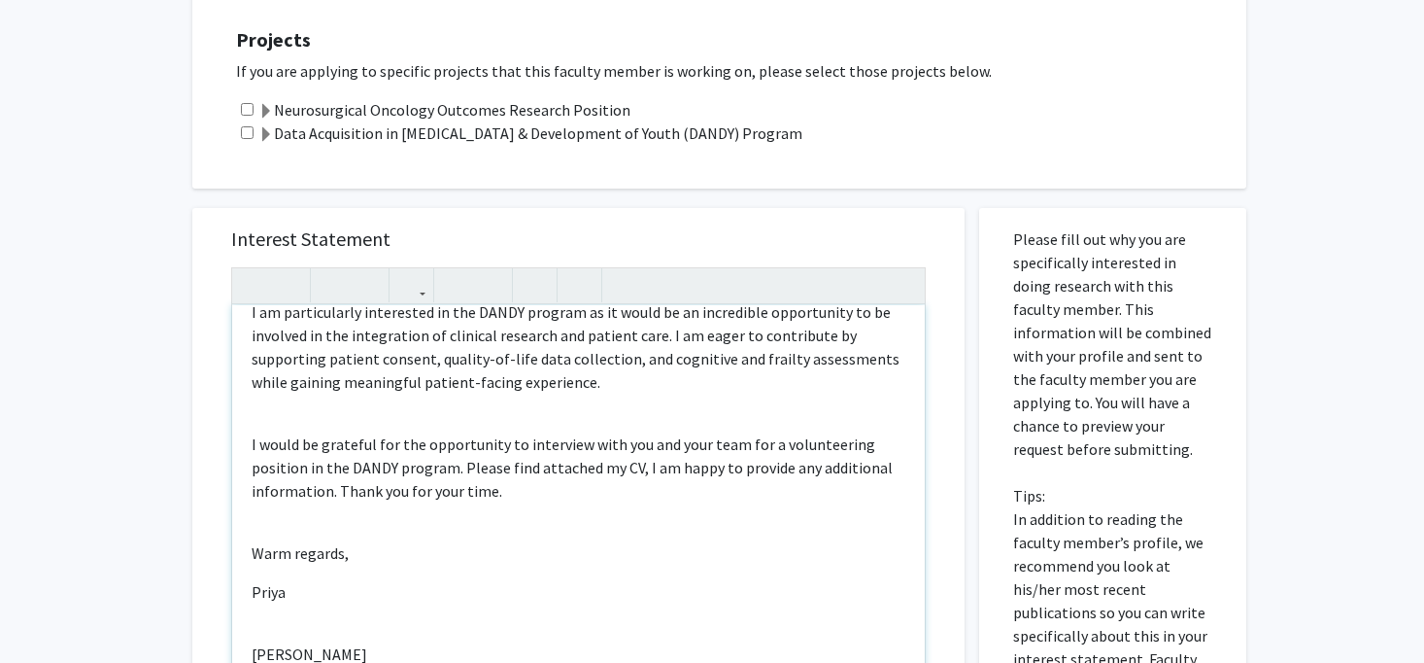
scroll to position [571, 0]
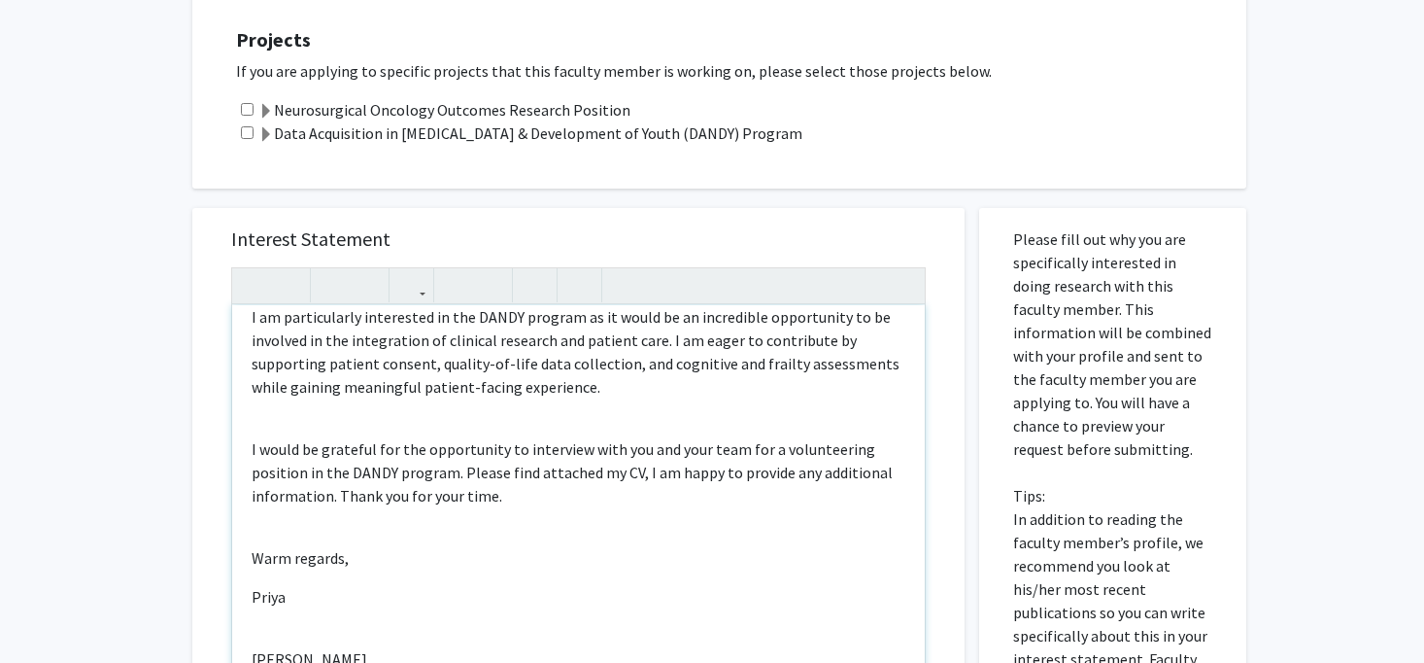
click at [253, 542] on p "This experience, coupled with my recent research position at the Fred Hutch Can…" at bounding box center [579, 506] width 654 height 637
drag, startPoint x: 367, startPoint y: 574, endPoint x: 248, endPoint y: 574, distance: 119.5
click at [248, 574] on div "Greetings Dr. Mukherjee, I hope this message finds you well. My name is Priya D…" at bounding box center [578, 527] width 693 height 445
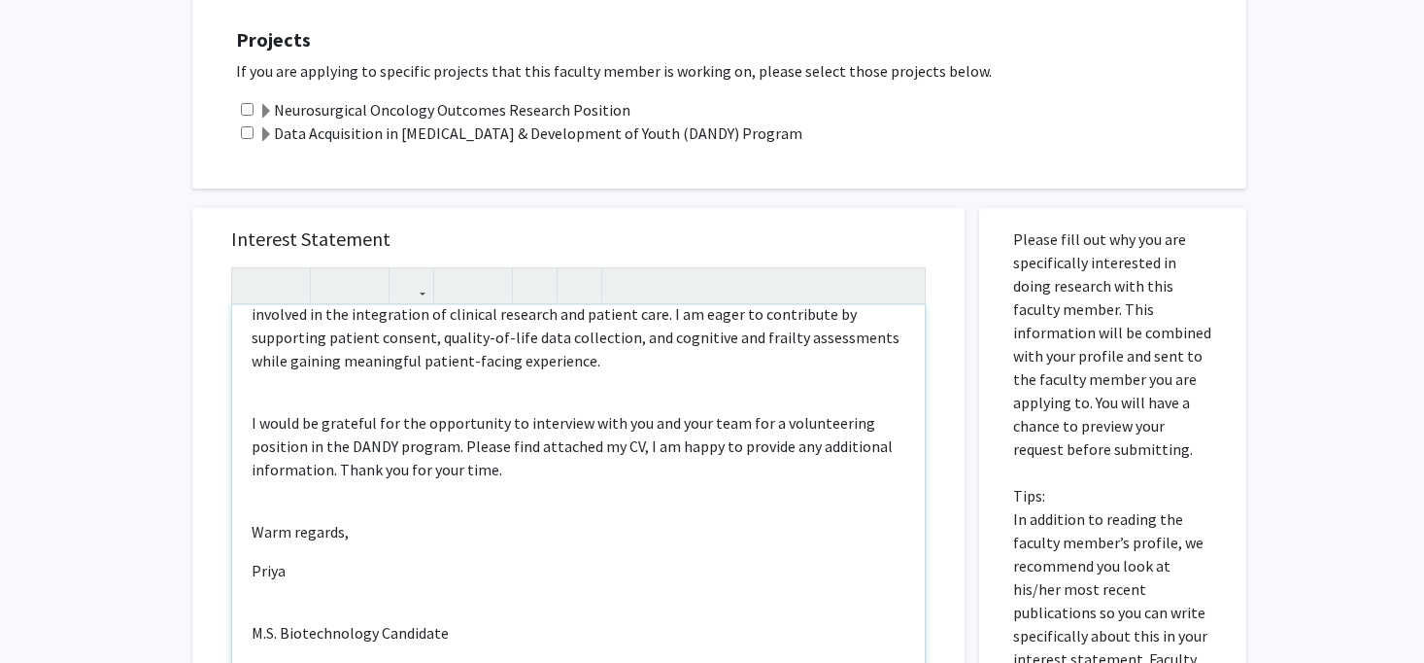
scroll to position [597, 0]
drag, startPoint x: 528, startPoint y: 625, endPoint x: 224, endPoint y: 535, distance: 316.1
click at [224, 535] on div "Interest Statement Greetings Dr. Mukherjee, I hope this message finds you well.…" at bounding box center [579, 497] width 734 height 579
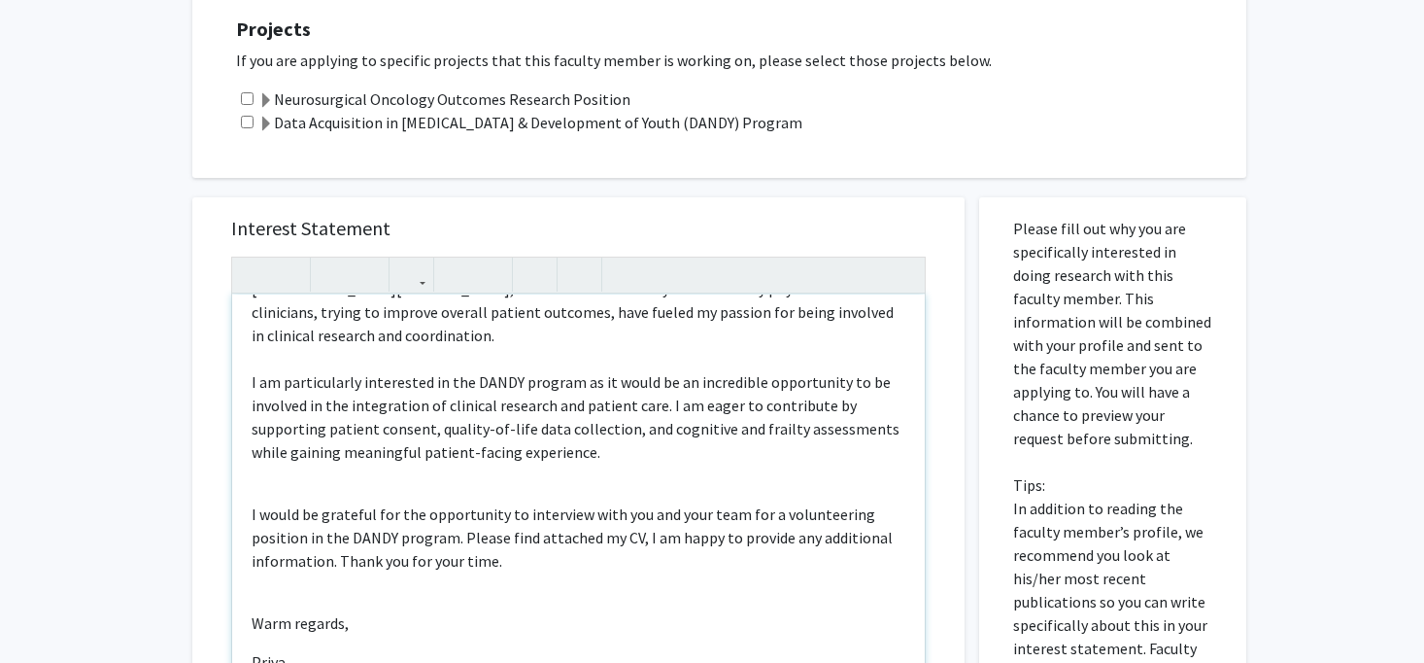
scroll to position [750, 0]
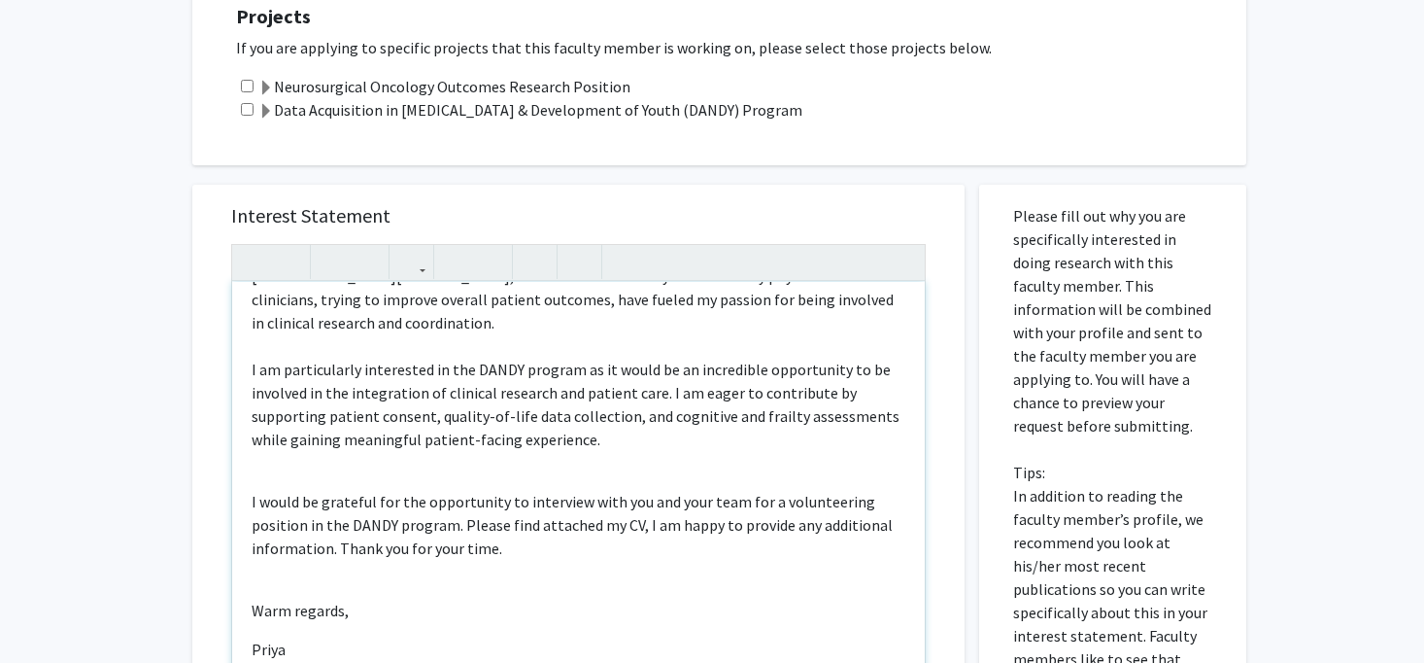
click at [307, 637] on p "Priya" at bounding box center [579, 648] width 654 height 23
click at [271, 601] on p "This experience, coupled with my recent research position at the Fred Hutch Can…" at bounding box center [579, 540] width 654 height 599
drag, startPoint x: 357, startPoint y: 600, endPoint x: 227, endPoint y: 600, distance: 129.2
click at [227, 600] on div "Interest Statement Greetings Dr. Mukherjee, I hope this message finds you well.…" at bounding box center [579, 474] width 734 height 579
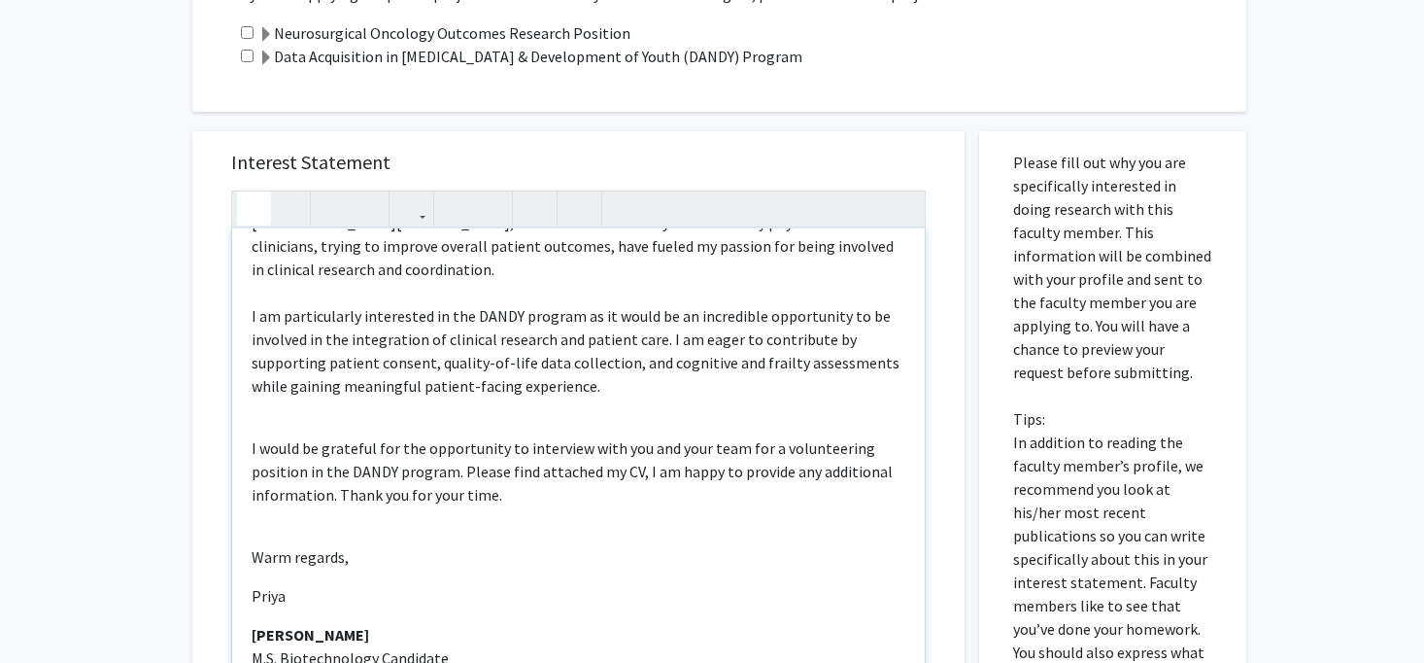
scroll to position [908, 0]
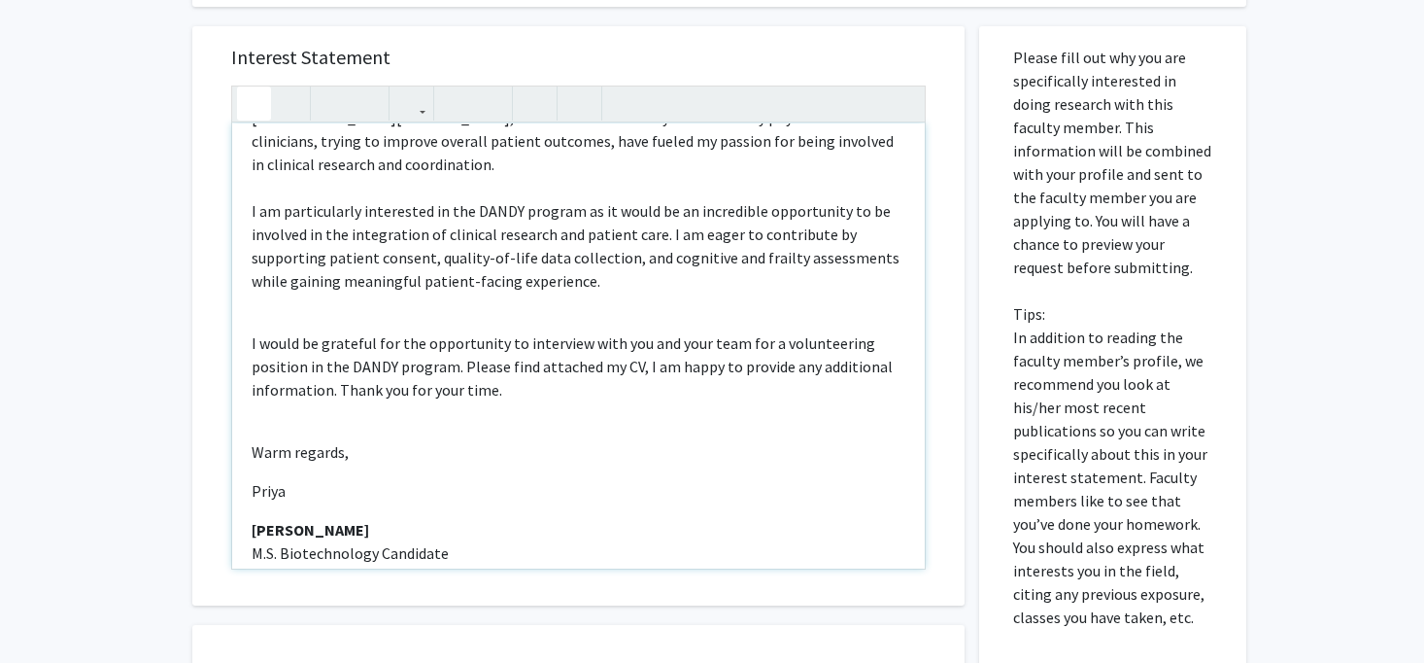
click at [273, 580] on p "Johns Hopkins University Advanced Academic Programs" at bounding box center [579, 591] width 654 height 23
click at [254, 580] on p "Johns Hopkins University Advanced Academic Programs" at bounding box center [579, 591] width 654 height 23
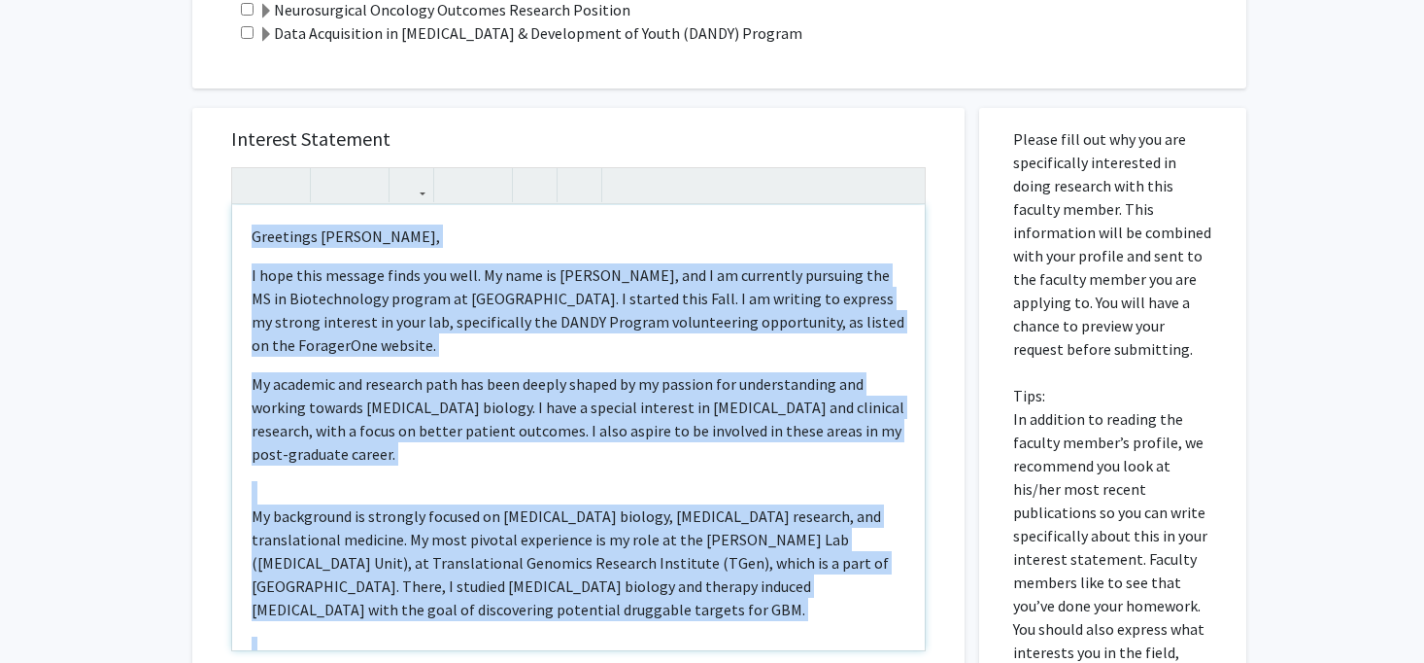
scroll to position [812, 0]
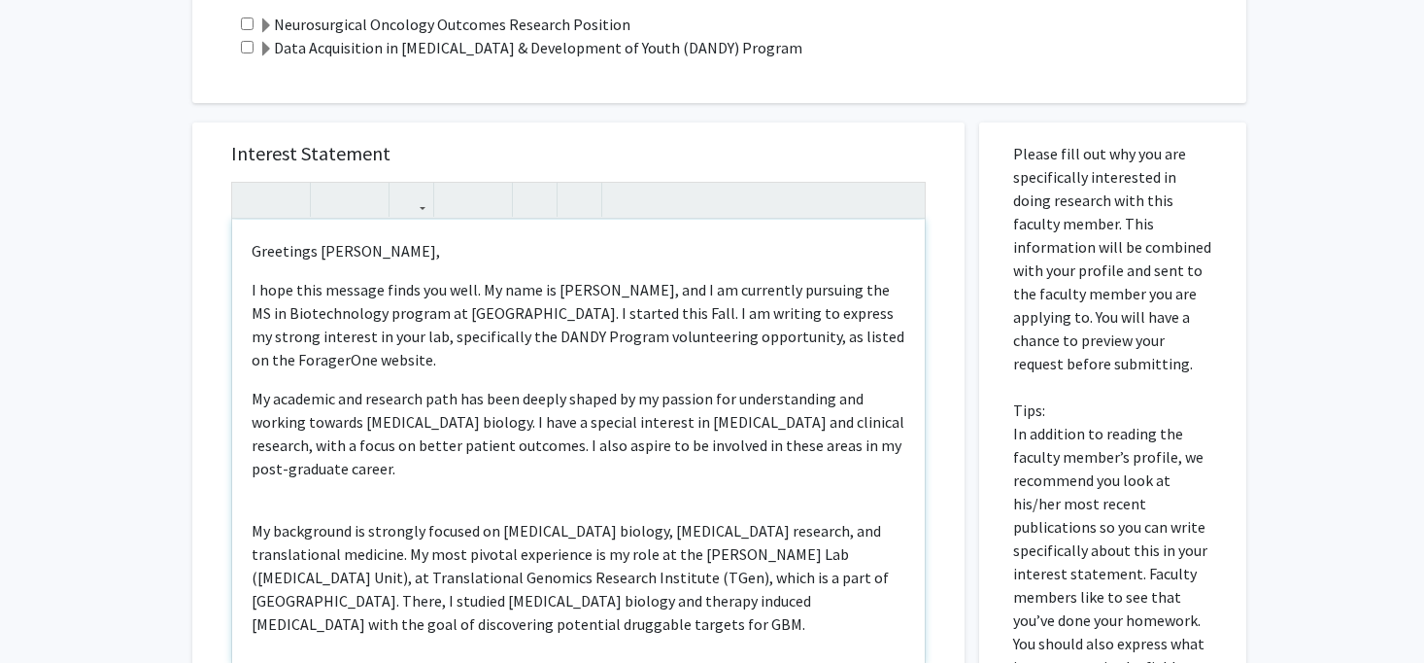
click at [550, 319] on div "Greetings Dr. Mukherjee, I hope this message finds you well. My name is Priya D…" at bounding box center [578, 442] width 693 height 445
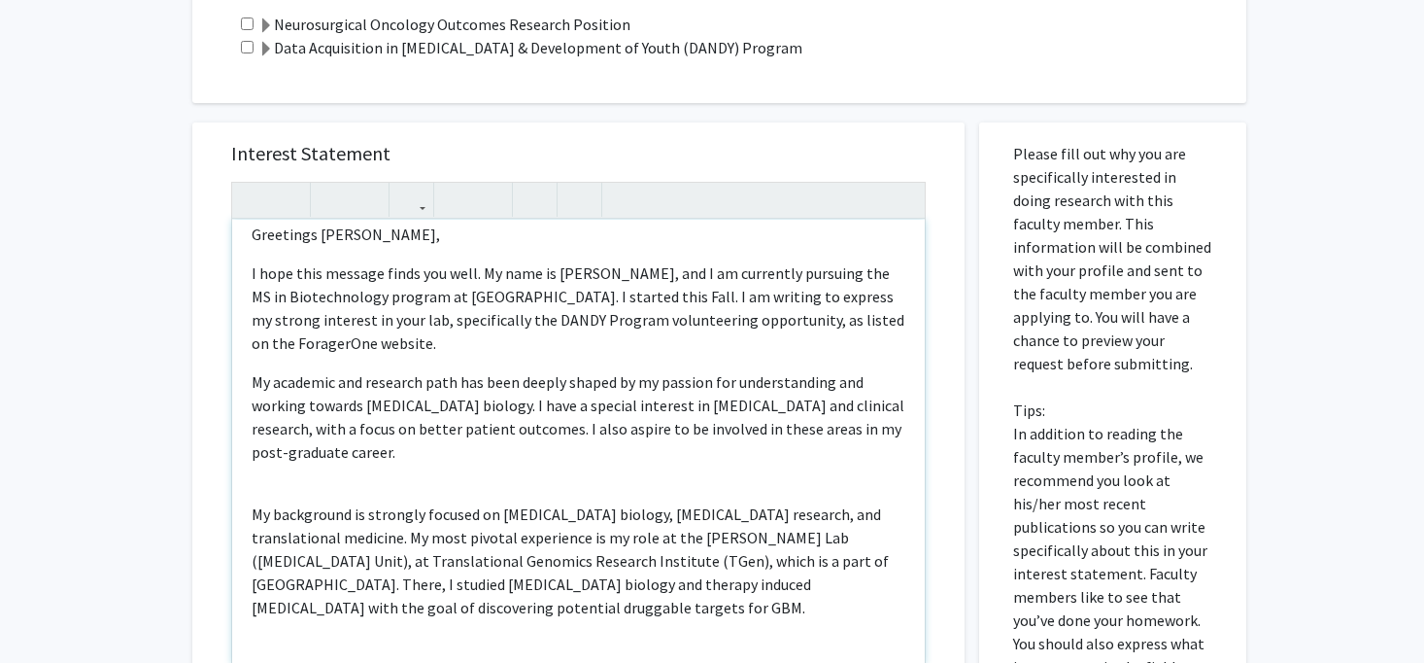
click at [327, 410] on div "Greetings Dr. Mukherjee, I hope this message finds you well. My name is Priya D…" at bounding box center [578, 442] width 693 height 445
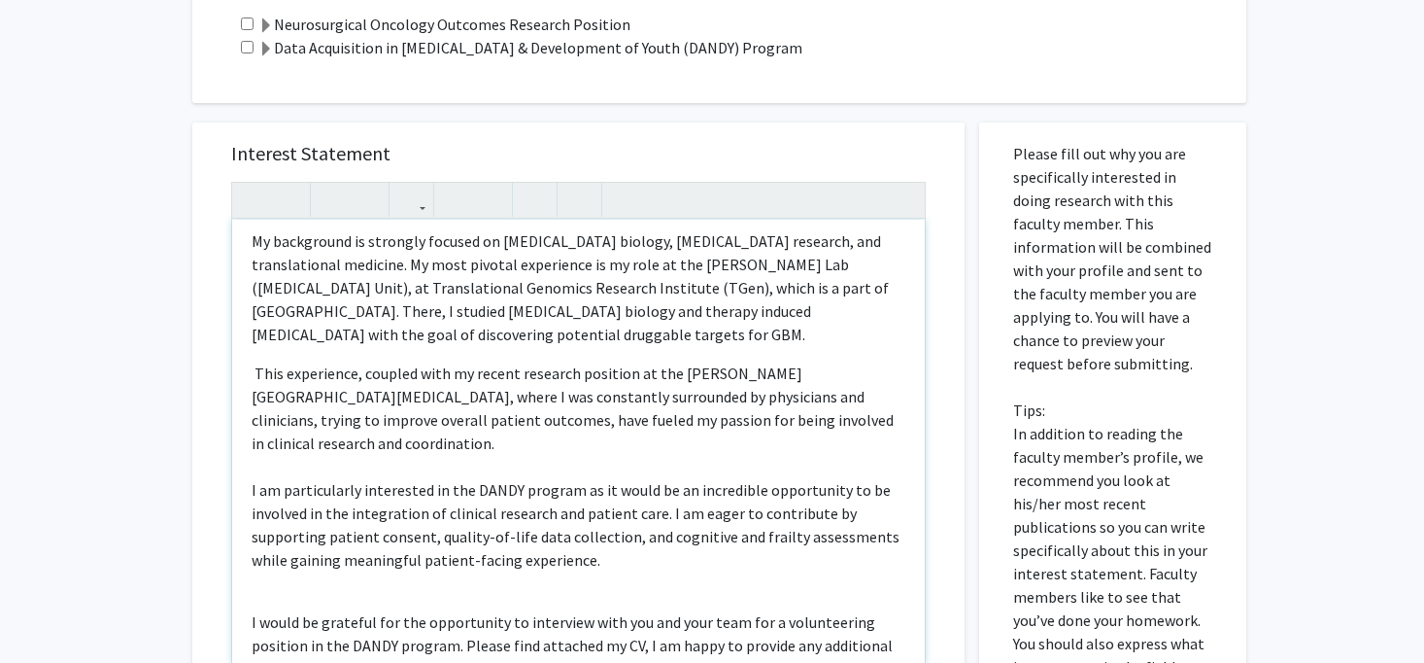
scroll to position [275, 0]
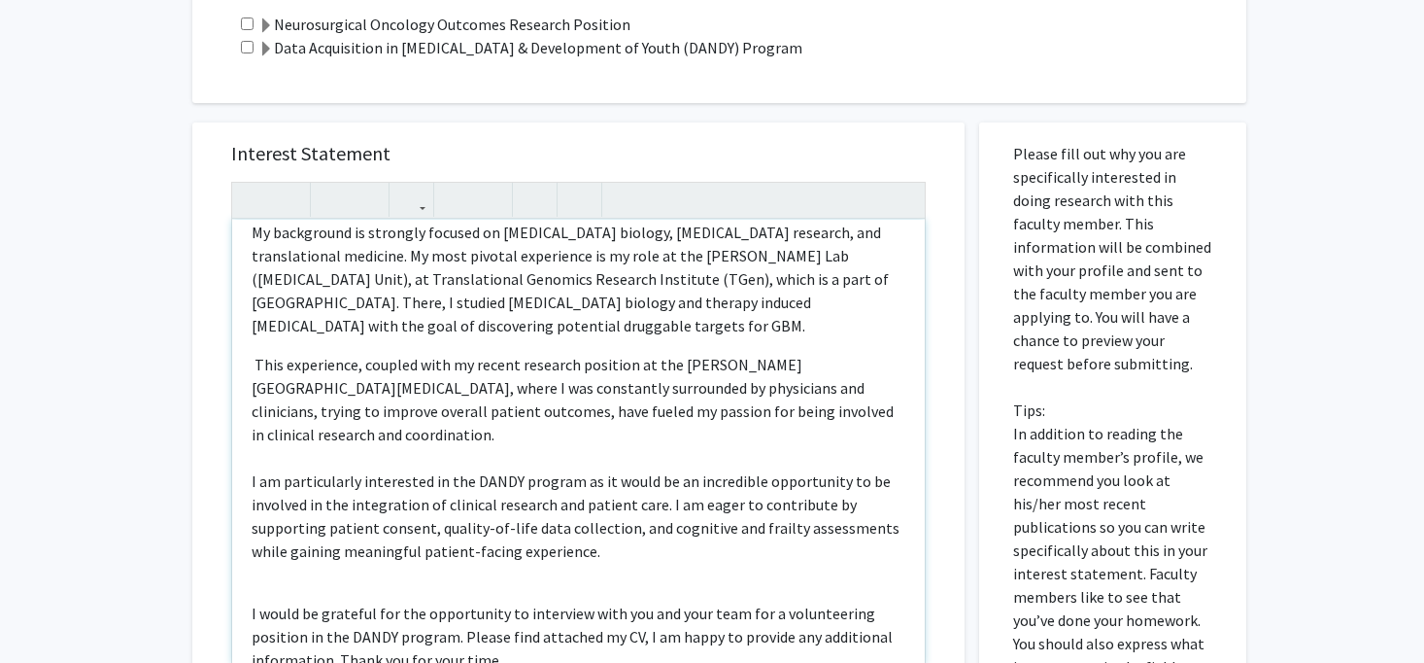
click at [247, 521] on div "Greetings Dr. Mukherjee, I hope this message finds you well. My name is Priya D…" at bounding box center [578, 442] width 693 height 445
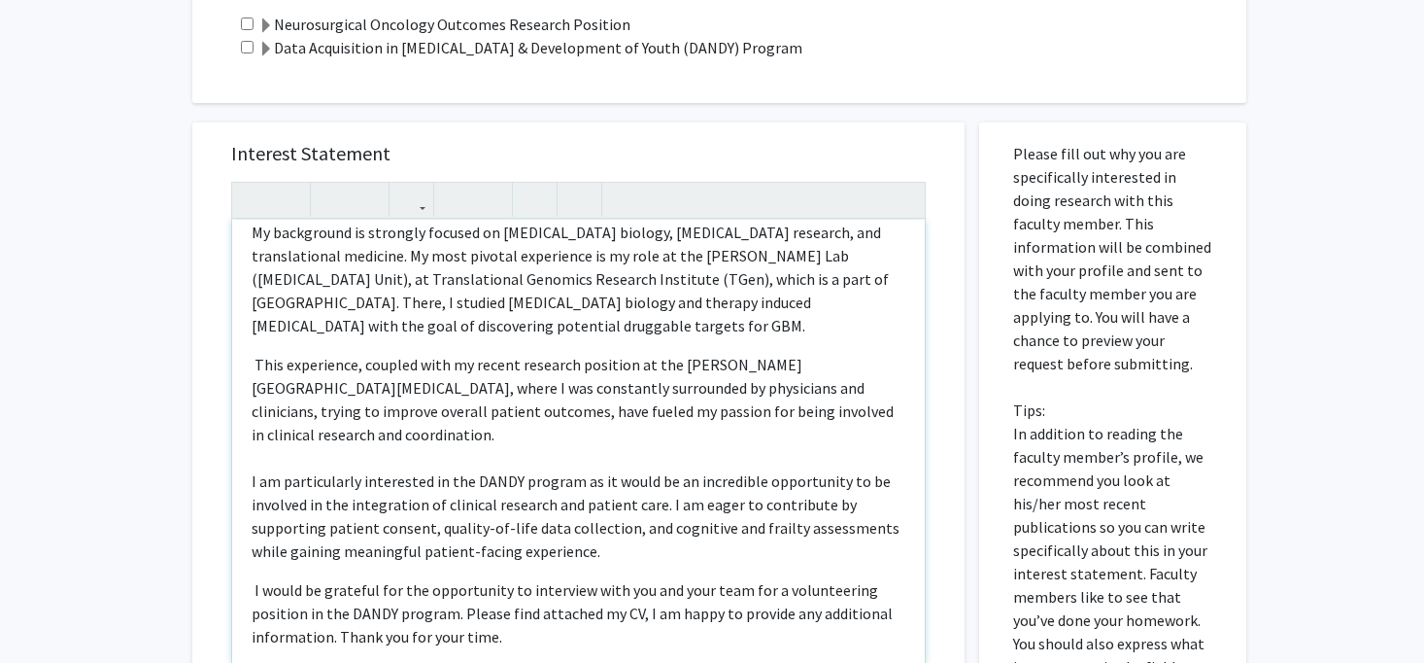
click at [252, 469] on p "I am particularly interested in the DANDY program as it would be an incredible …" at bounding box center [579, 515] width 654 height 93
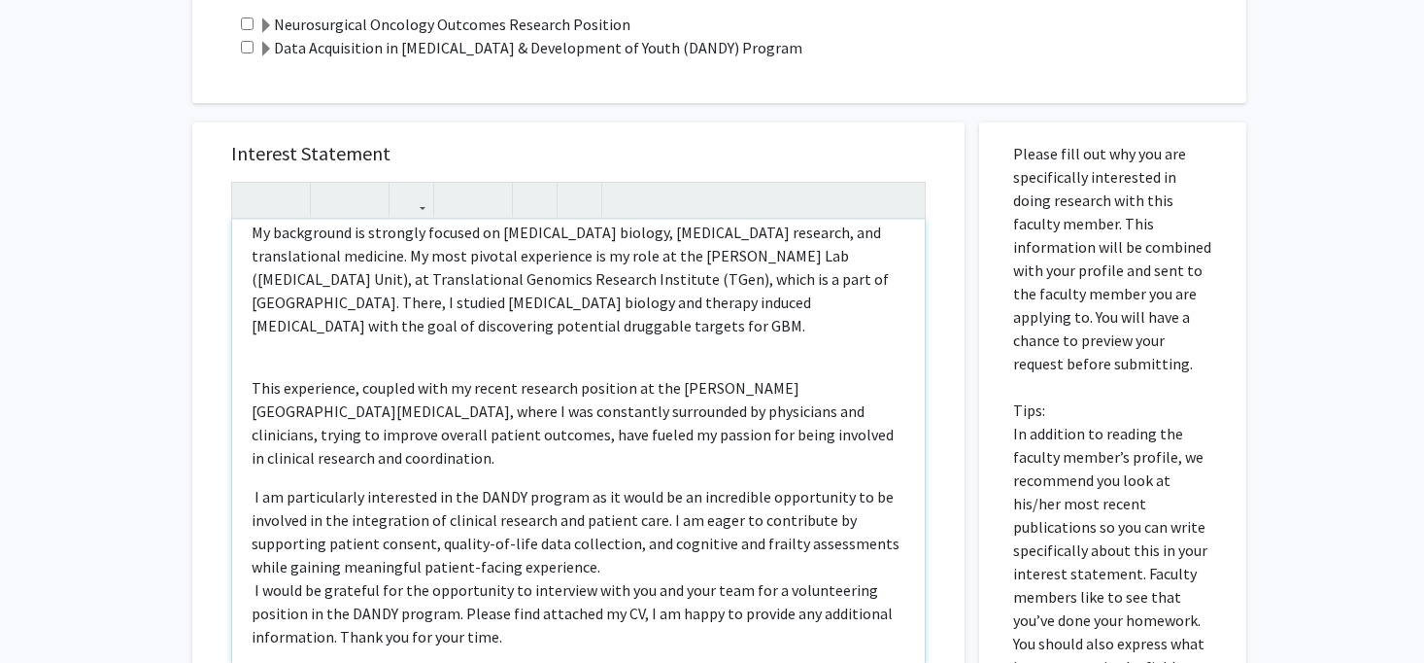
click at [255, 580] on span "I would be grateful for the opportunity to interview with you and your team for…" at bounding box center [572, 613] width 641 height 66
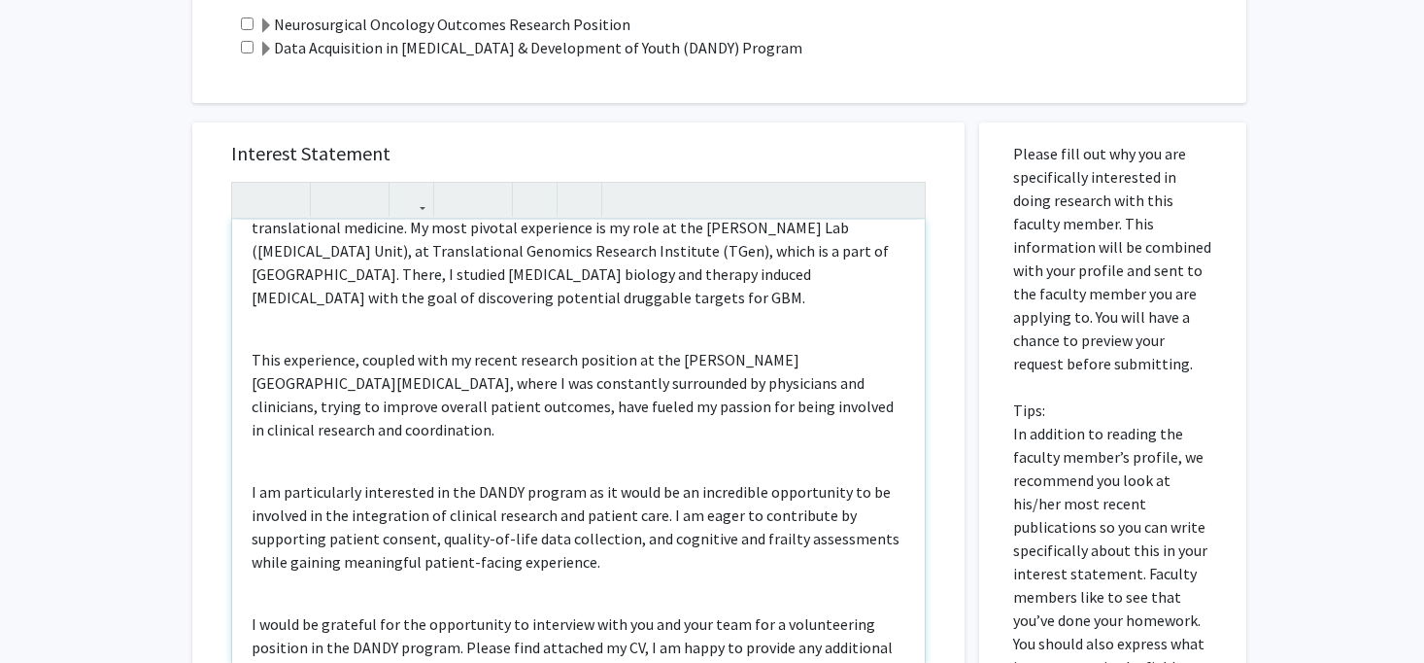
scroll to position [311, 0]
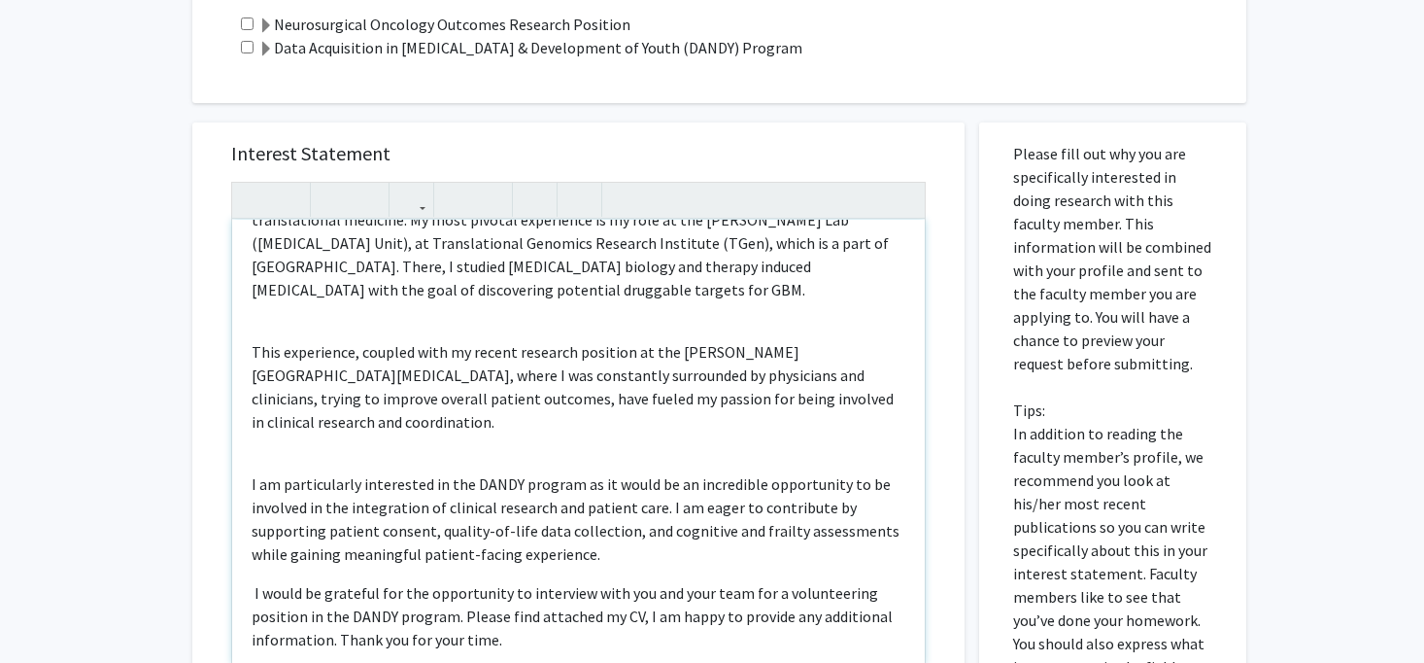
click at [250, 403] on div "Greetings Dr. Mukherjee, I hope this message finds you well. My name is Priya D…" at bounding box center [578, 442] width 693 height 445
click at [251, 400] on div "Greetings Dr. Mukherjee, I hope this message finds you well. My name is Priya D…" at bounding box center [578, 442] width 693 height 445
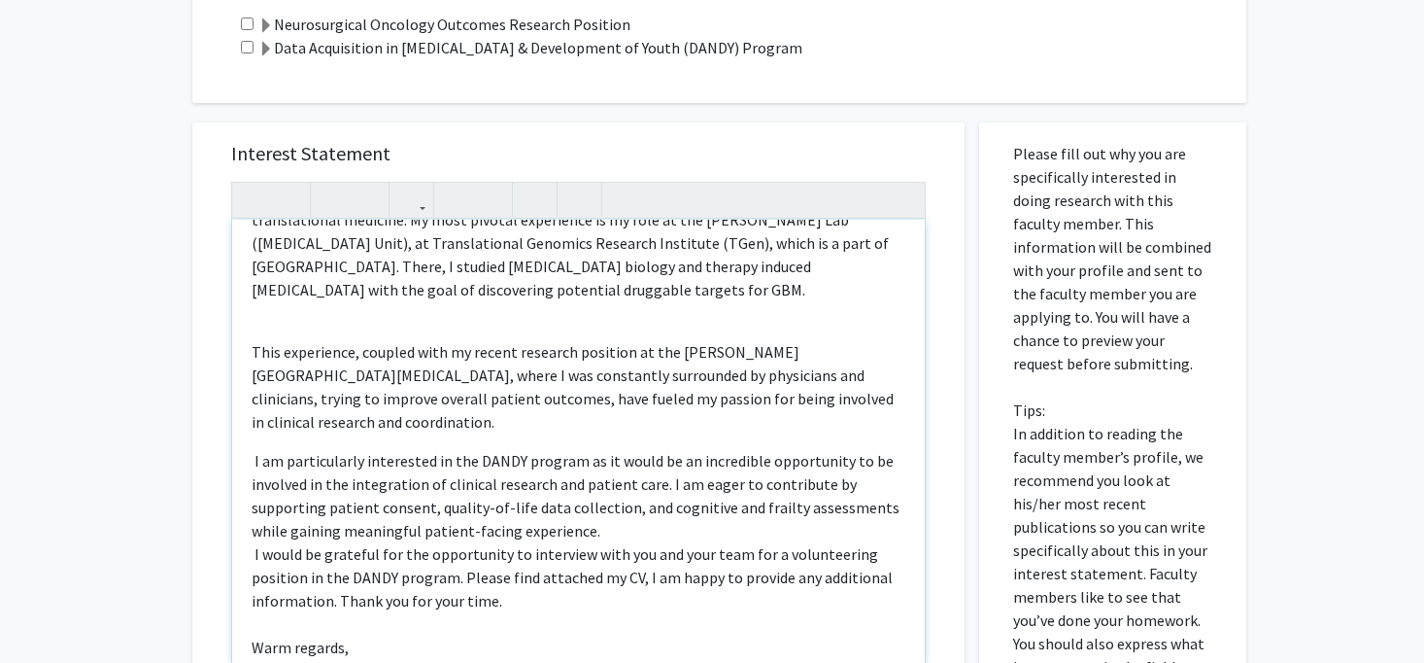
click at [253, 342] on span "This experience, coupled with my recent research position at the Fred Hutch Can…" at bounding box center [573, 386] width 642 height 89
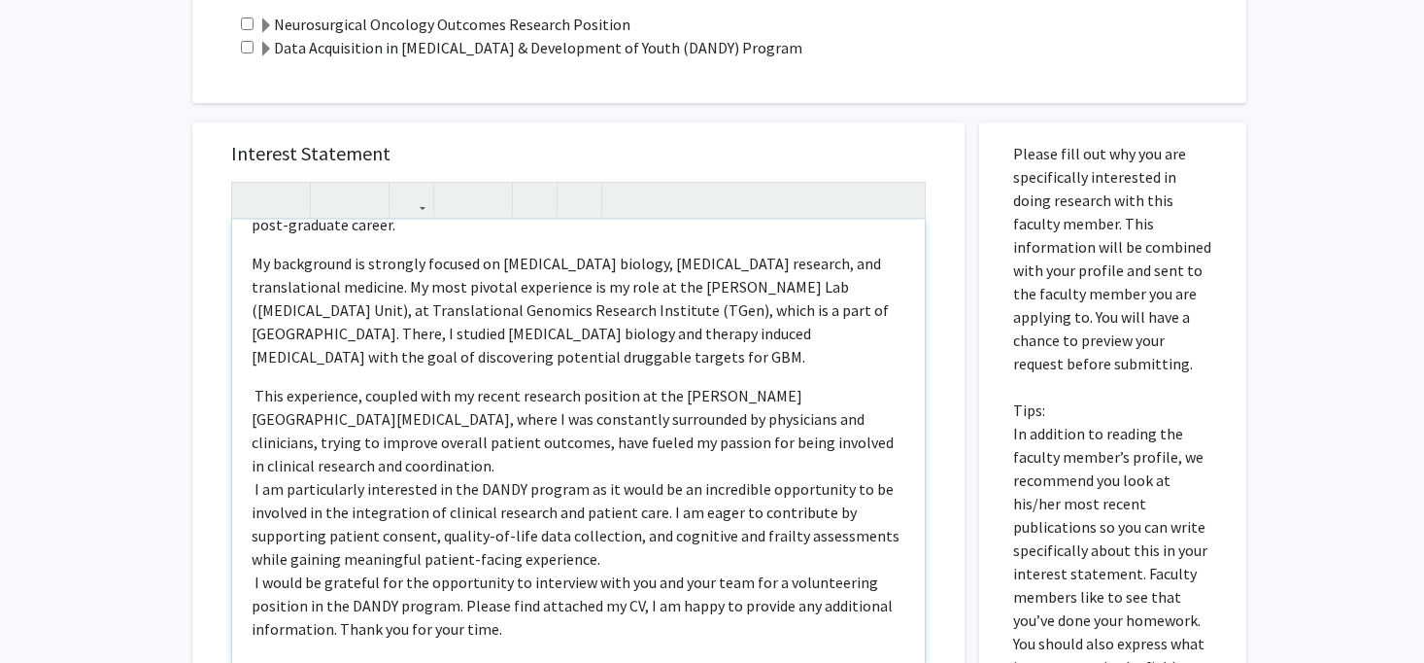
scroll to position [238, 0]
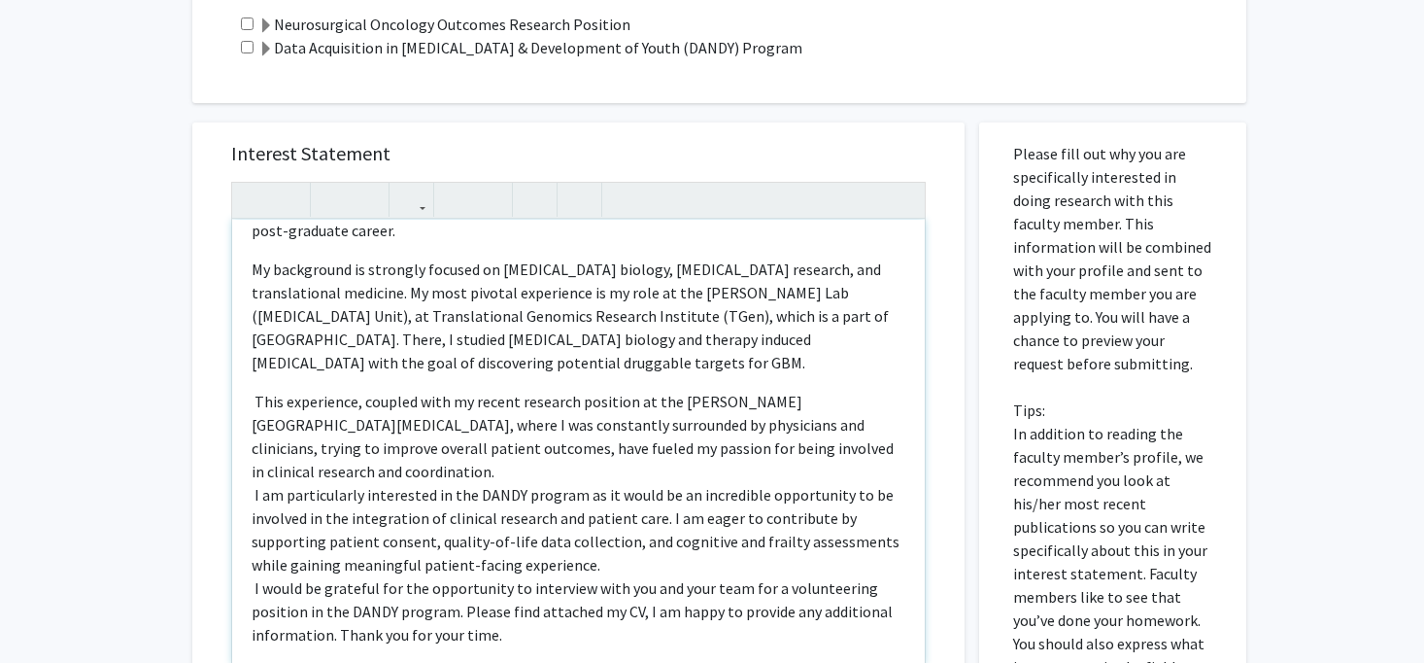
click at [253, 404] on div "Greetings Dr. Mukherjee, I hope this message finds you well. My name is Priya D…" at bounding box center [578, 442] width 693 height 445
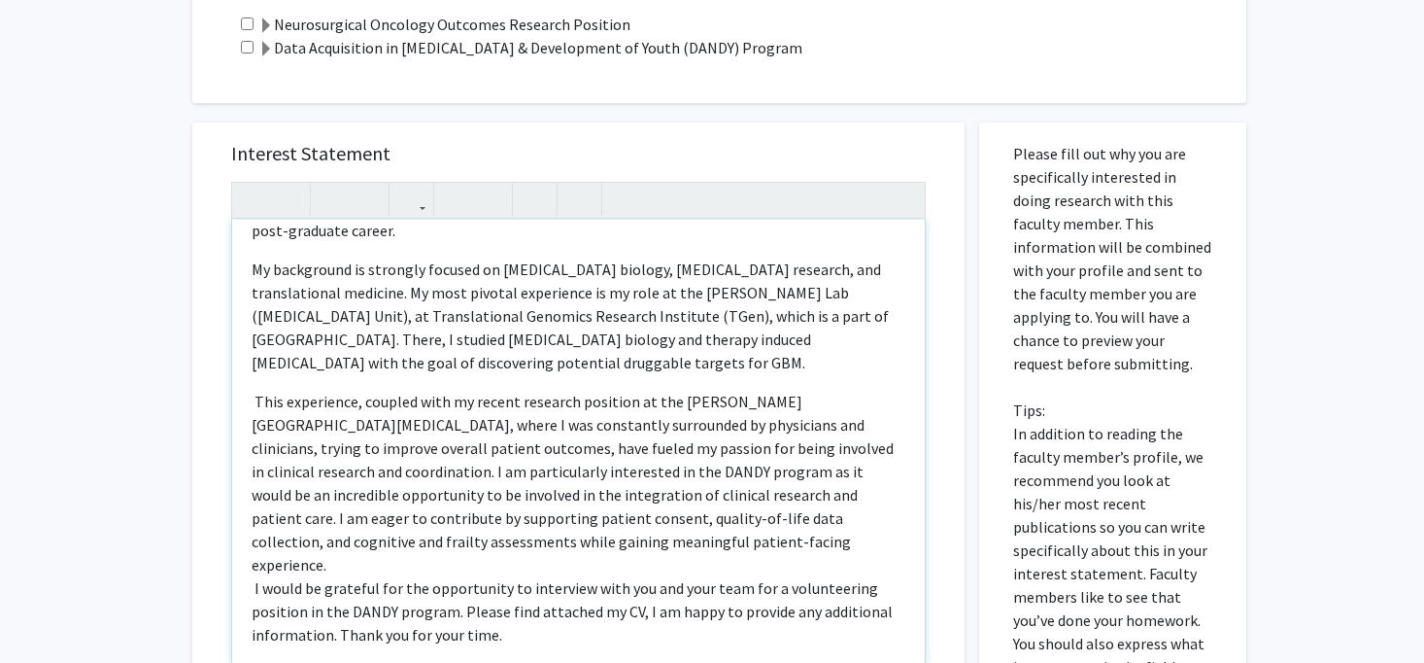
click at [507, 476] on div "Greetings Dr. Mukherjee, I hope this message finds you well. My name is Priya D…" at bounding box center [578, 442] width 693 height 445
type textarea "<p>Greetings Dr. Mukherjee,</p><p>I hope this message finds you well. My name i…"
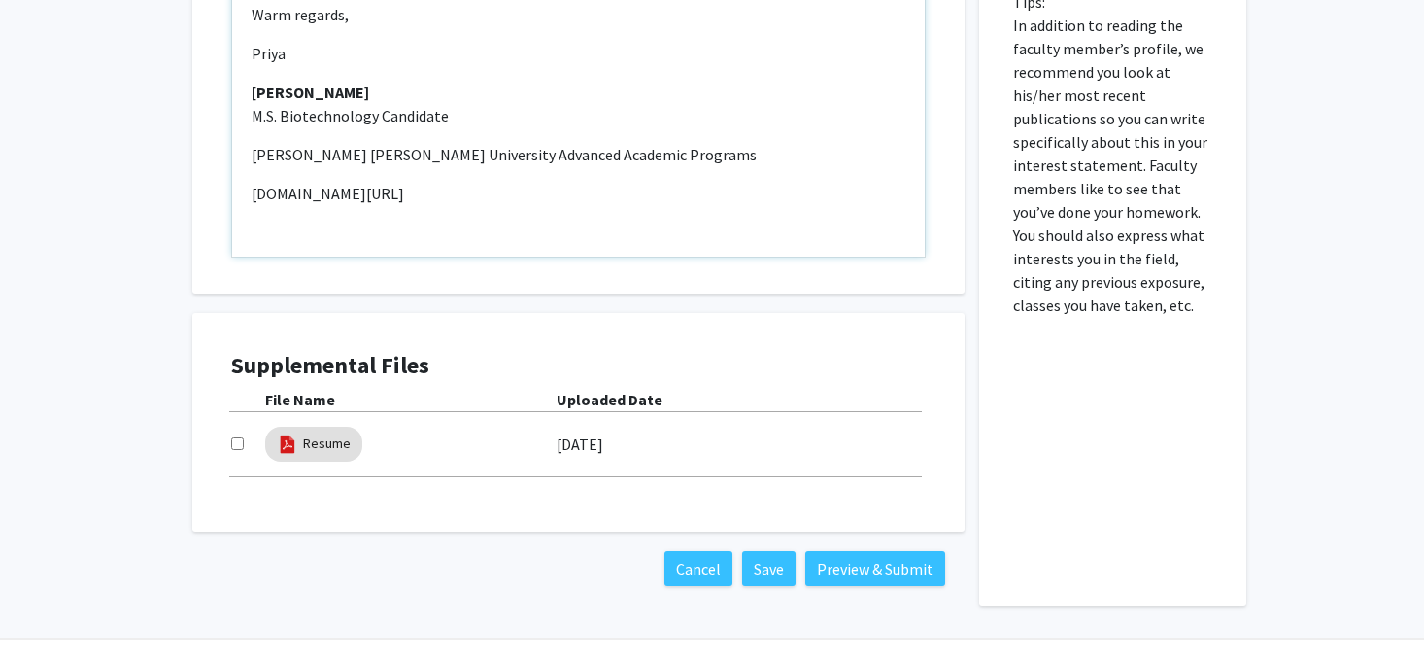
scroll to position [558, 0]
click at [298, 390] on b "File Name" at bounding box center [300, 399] width 70 height 19
click at [422, 444] on div "Supplemental Files File Name Uploaded Date Resume 04/16/2025" at bounding box center [578, 422] width 695 height 141
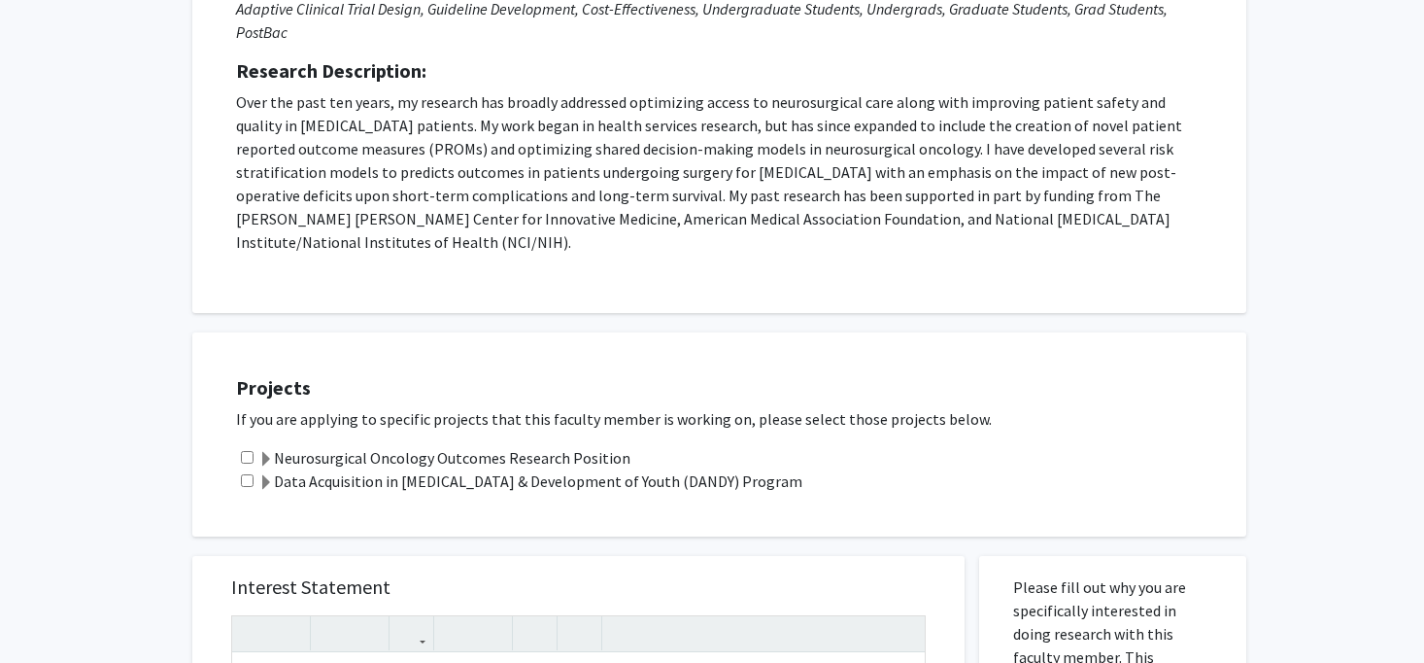
scroll to position [381, 0]
click at [373, 467] on label "Data Acquisition in [MEDICAL_DATA] & Development of Youth (DANDY) Program" at bounding box center [530, 478] width 544 height 23
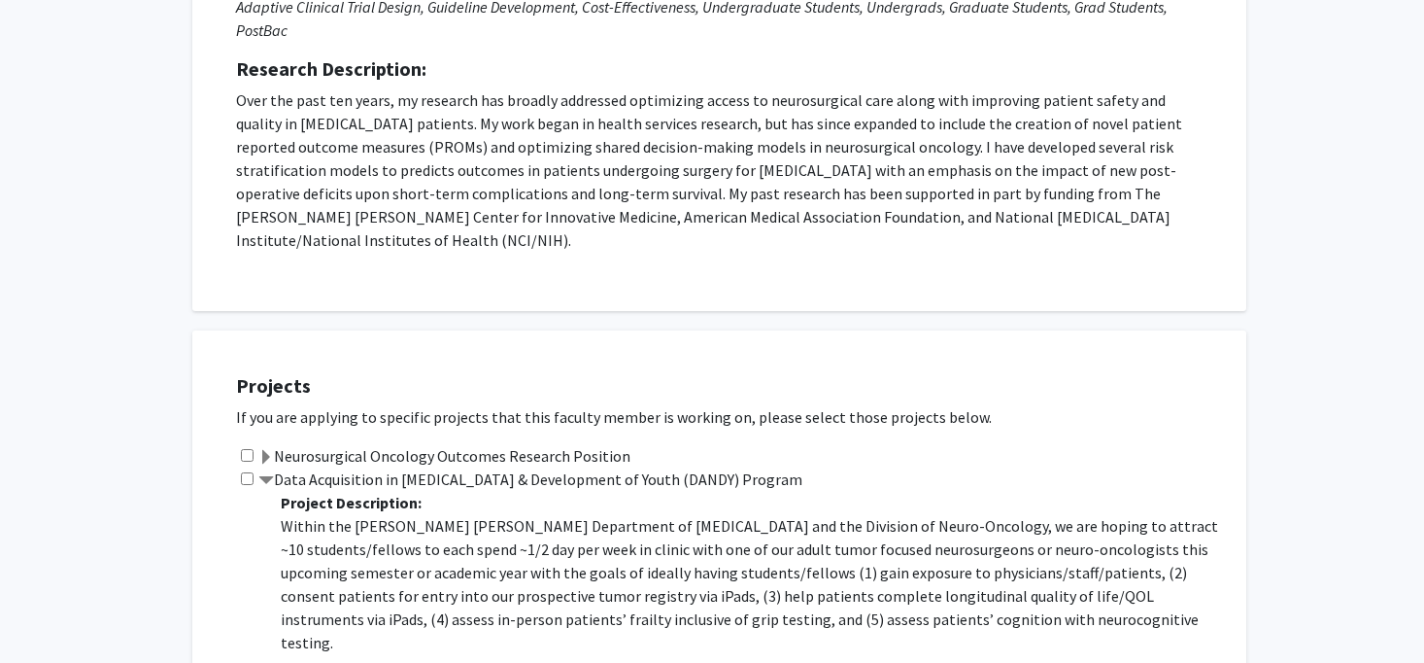
click at [249, 472] on input "checkbox" at bounding box center [247, 478] width 13 height 13
checkbox input "true"
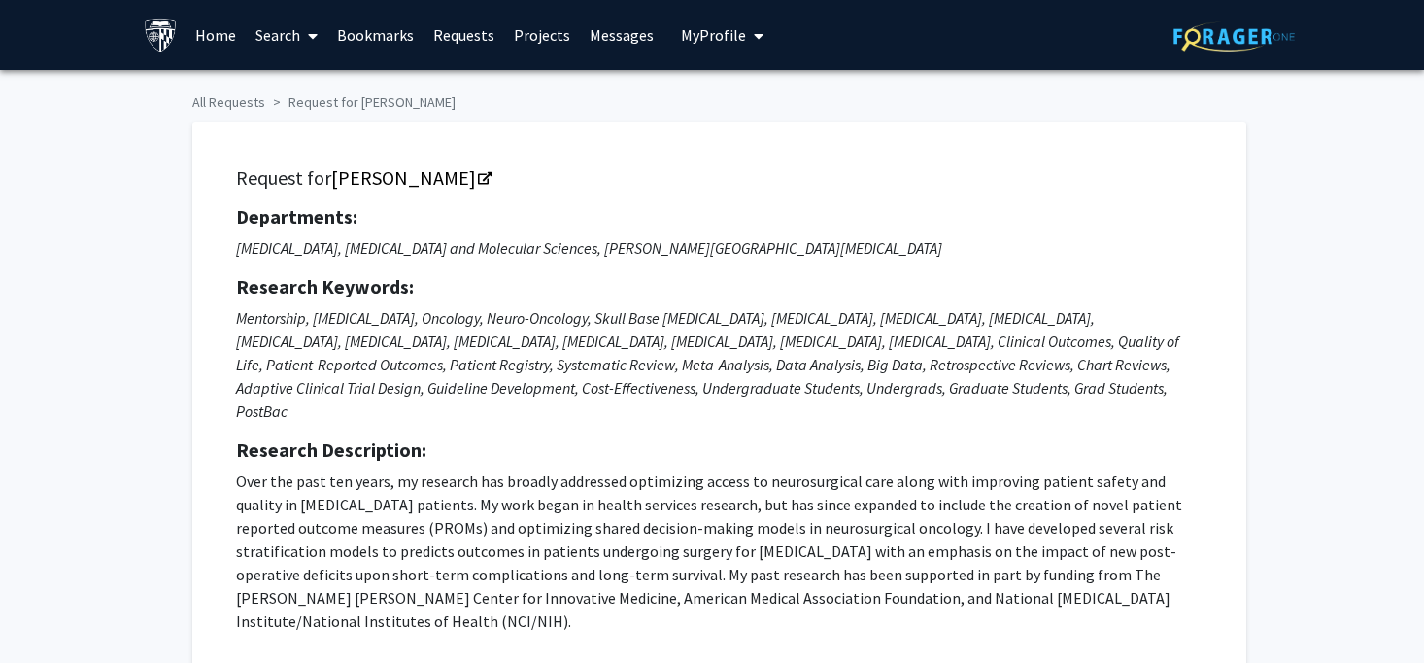
scroll to position [0, 0]
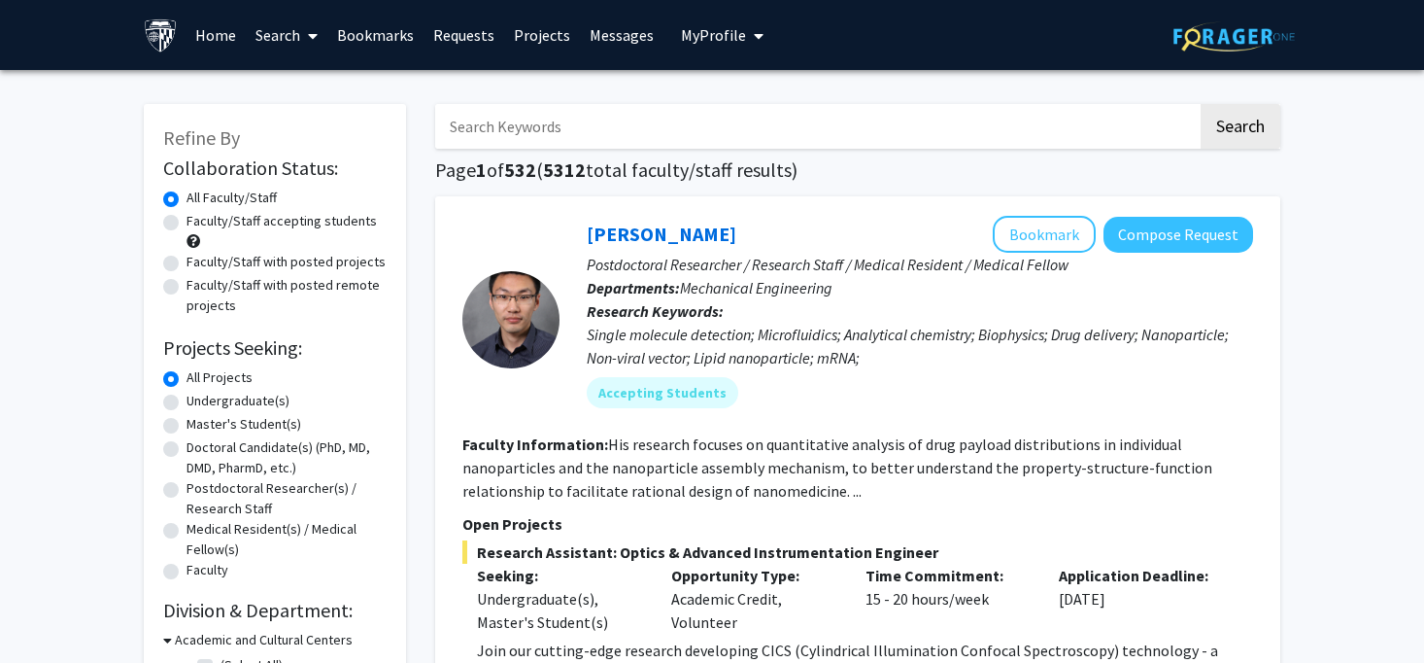
scroll to position [25, 0]
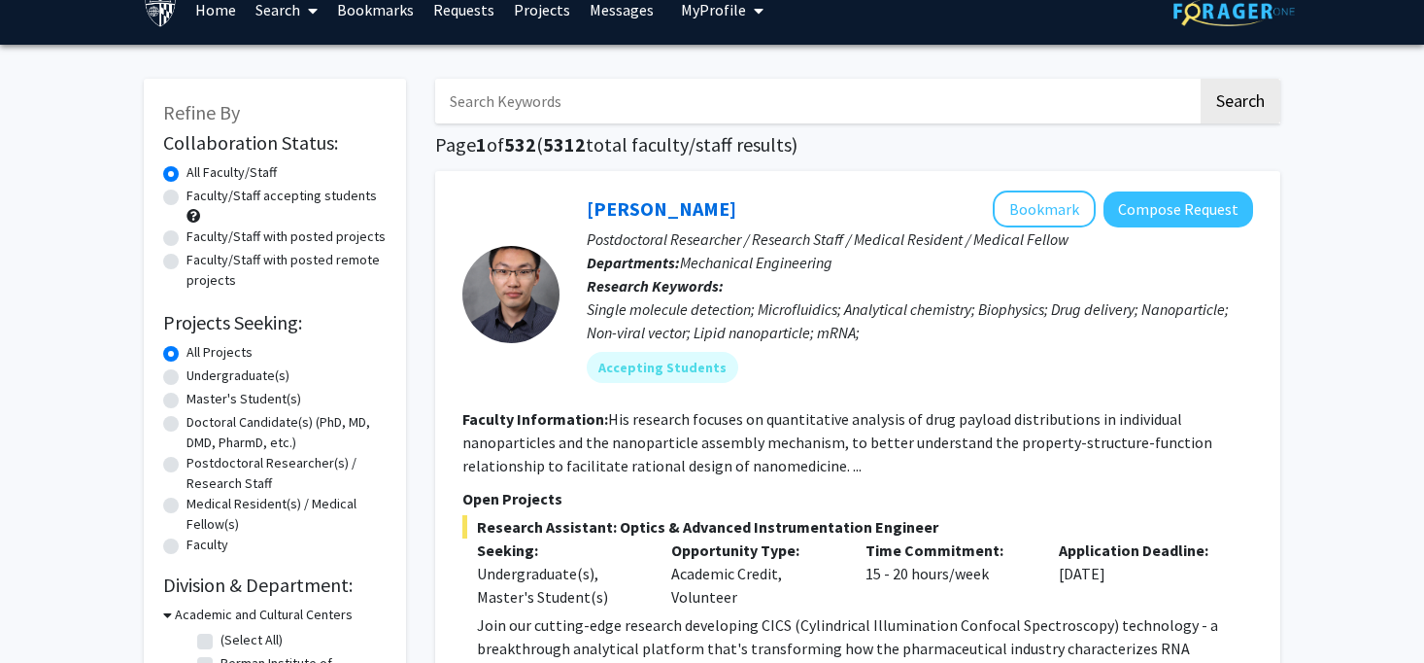
click at [530, 108] on input "Search Keywords" at bounding box center [816, 101] width 763 height 45
type input "[PERSON_NAME]"
click at [1240, 104] on button "Search" at bounding box center [1241, 101] width 80 height 45
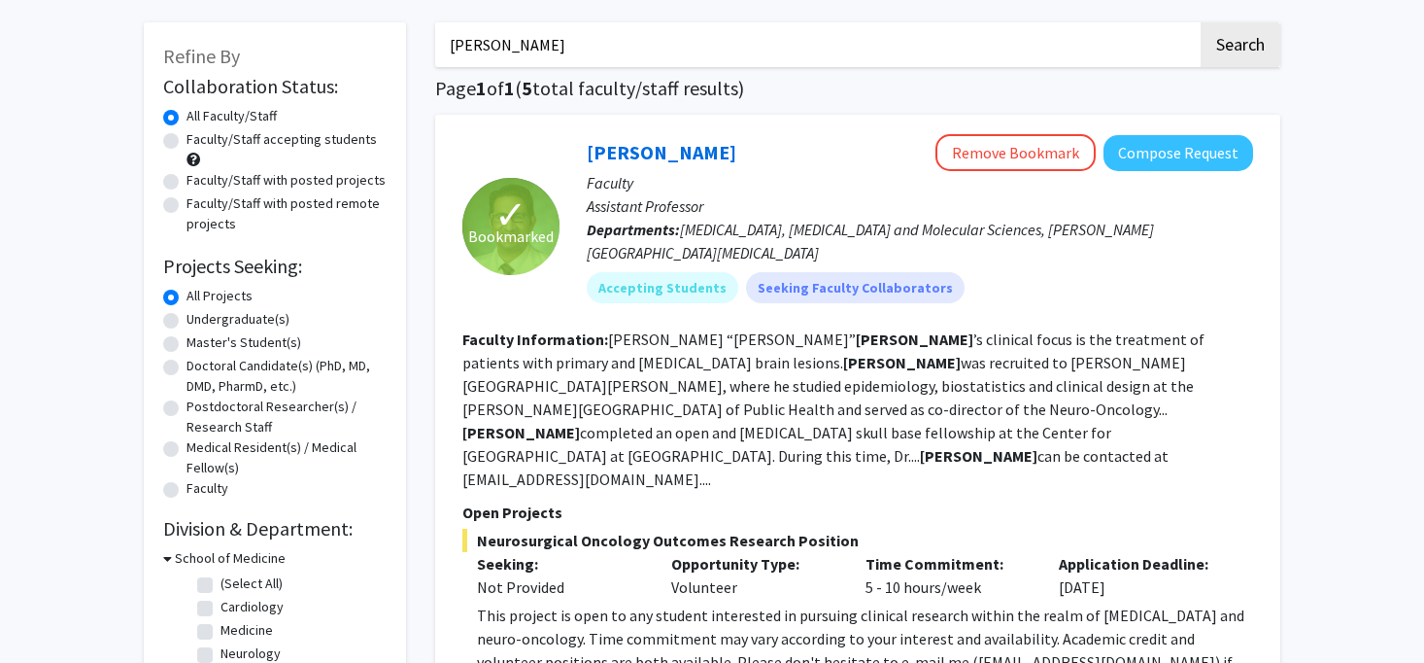
scroll to position [87, 0]
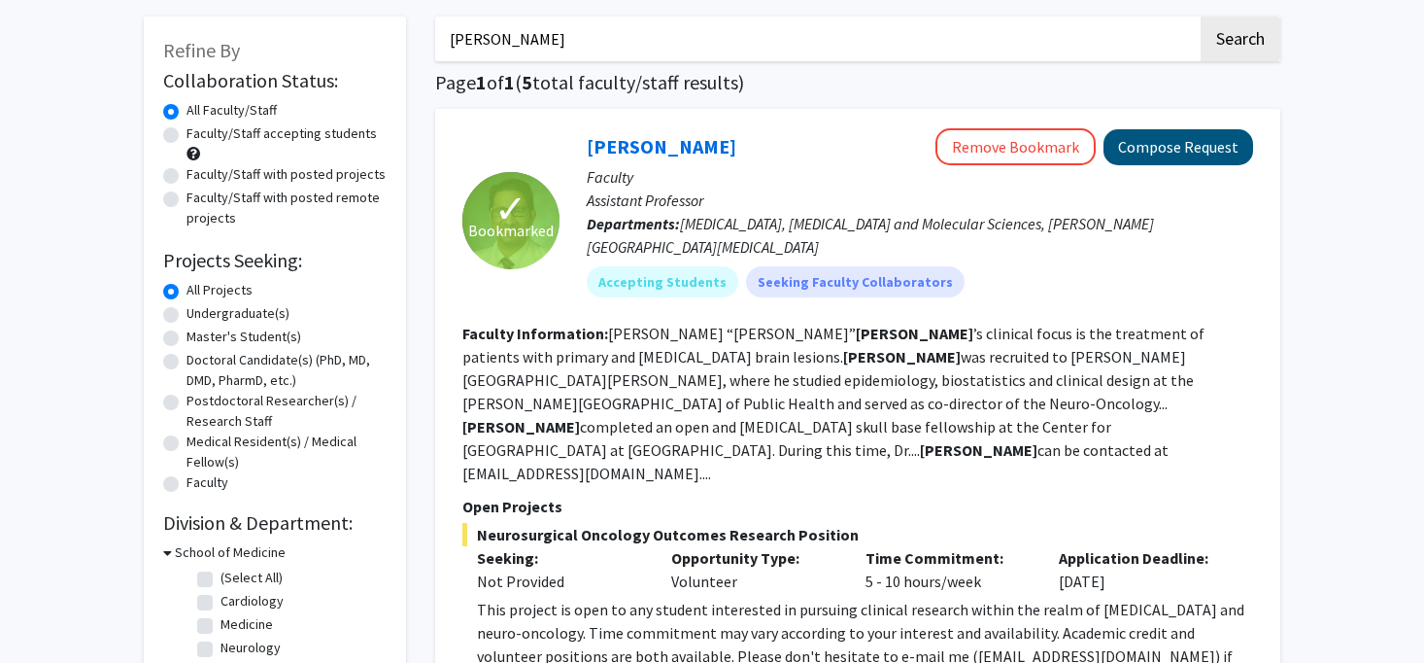
click at [1198, 145] on button "Compose Request" at bounding box center [1179, 147] width 150 height 36
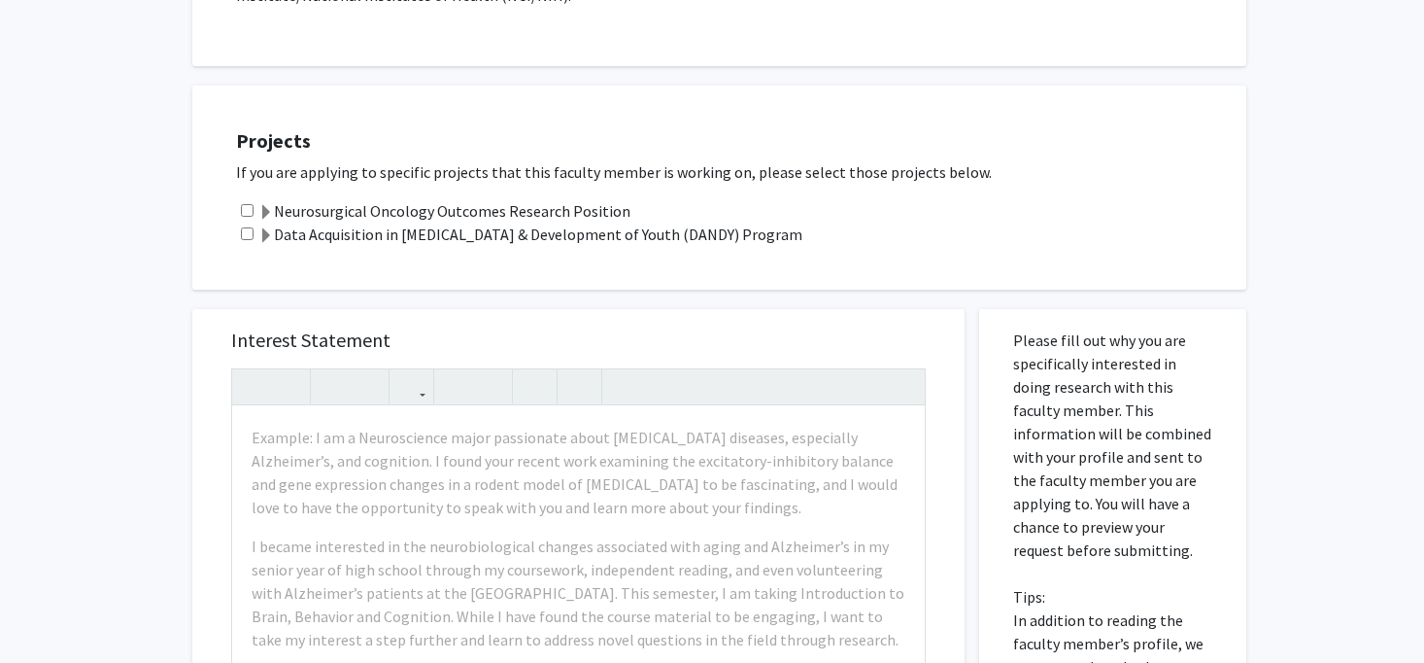
scroll to position [635, 0]
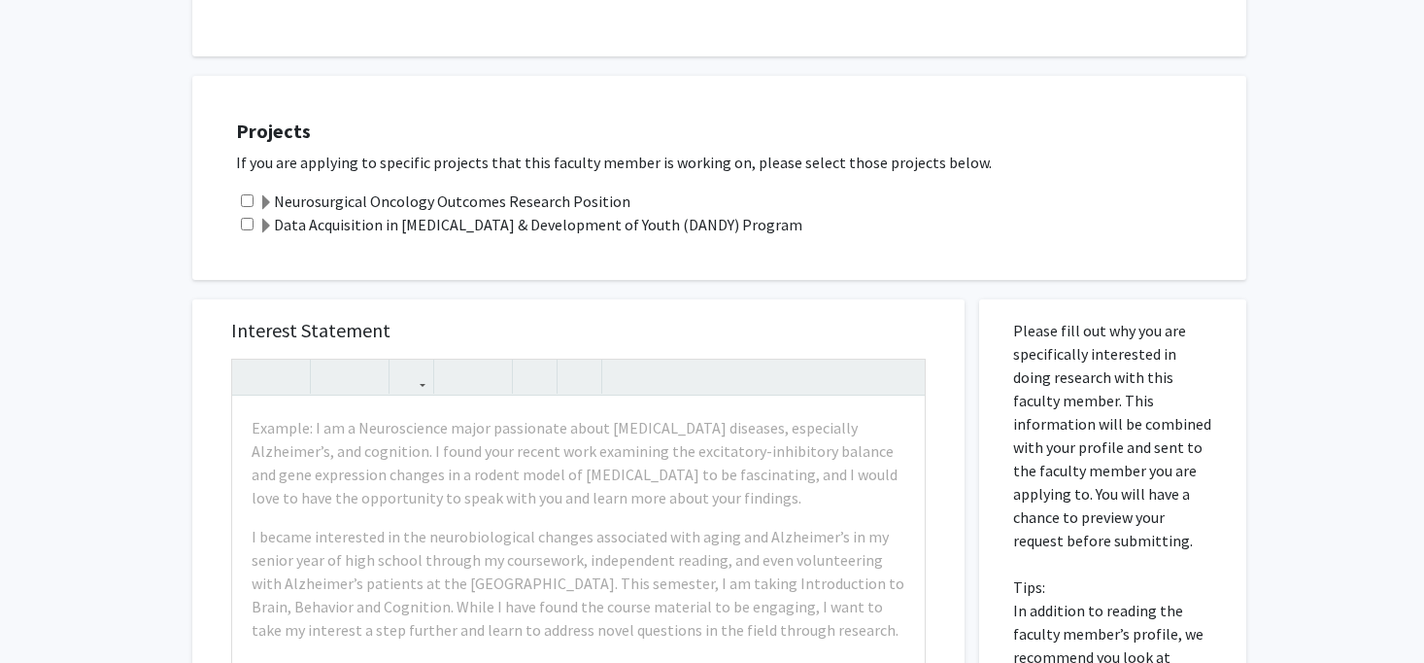
click at [475, 213] on label "Data Acquisition in [MEDICAL_DATA] & Development of Youth (DANDY) Program" at bounding box center [530, 224] width 544 height 23
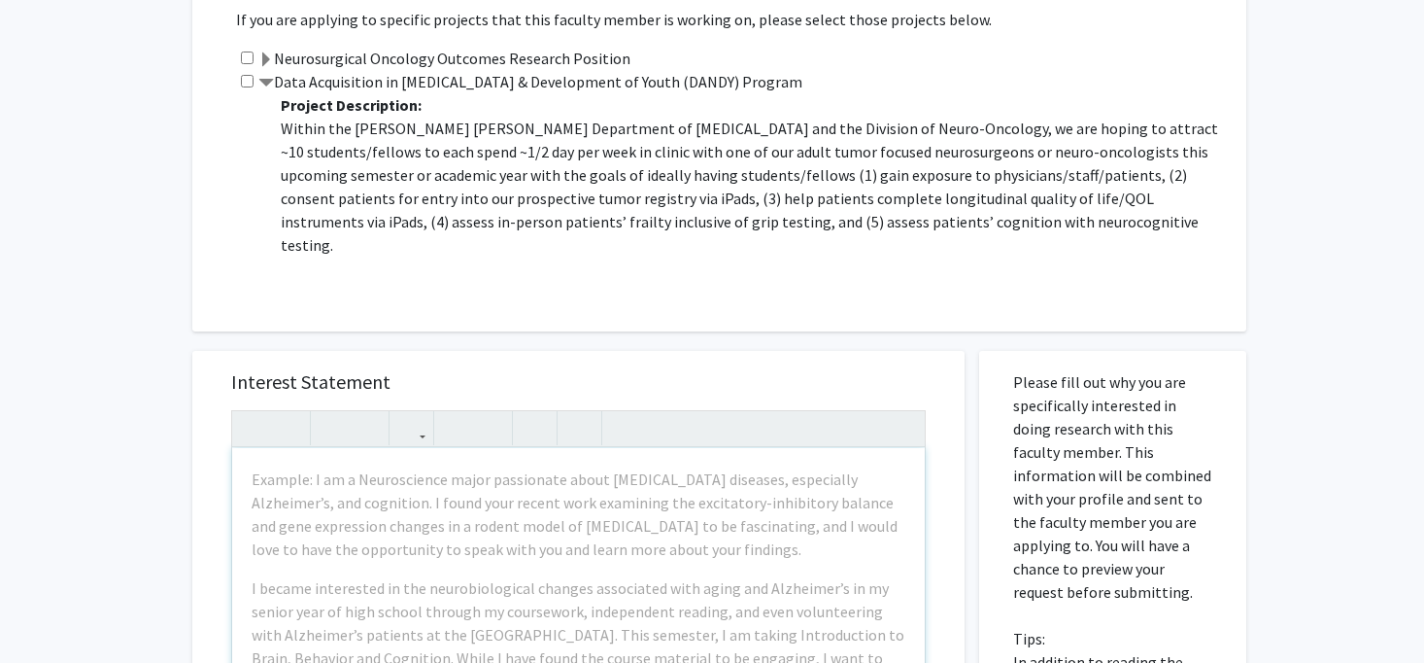
scroll to position [836, 0]
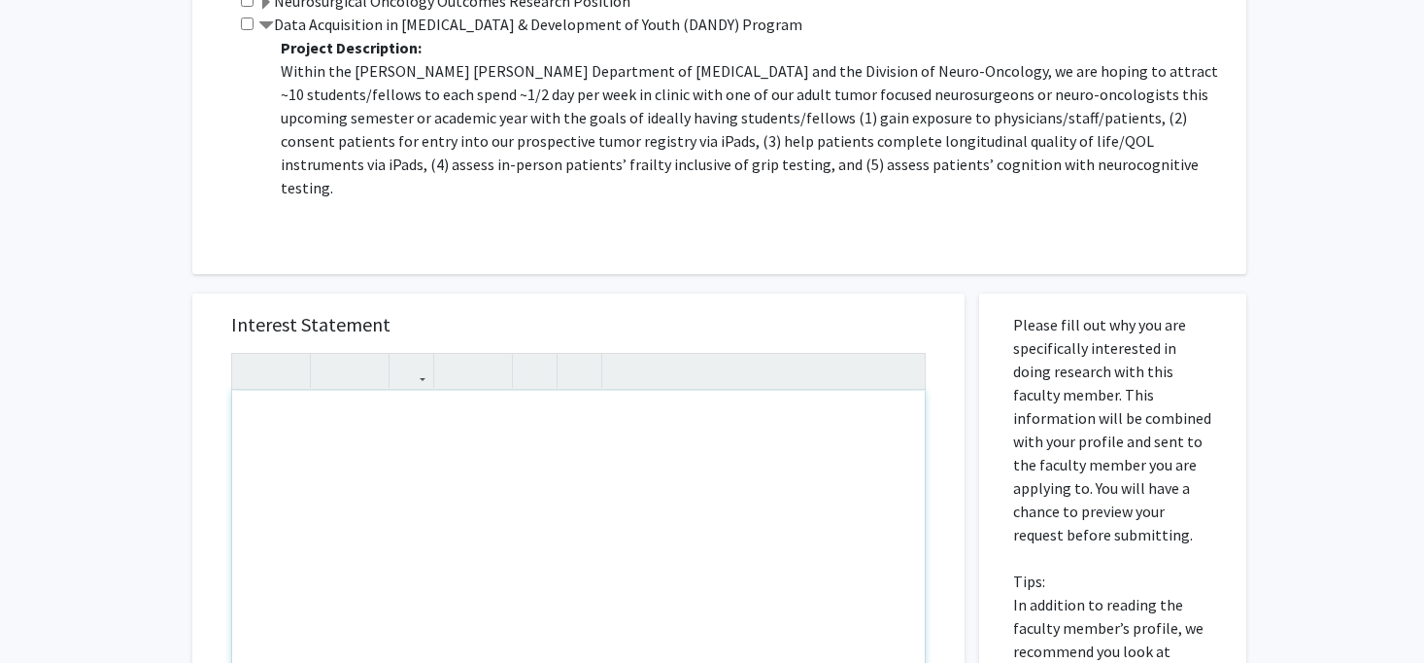
click at [287, 391] on div "Note to users with screen readers: Please press Alt+0 or Option+0 to deactivate…" at bounding box center [578, 613] width 693 height 445
paste div "Note to users with screen readers: Please press Alt+0 or Option+0 to deactivate…"
type textarea "<p>egarding Volunteer Position - DANDY Program</p>"
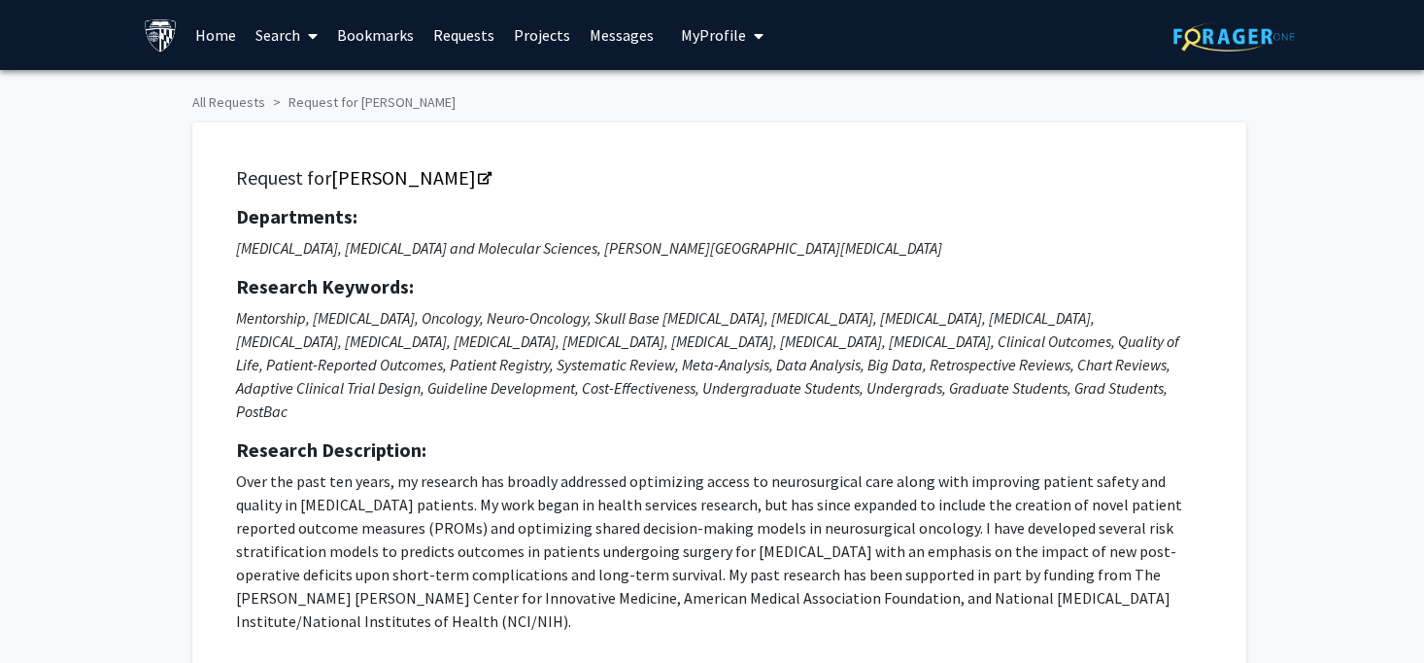
scroll to position [0, 0]
click at [712, 34] on span "My Profile" at bounding box center [713, 34] width 65 height 19
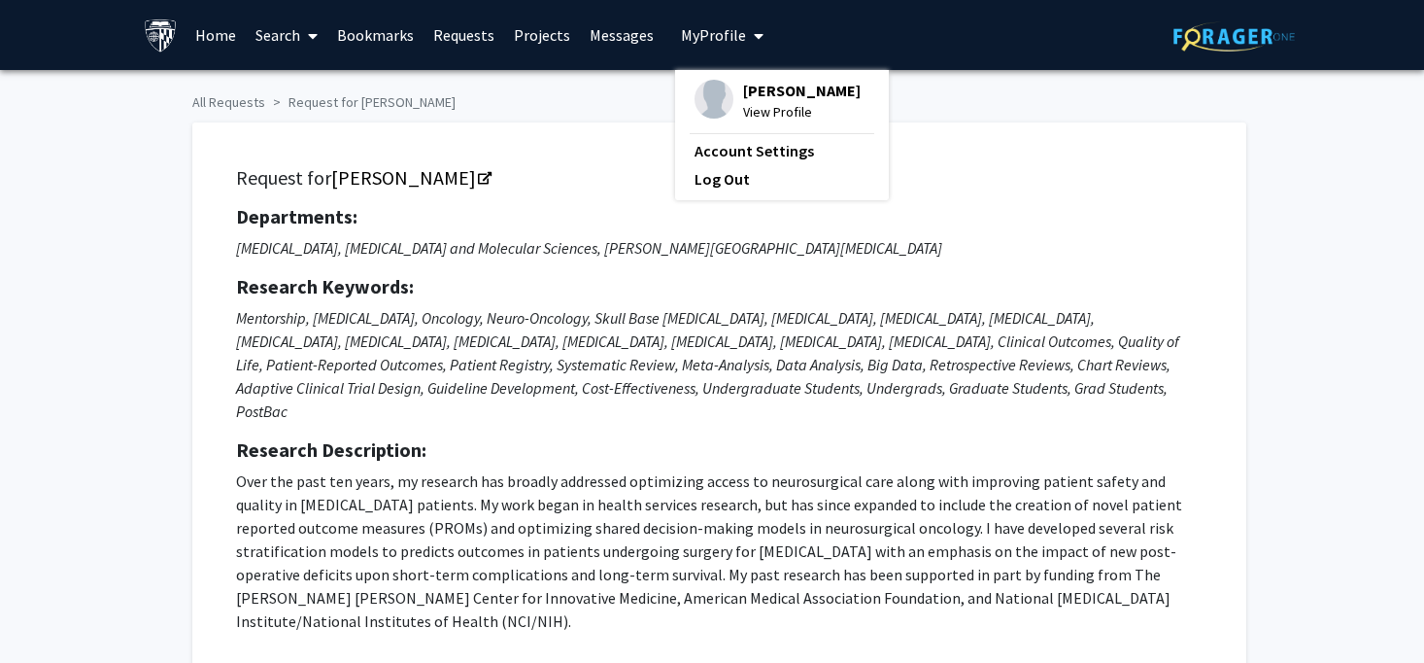
click at [720, 89] on fg-profile-picture at bounding box center [714, 101] width 39 height 43
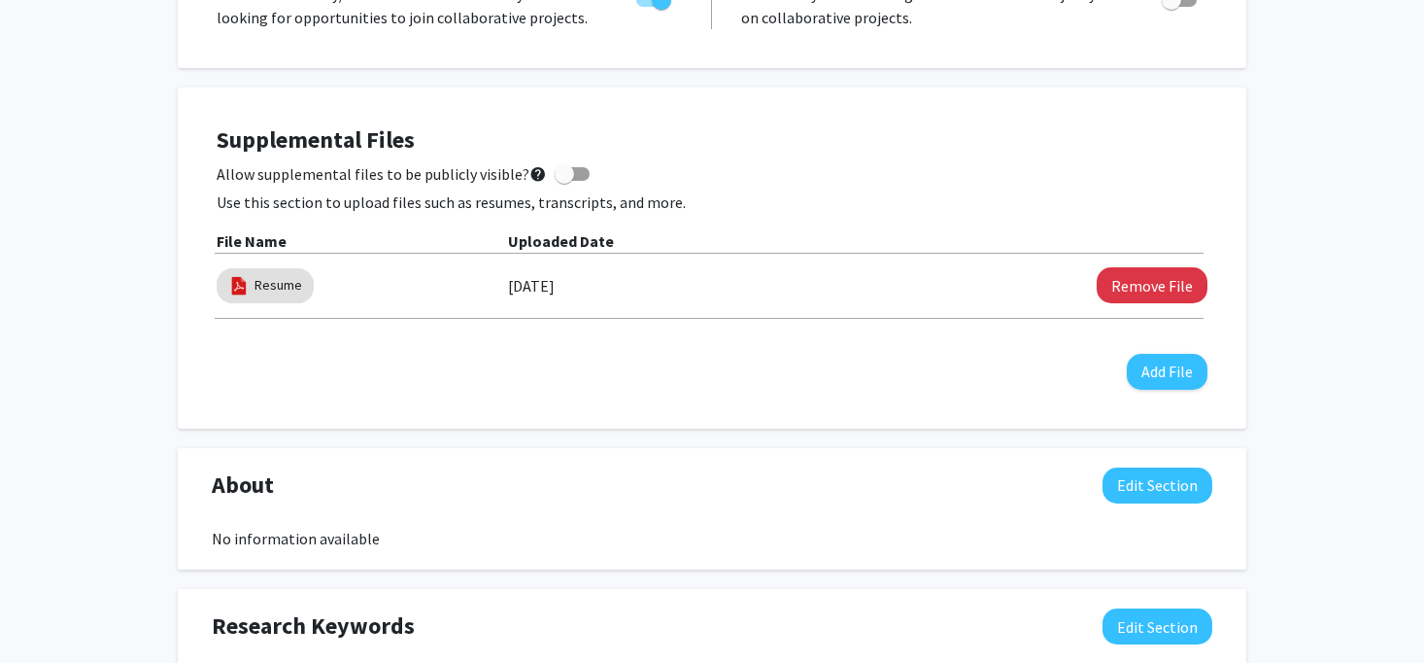
scroll to position [464, 0]
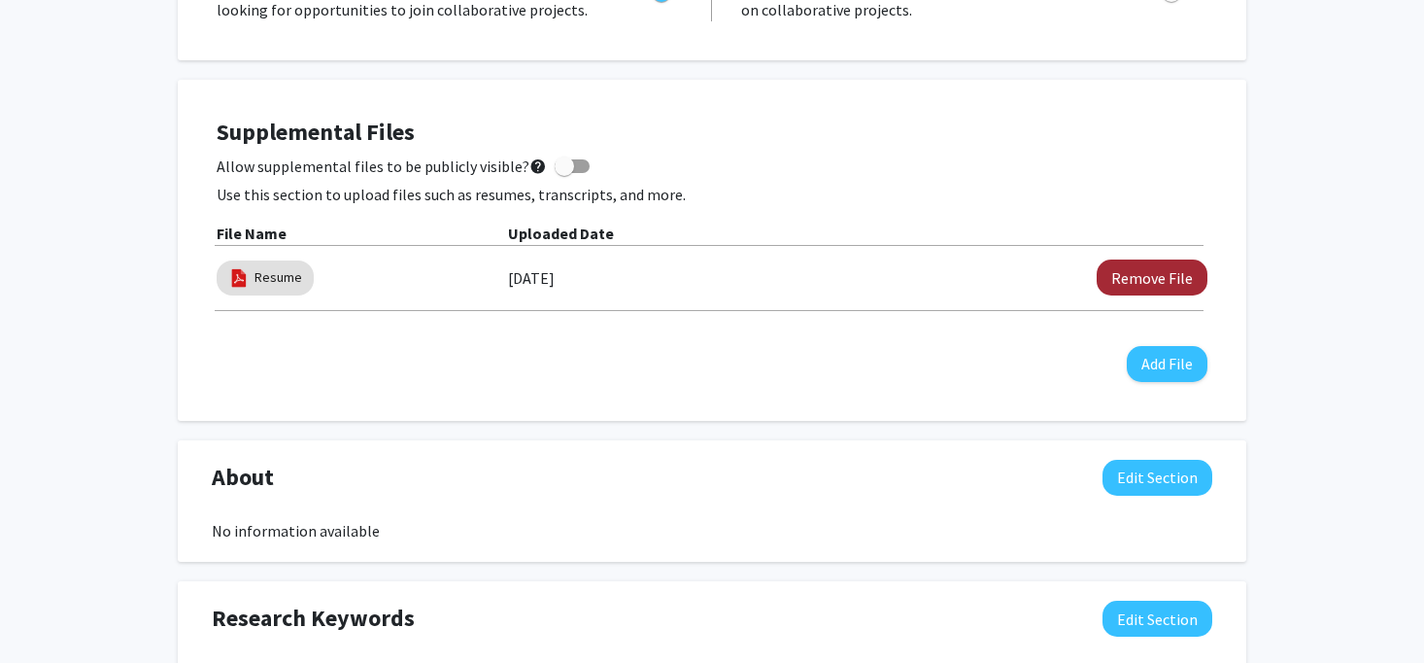
click at [1150, 288] on button "Remove File" at bounding box center [1152, 277] width 111 height 36
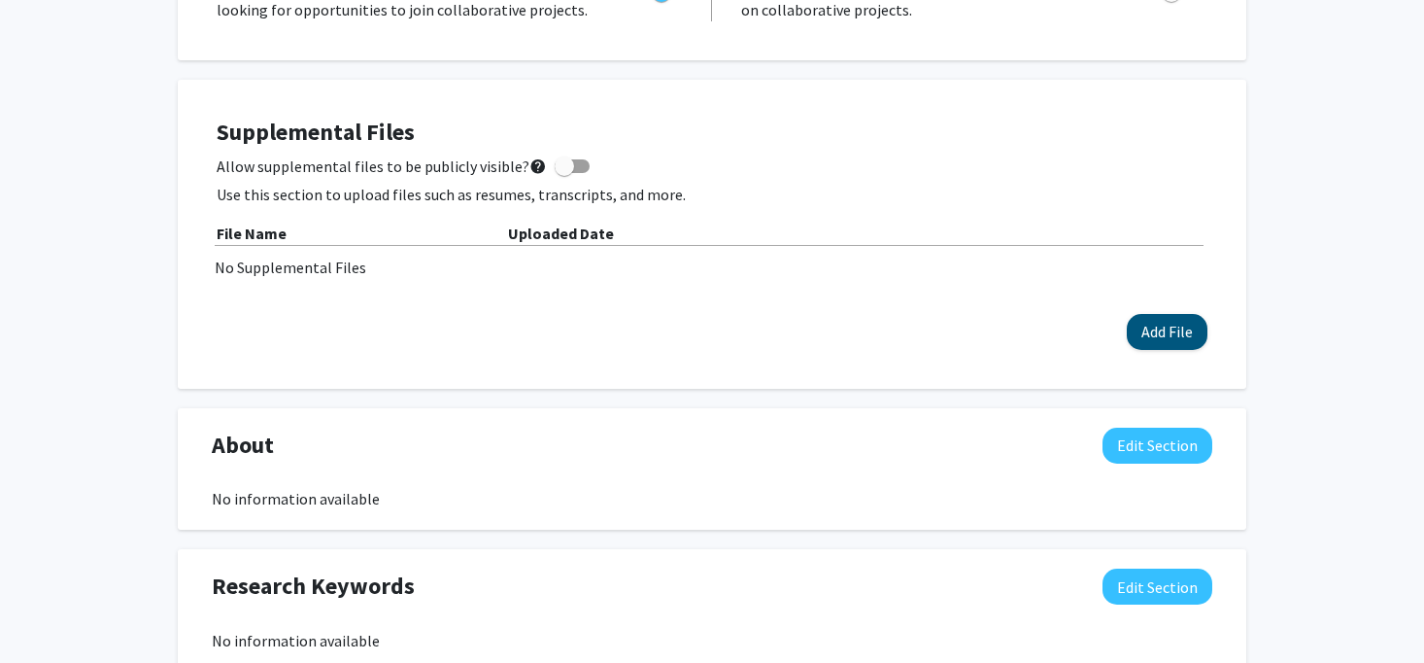
click at [1173, 333] on button "Add File" at bounding box center [1167, 332] width 81 height 36
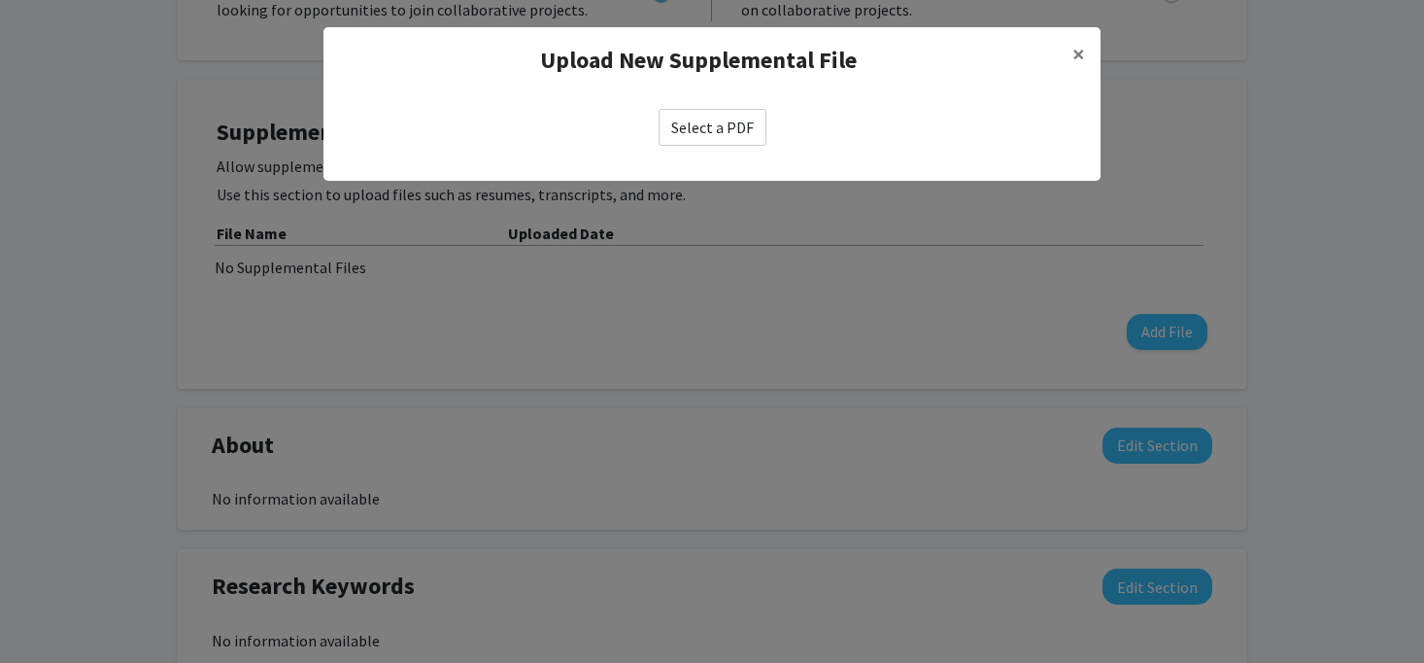
click at [711, 128] on label "Select a PDF" at bounding box center [713, 127] width 108 height 37
click at [0, 0] on input "Select a PDF" at bounding box center [0, 0] width 0 height 0
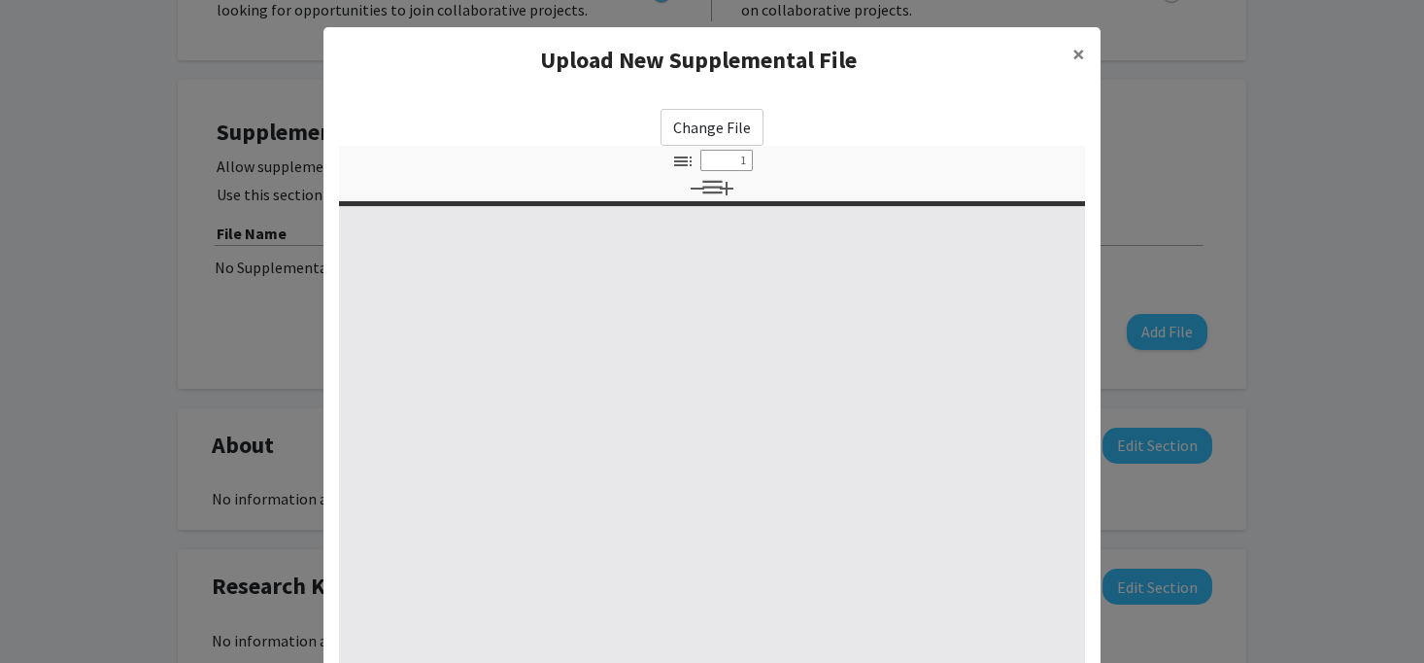
select select "custom"
type input "0"
select select "custom"
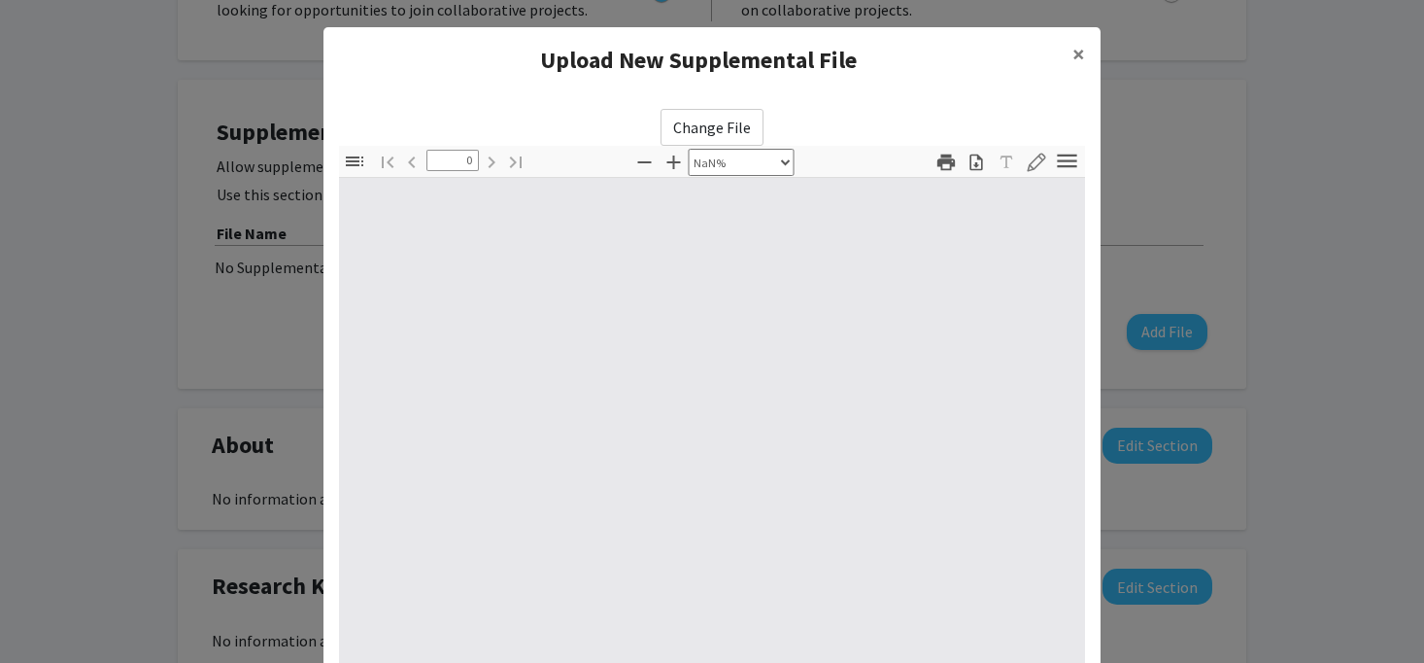
type input "1"
select select "auto"
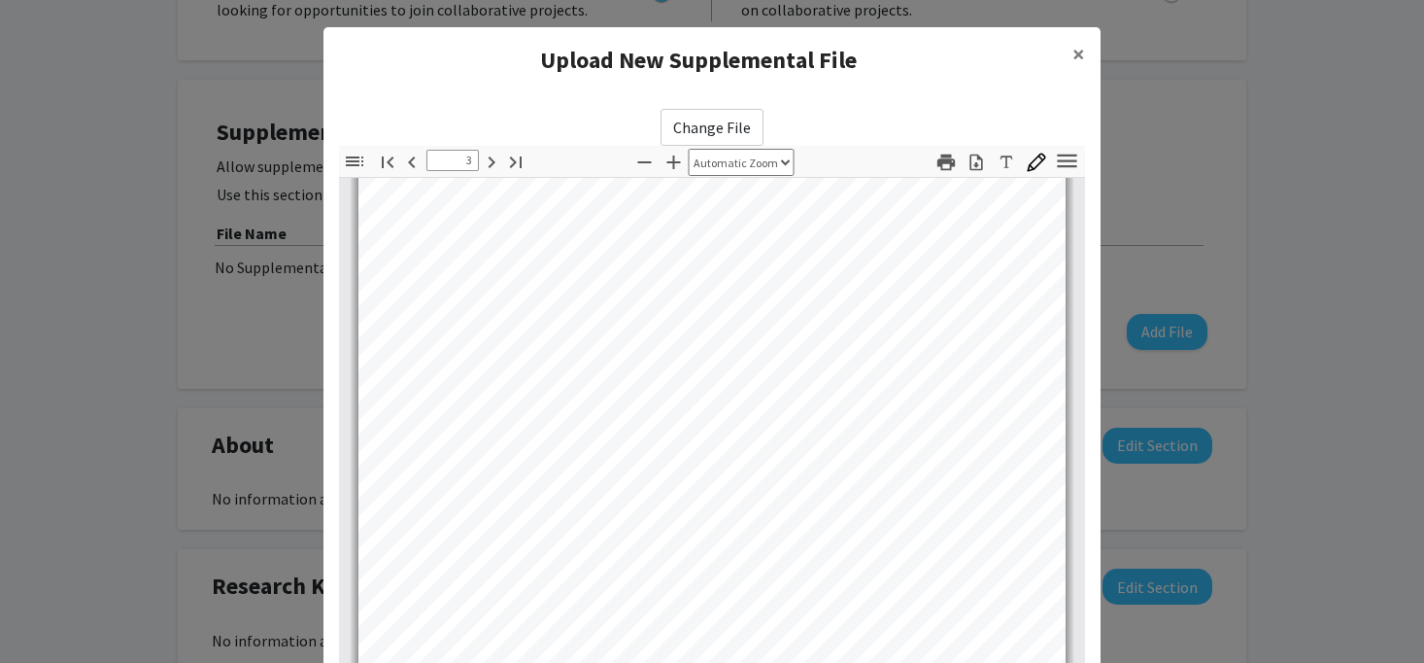
type input "4"
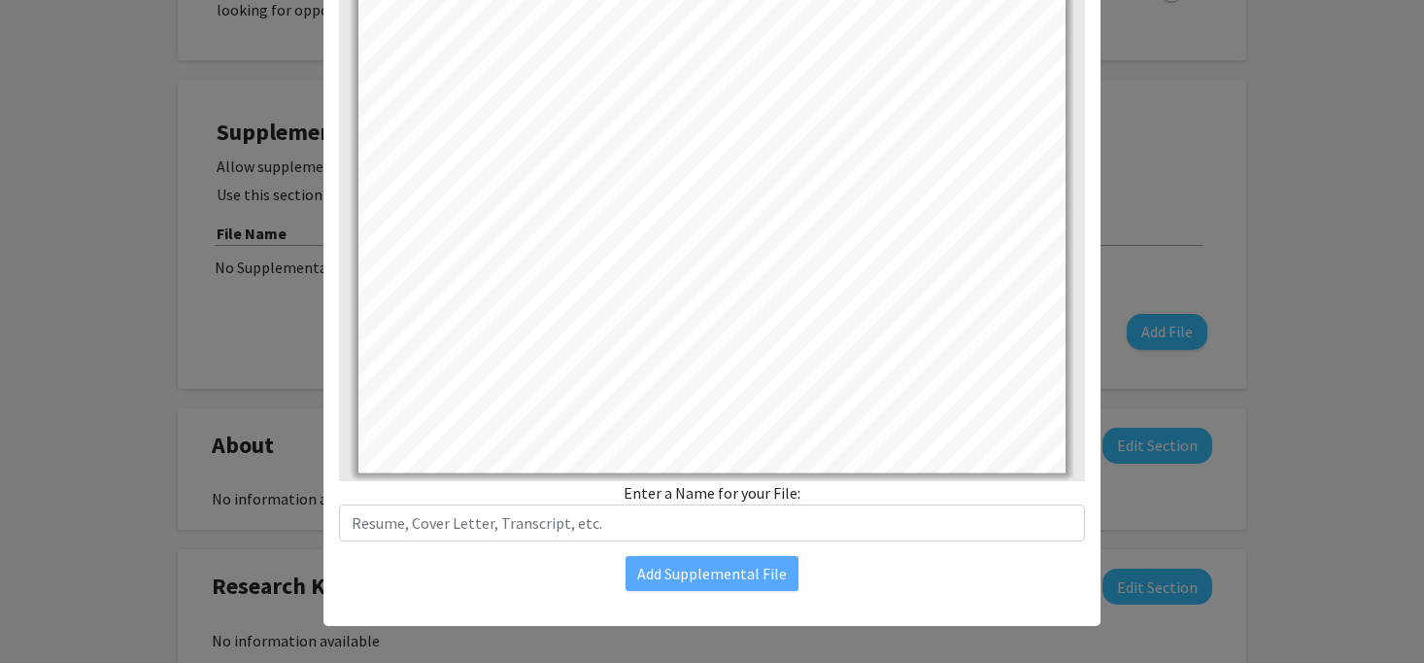
scroll to position [257, 0]
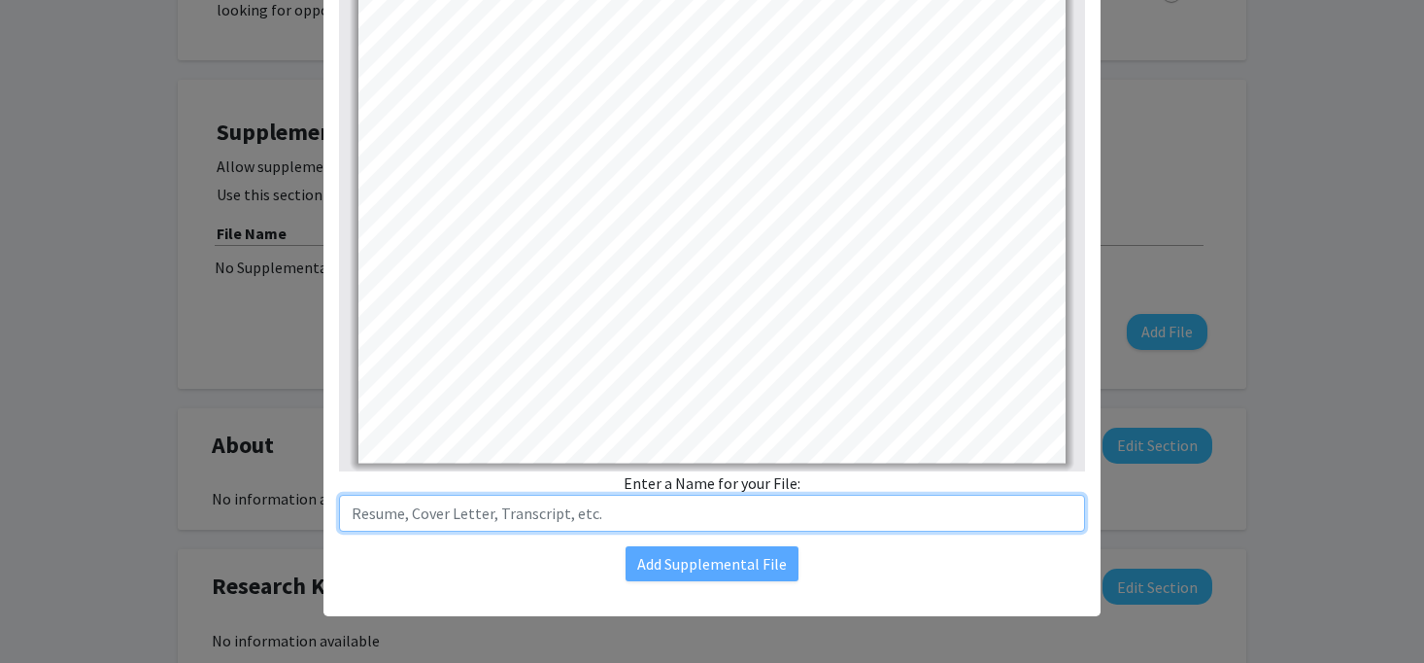
click at [697, 522] on input "text" at bounding box center [712, 513] width 746 height 37
type input "Cover Letter"
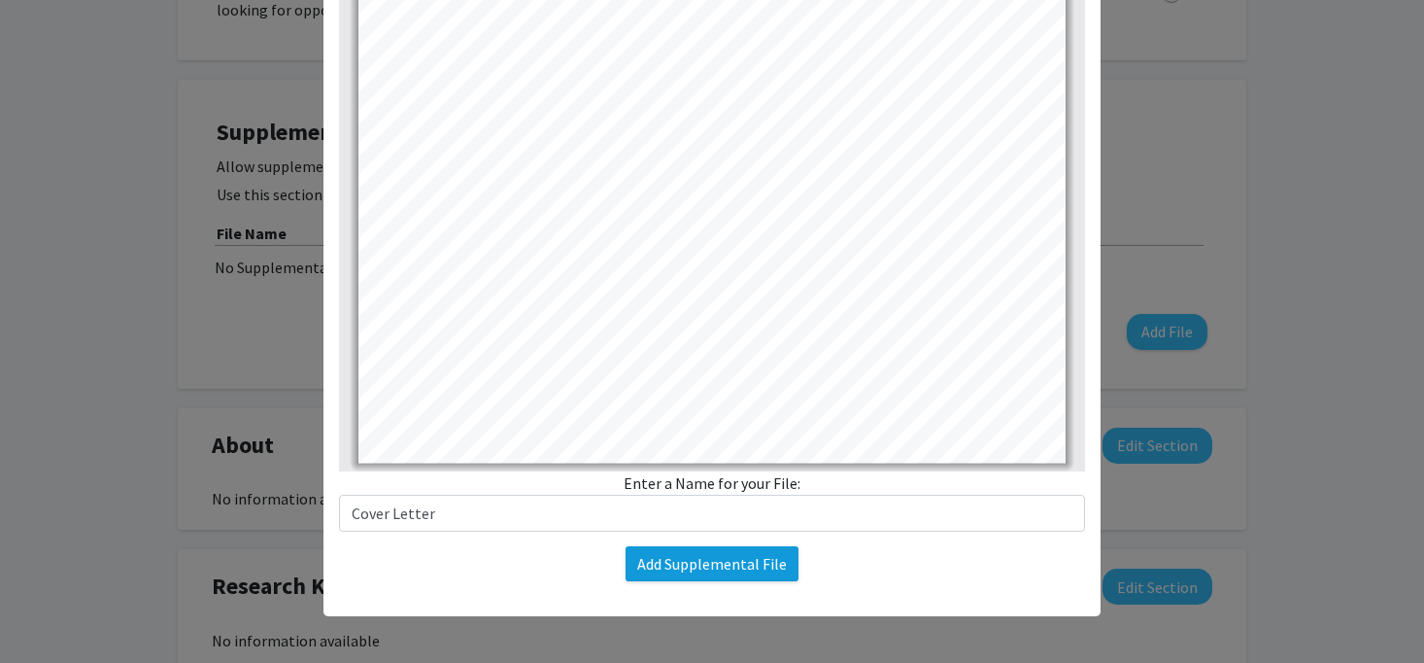
click at [769, 561] on button "Add Supplemental File" at bounding box center [712, 563] width 173 height 35
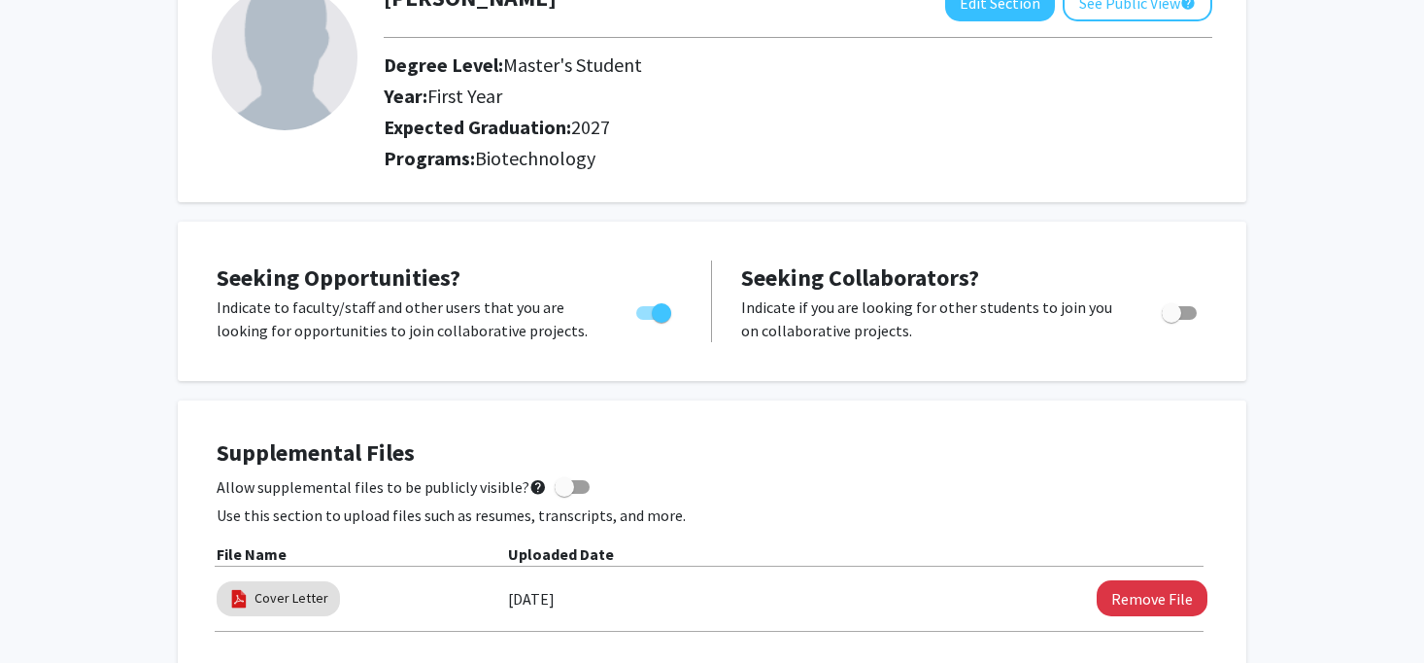
scroll to position [159, 0]
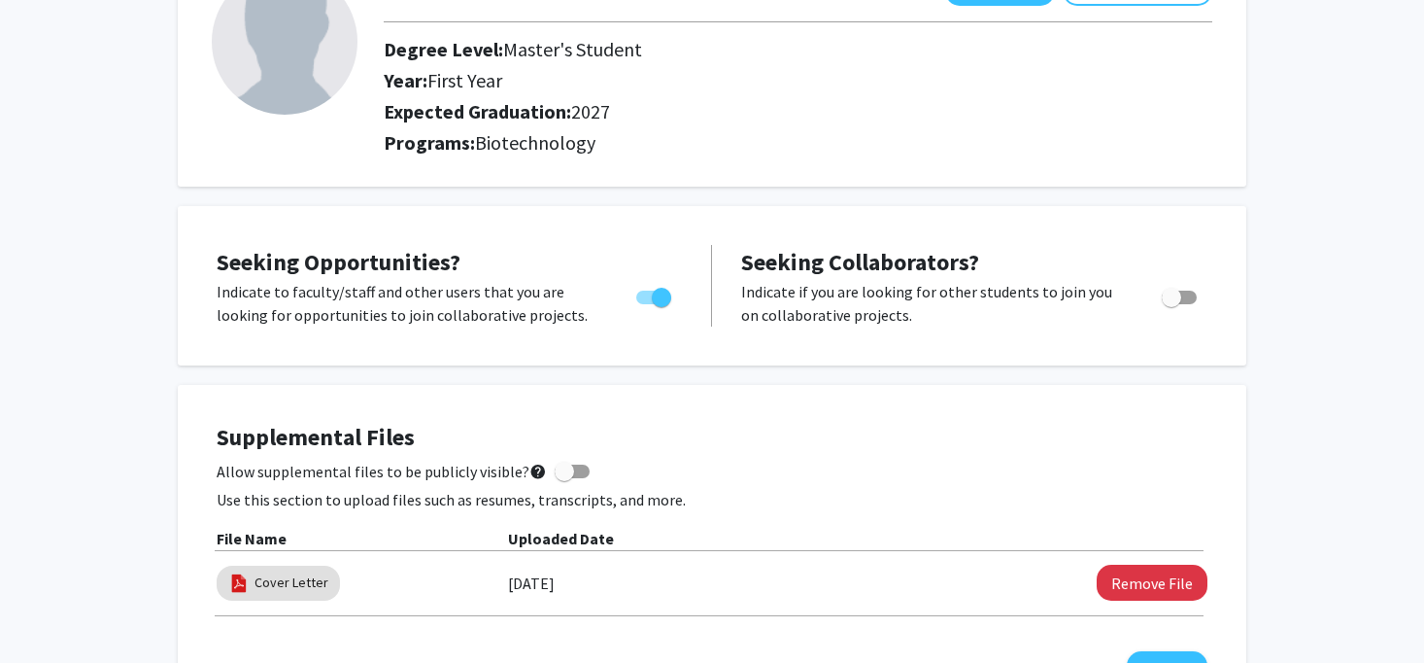
click at [563, 470] on span at bounding box center [564, 471] width 19 height 19
click at [564, 478] on input "Allow supplemental files to be publicly visible? help" at bounding box center [564, 478] width 1 height 1
checkbox input "true"
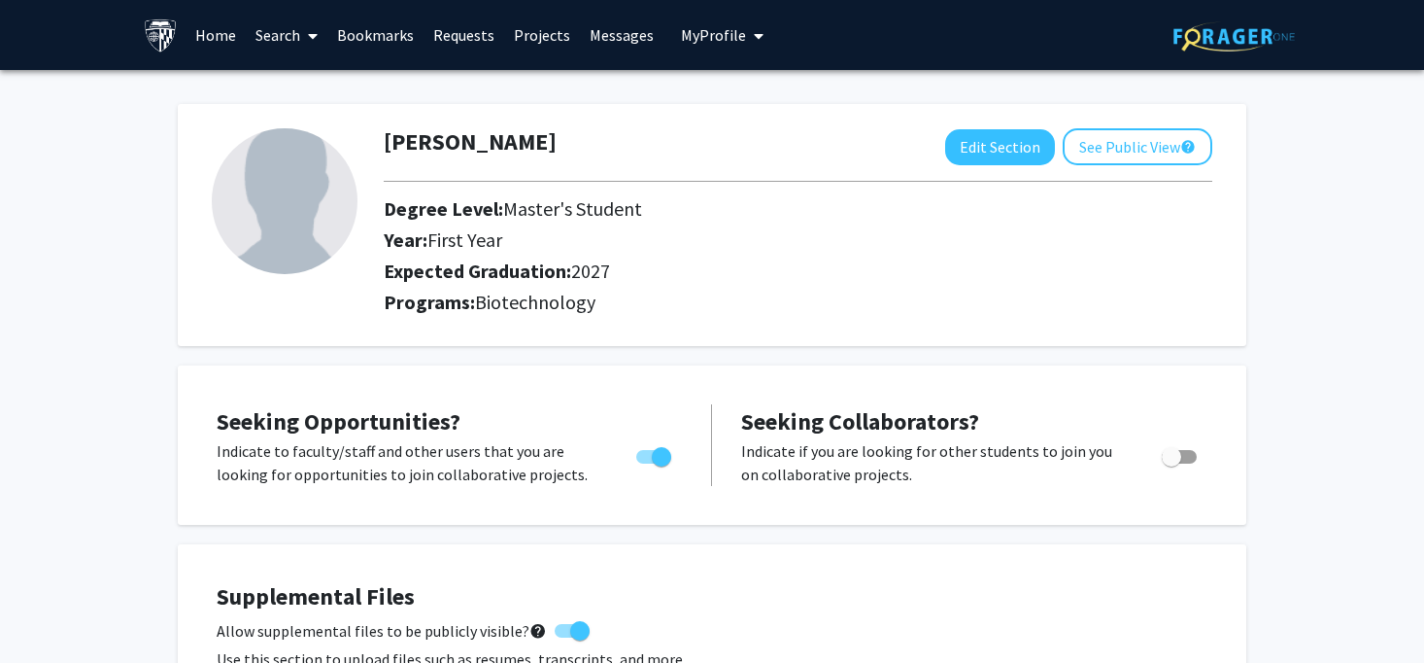
scroll to position [0, 0]
click at [211, 35] on link "Home" at bounding box center [216, 35] width 60 height 68
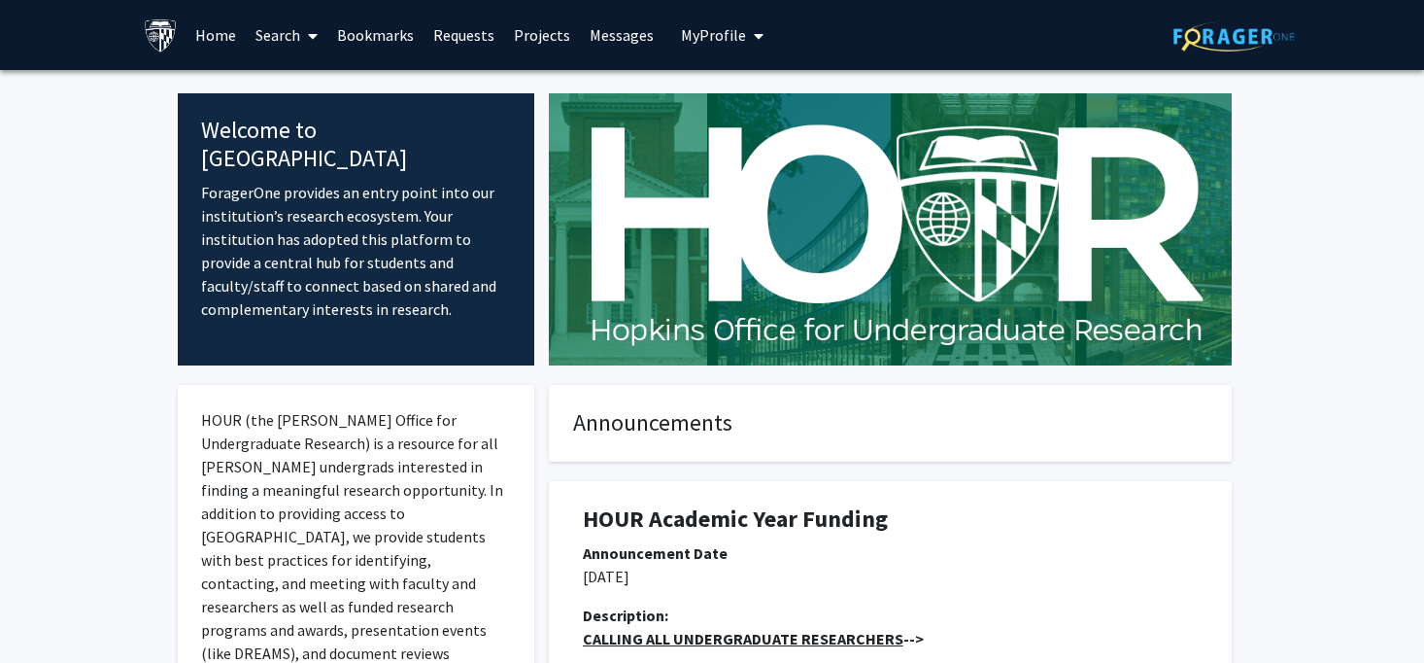
click at [375, 34] on link "Bookmarks" at bounding box center [375, 35] width 96 height 68
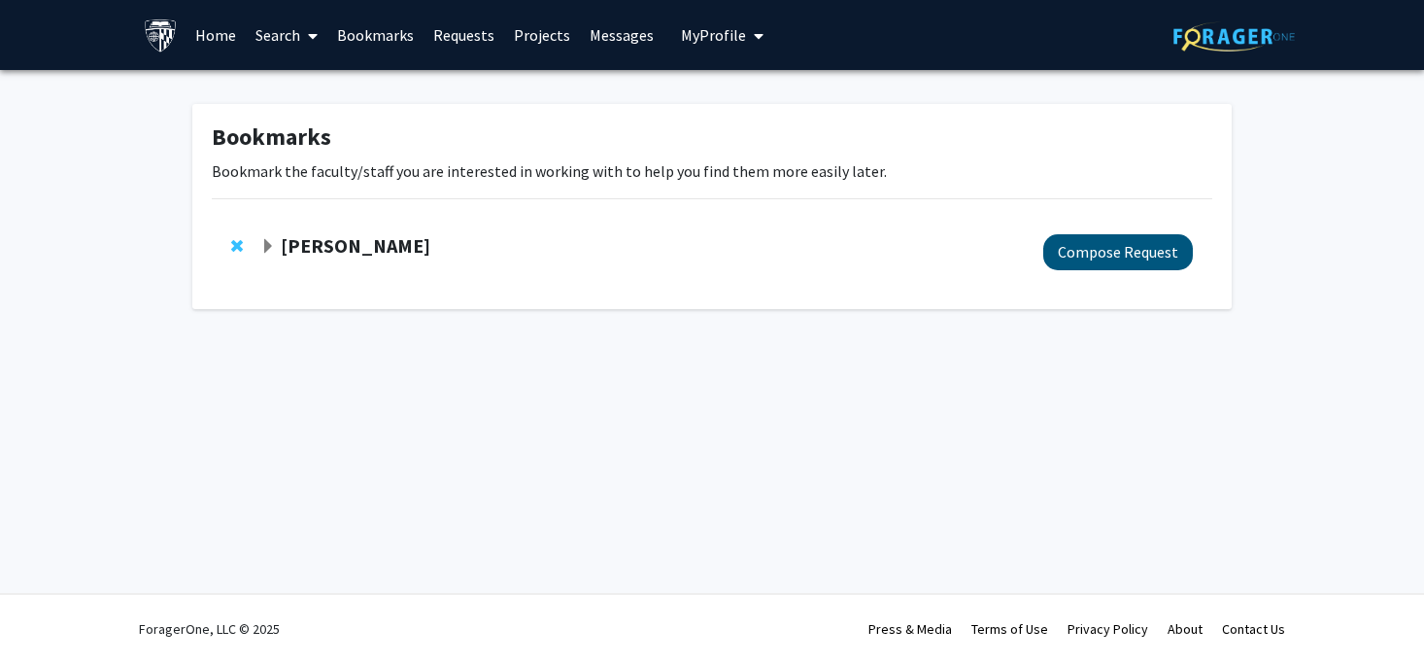
click at [1080, 241] on button "Compose Request" at bounding box center [1119, 252] width 150 height 36
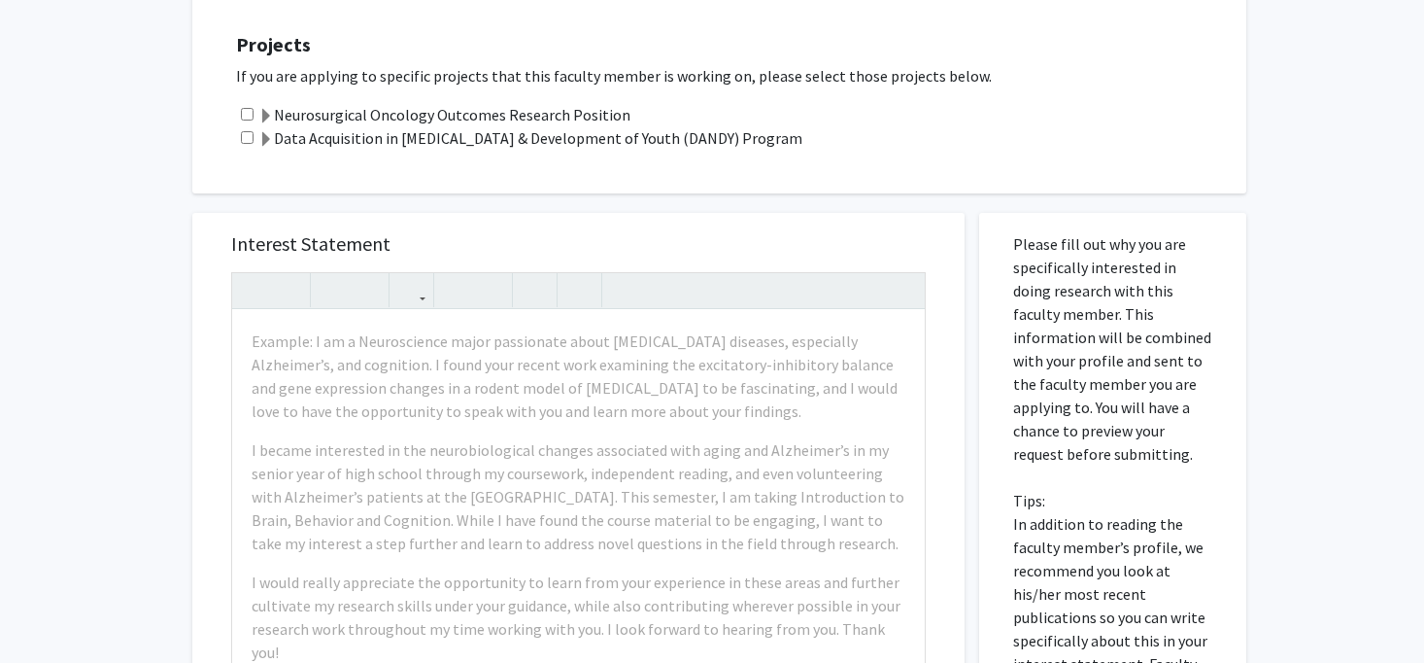
scroll to position [742, 0]
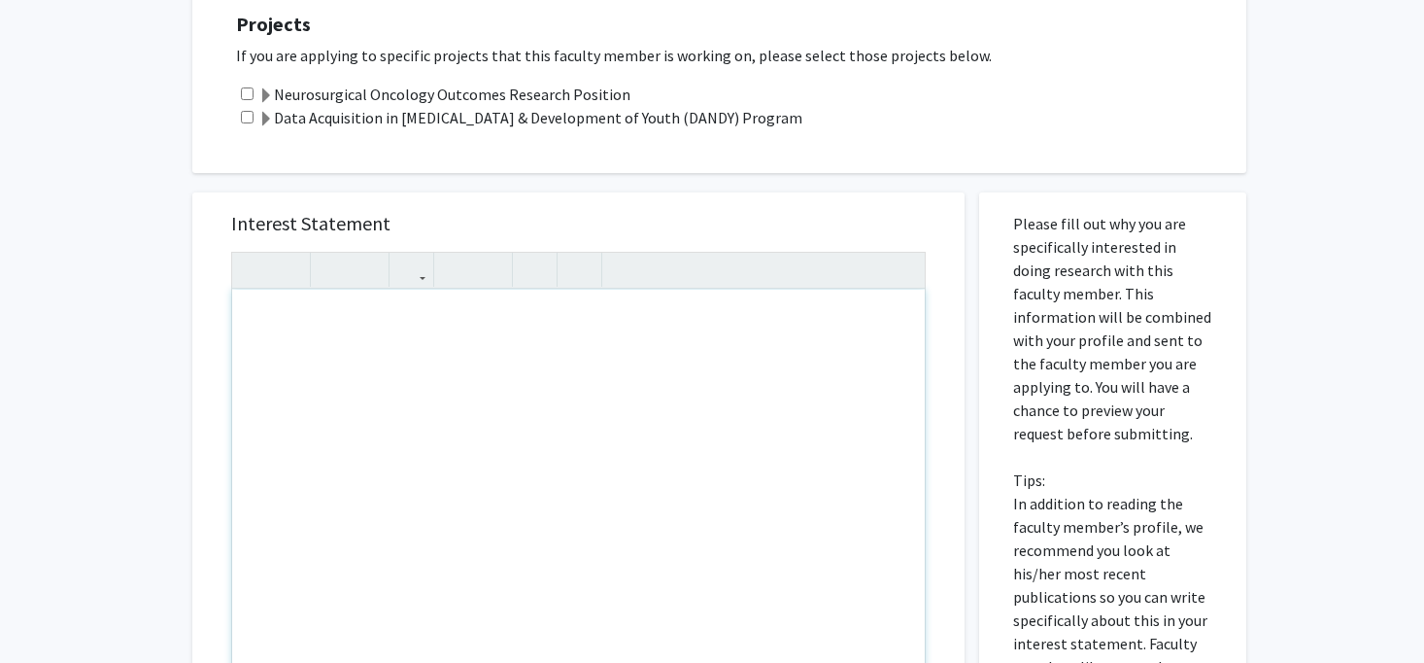
click at [429, 300] on div "Note to users with screen readers: Please press Alt+0 or Option+0 to deactivate…" at bounding box center [578, 512] width 693 height 445
paste div "Note to users with screen readers: Please press Alt+0 or Option+0 to deactivate…"
type textarea "<p>Greetings Dr. Mukherjee, </p>&nbsp; <p>I hope this message finds you well. M…"
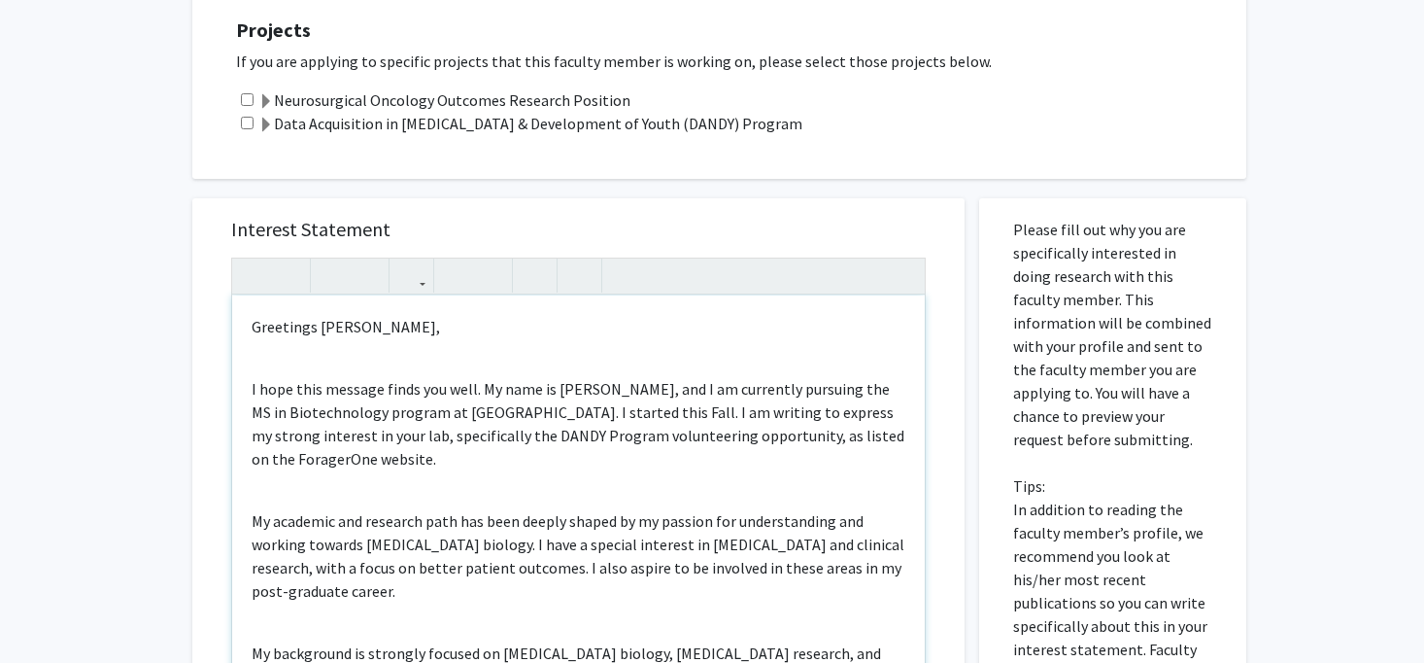
scroll to position [733, 0]
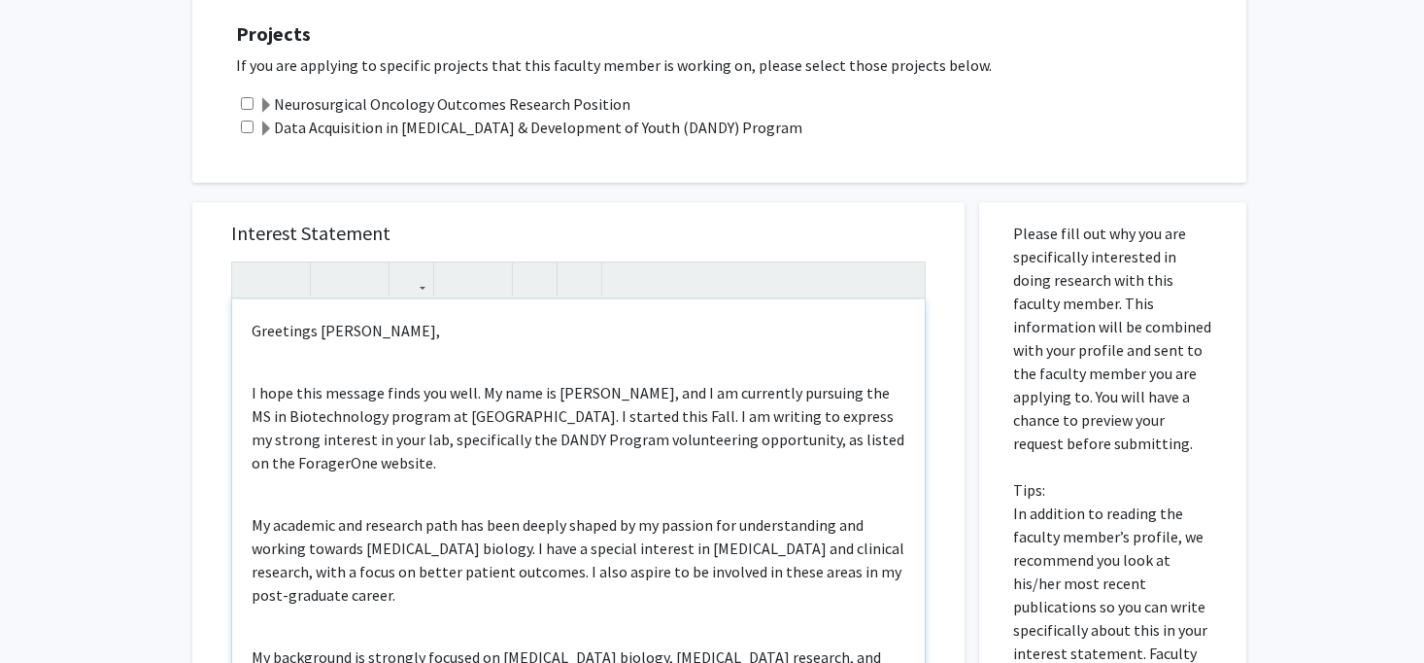
click at [392, 324] on div "Greetings Dr. Mukherjee,  I hope this message finds you well. My name is Priy…" at bounding box center [578, 521] width 693 height 445
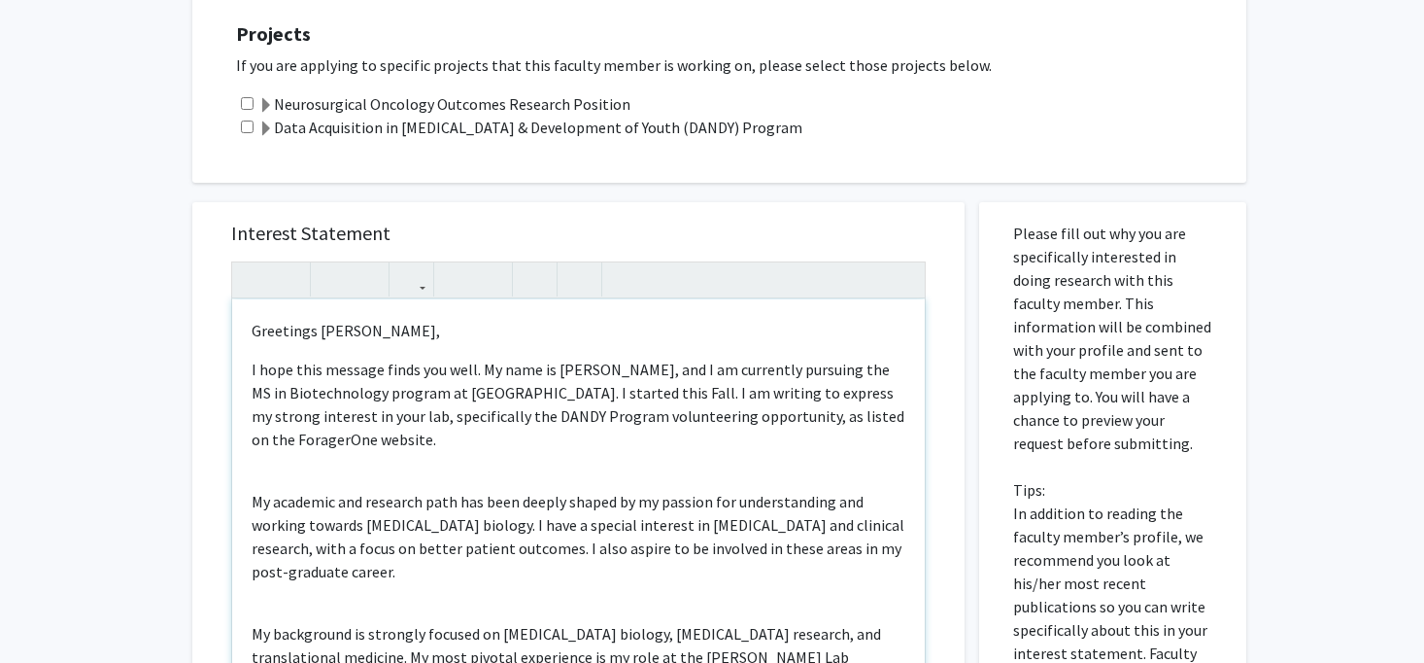
click at [246, 437] on div "Greetings Dr. Mukherjee, I hope this message finds you well. My name is Priya …" at bounding box center [578, 521] width 693 height 445
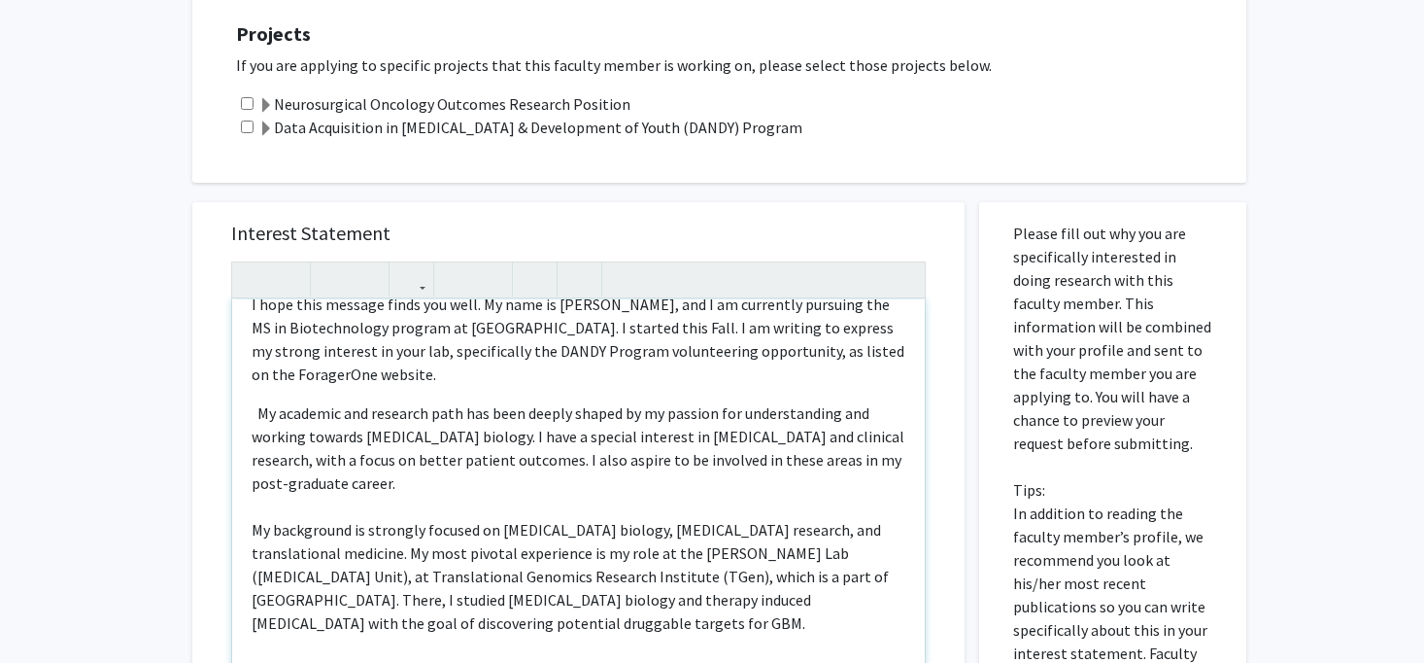
scroll to position [101, 0]
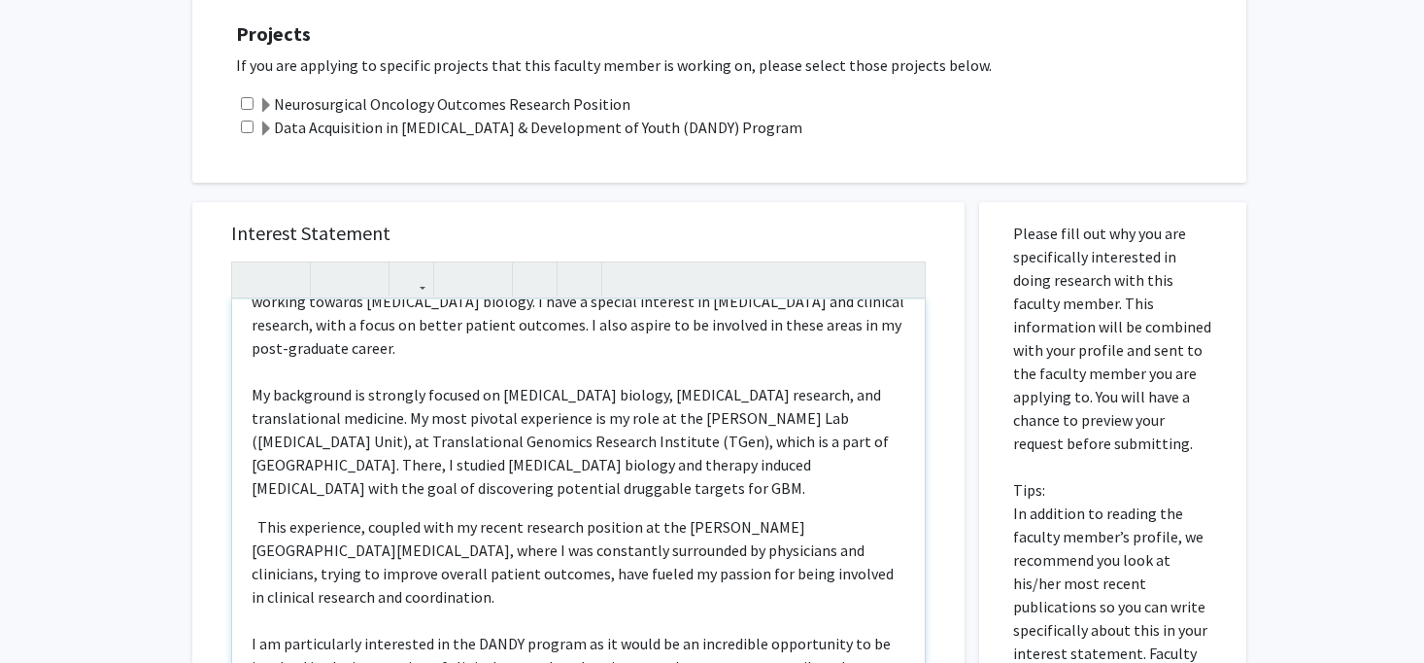
scroll to position [336, 0]
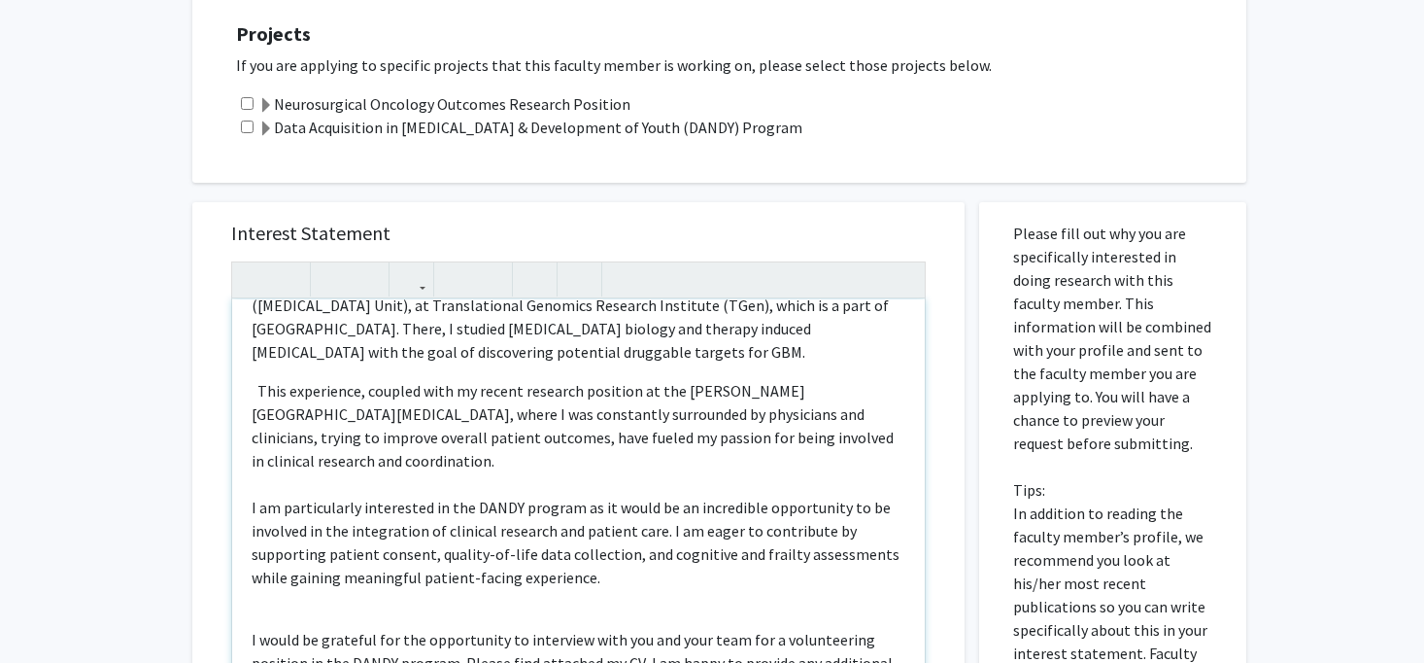
click at [249, 425] on div "Greetings Dr. Mukherjee, I hope this message finds you well. My name is Priya …" at bounding box center [578, 521] width 693 height 445
click at [251, 552] on div "Greetings Dr. Mukherjee, I hope this message finds you well. My name is Priya …" at bounding box center [578, 521] width 693 height 445
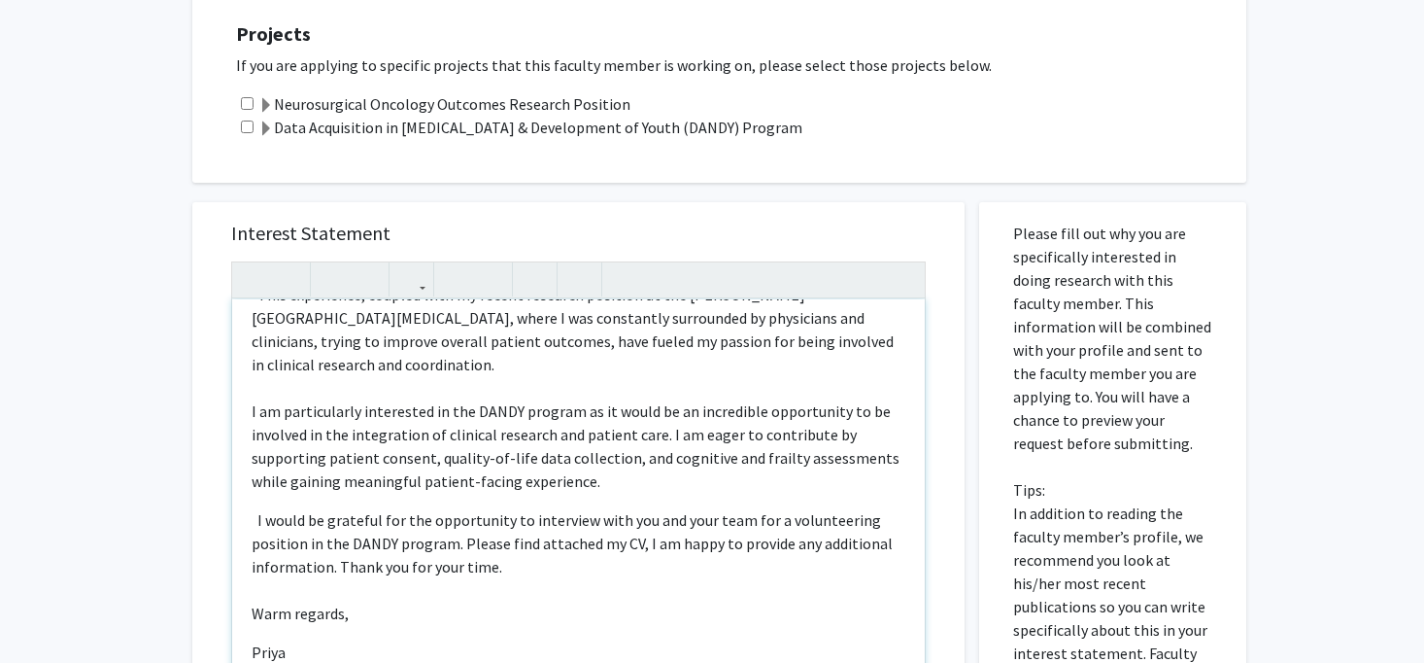
scroll to position [450, 0]
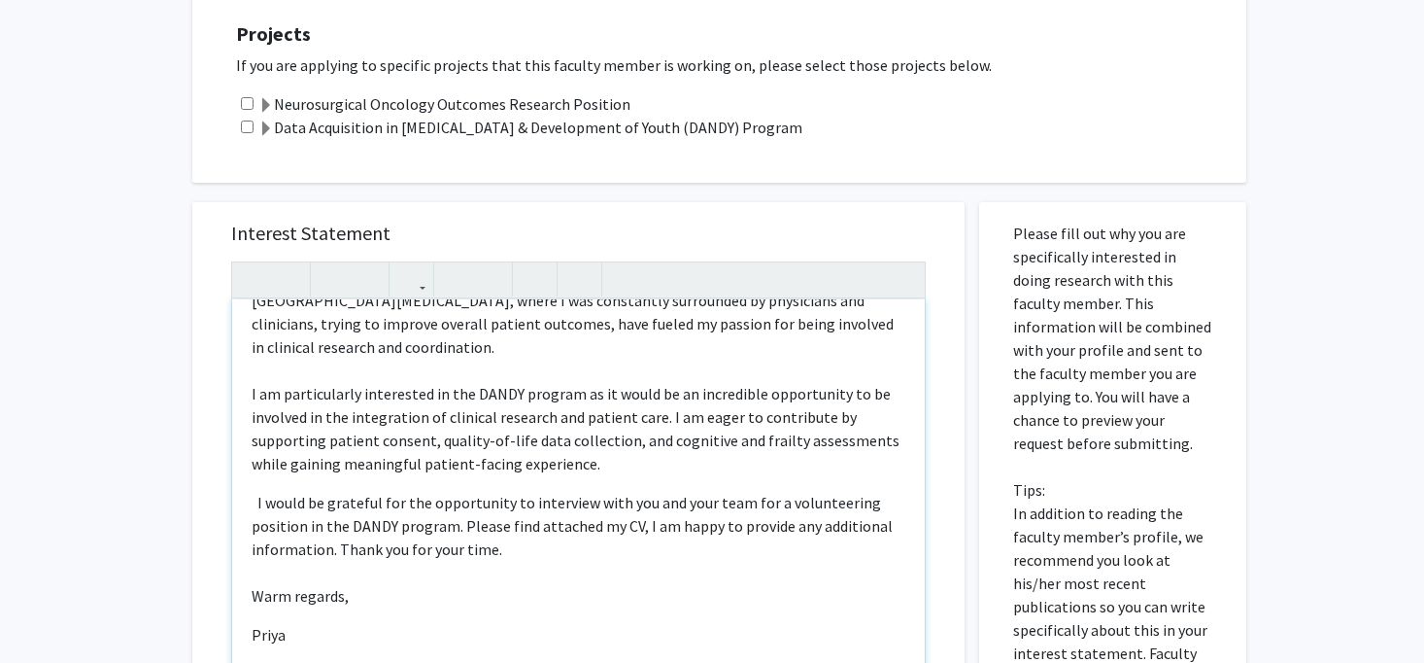
drag, startPoint x: 249, startPoint y: 607, endPoint x: 381, endPoint y: 602, distance: 132.2
click at [383, 606] on div "Greetings Dr. Mukherjee, I hope this message finds you well. My name is Priya …" at bounding box center [578, 521] width 693 height 445
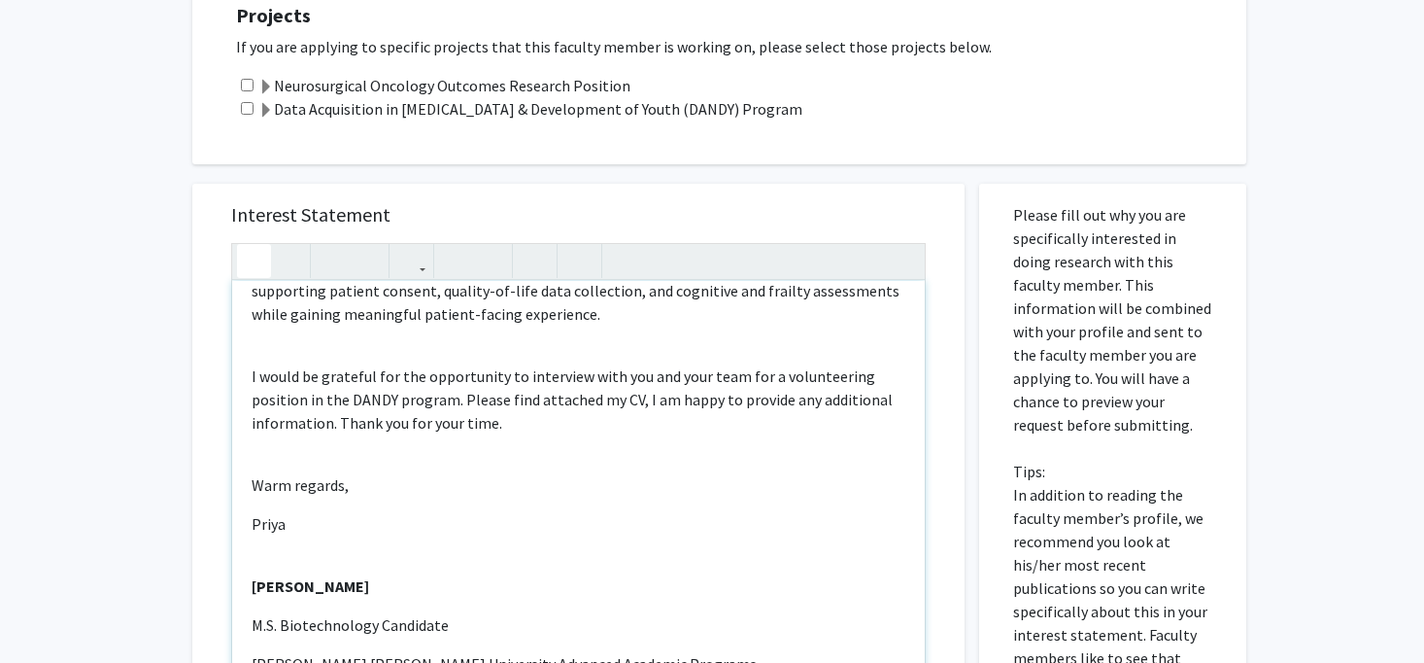
scroll to position [754, 0]
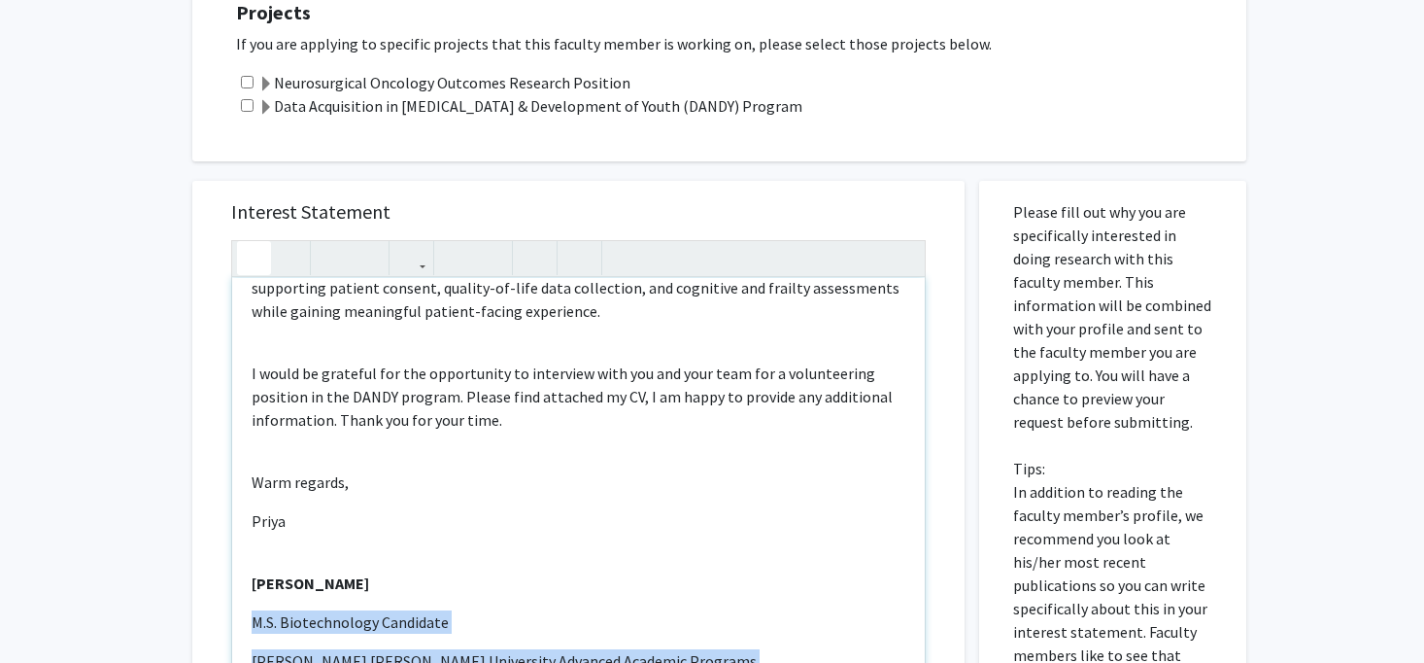
drag, startPoint x: 252, startPoint y: 533, endPoint x: 540, endPoint y: 622, distance: 301.8
click at [540, 622] on div "Greetings Dr. Mukherjee, I hope this message finds you well. My name is Priya …" at bounding box center [578, 500] width 693 height 445
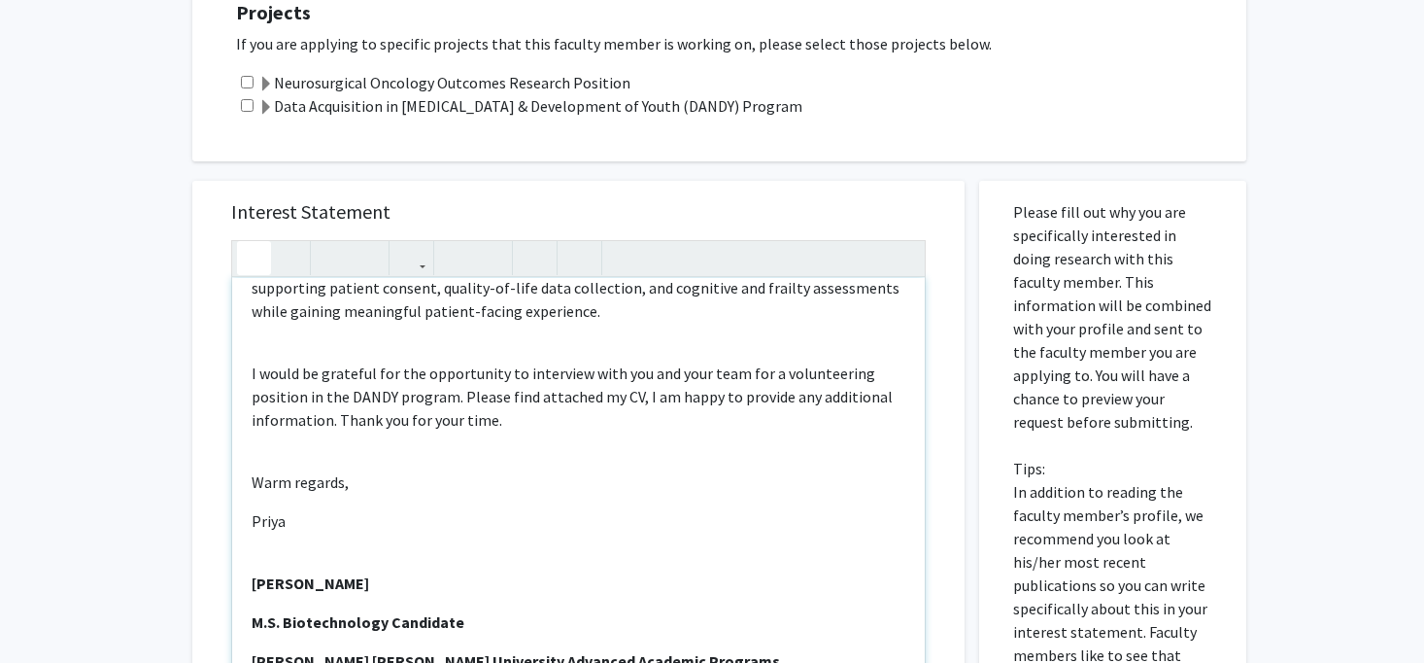
drag, startPoint x: 534, startPoint y: 616, endPoint x: 262, endPoint y: 614, distance: 272.1
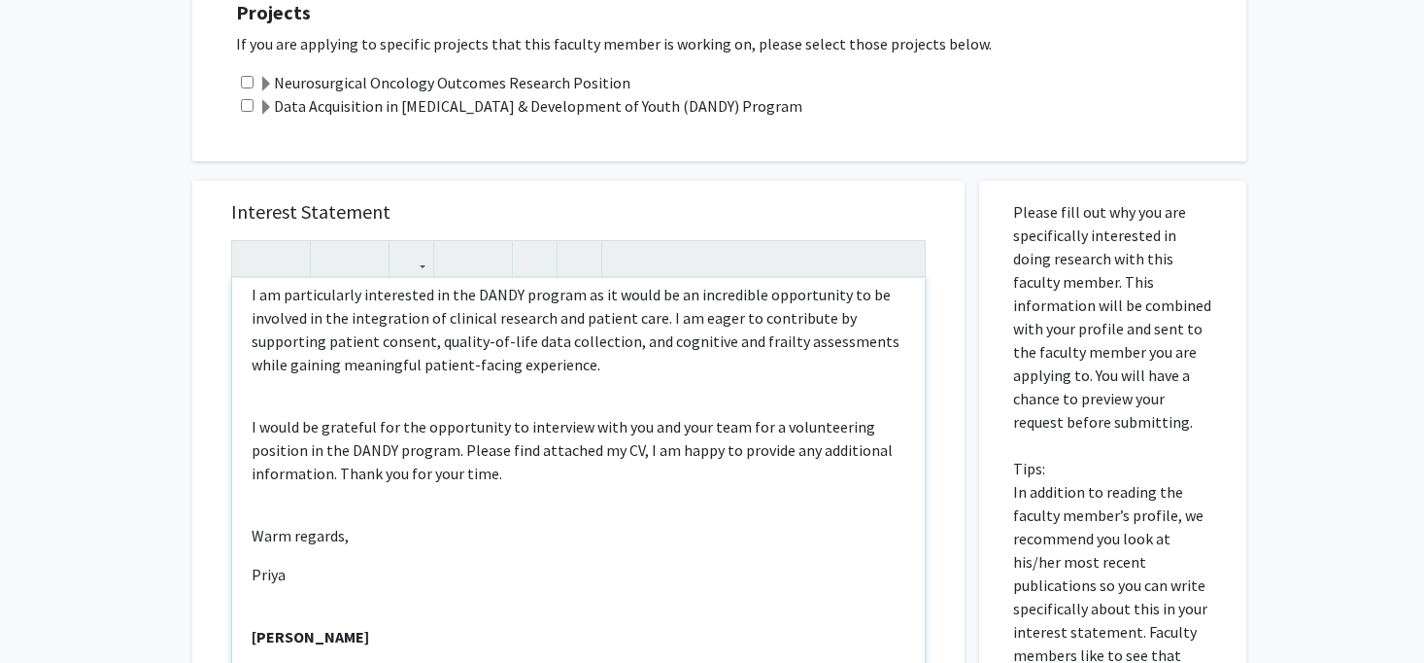
scroll to position [607, 0]
drag, startPoint x: 651, startPoint y: 624, endPoint x: 226, endPoint y: 576, distance: 427.3
click at [226, 576] on div "Interest Statement Greetings Dr. Mukherjee, I hope this message finds you well…" at bounding box center [579, 470] width 734 height 579
click at [479, 506] on div "Greetings Dr. Mukherjee, I hope this message finds you well. My name is Priya …" at bounding box center [578, 500] width 693 height 445
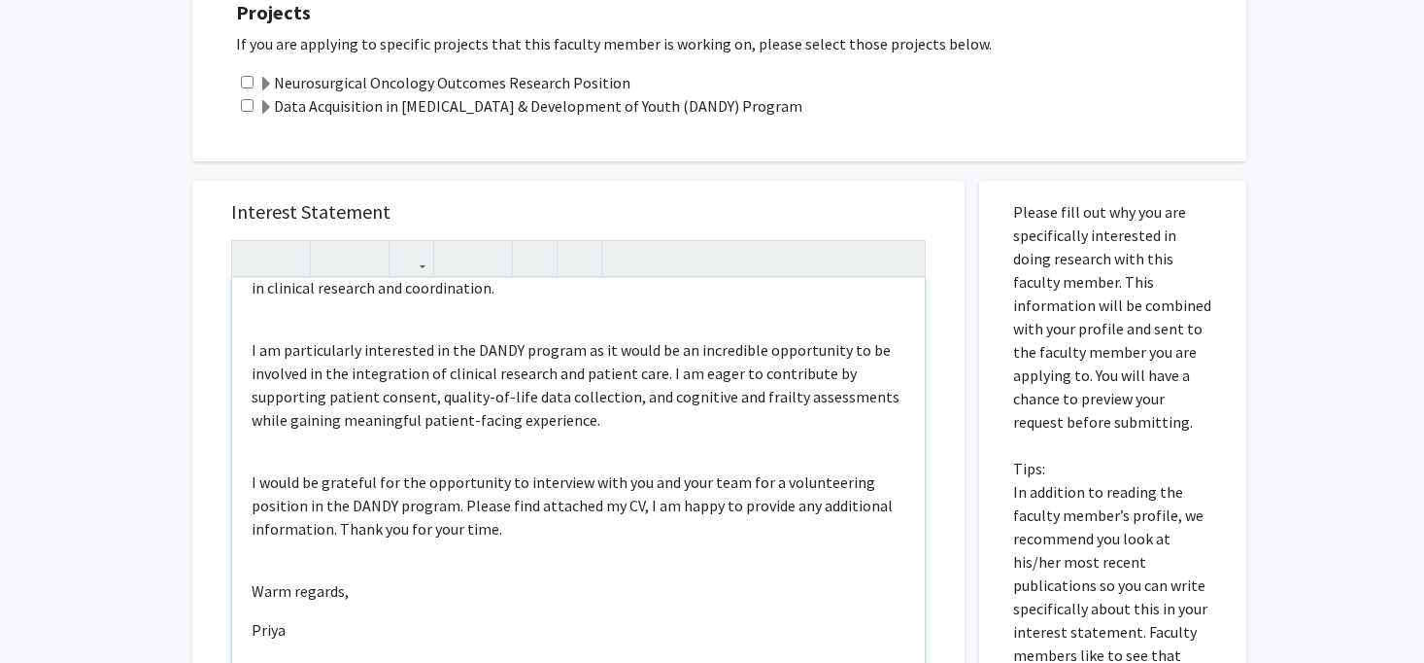
scroll to position [549, 0]
click at [246, 394] on div "Greetings Dr. Mukherjee, I hope this message finds you well. My name is Priya …" at bounding box center [578, 500] width 693 height 445
type textarea "<p>Greetings Dr. Mukherjee, </p><p>I hope this message finds you well. My name …"
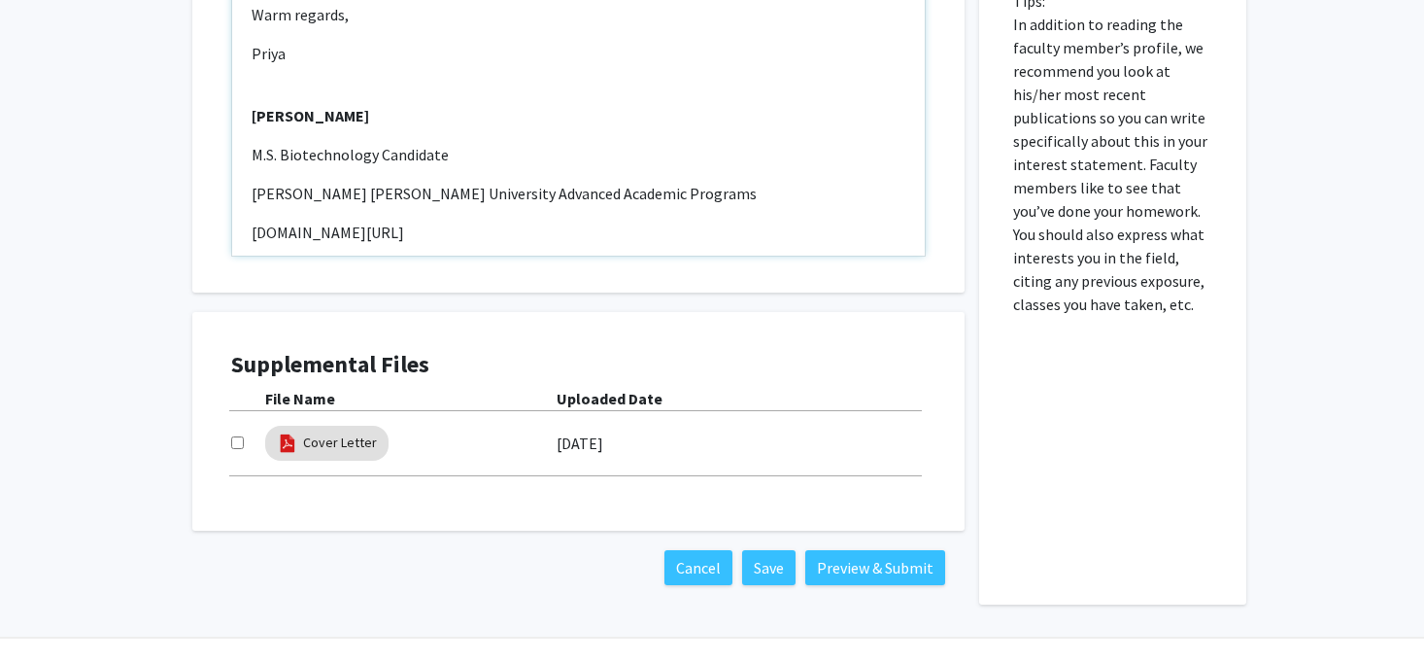
scroll to position [1220, 0]
click at [231, 437] on input "checkbox" at bounding box center [237, 443] width 13 height 13
checkbox input "true"
click at [848, 551] on button "Preview & Submit" at bounding box center [875, 568] width 140 height 35
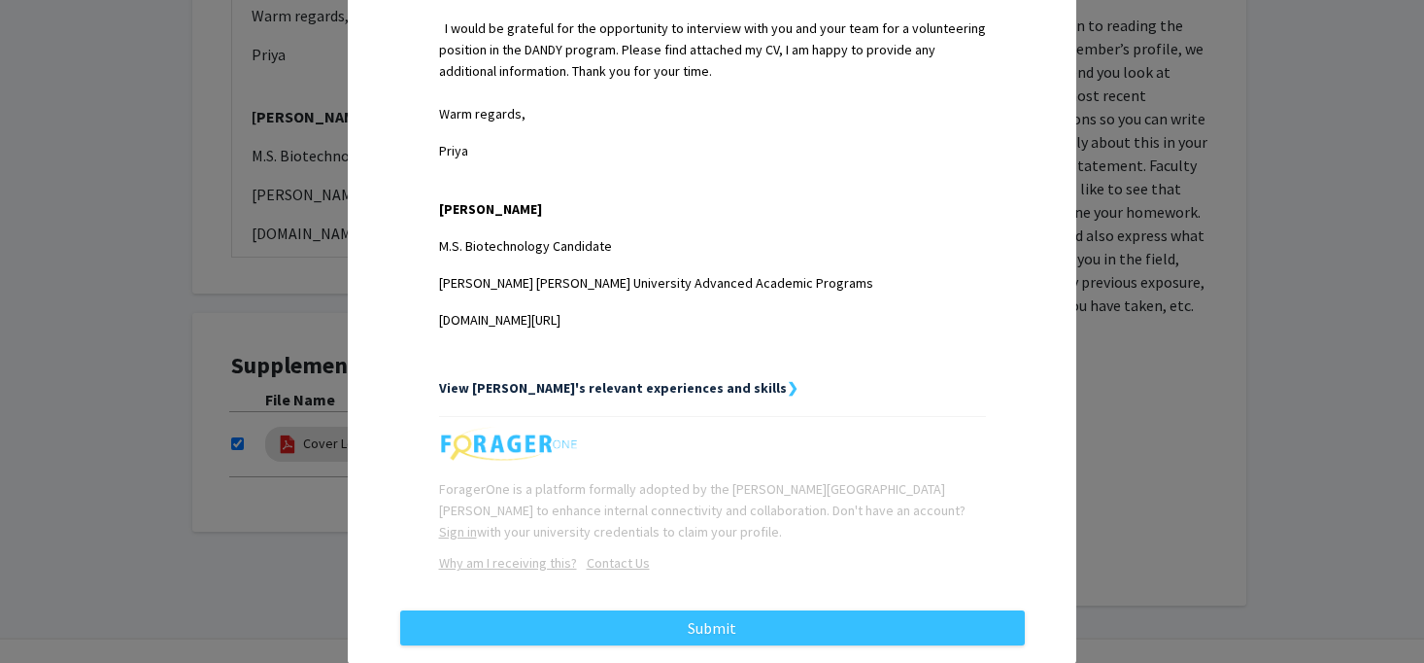
scroll to position [1152, 0]
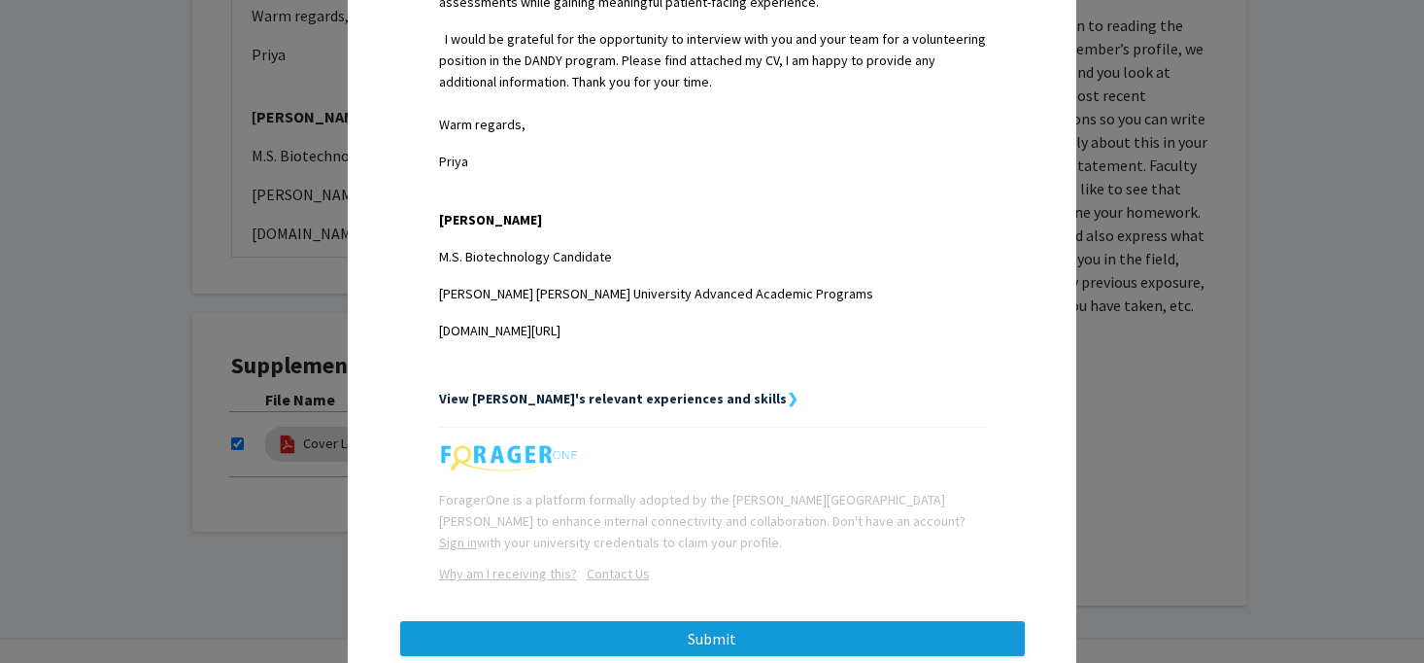
click at [726, 621] on button "Submit" at bounding box center [712, 638] width 625 height 35
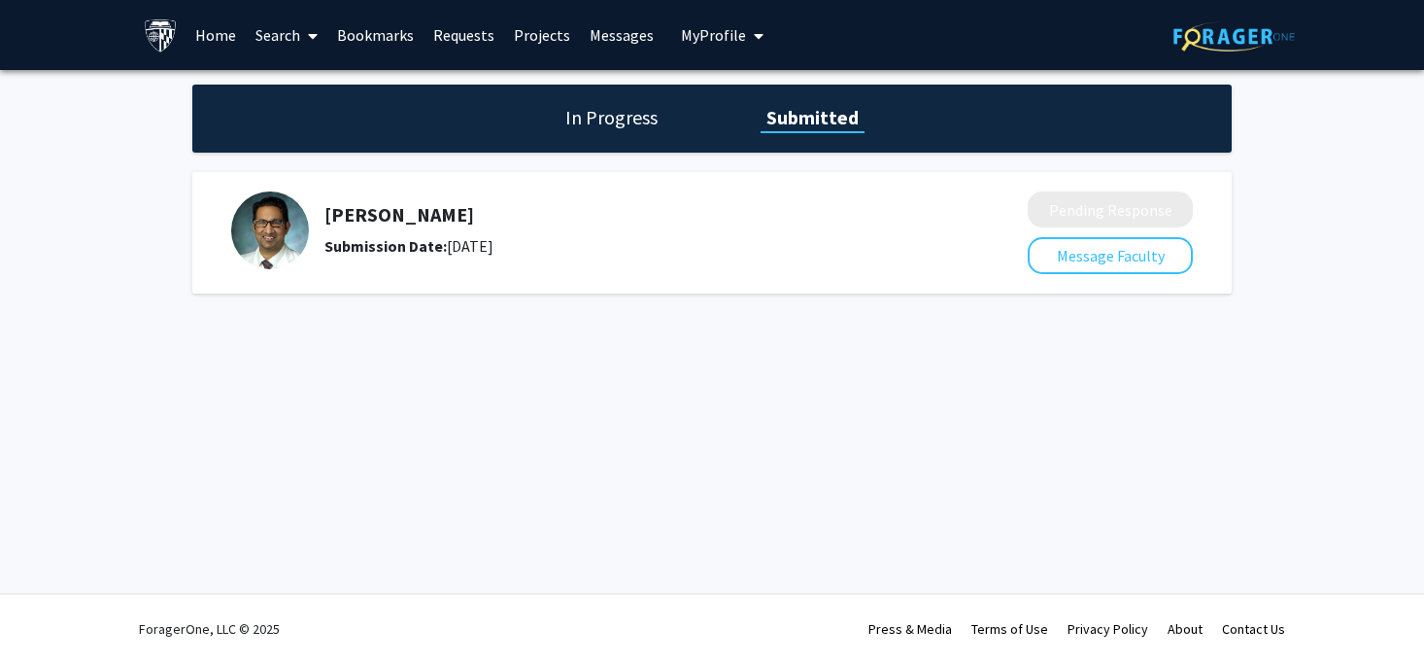
click at [620, 131] on h1 "In Progress" at bounding box center [612, 117] width 104 height 27
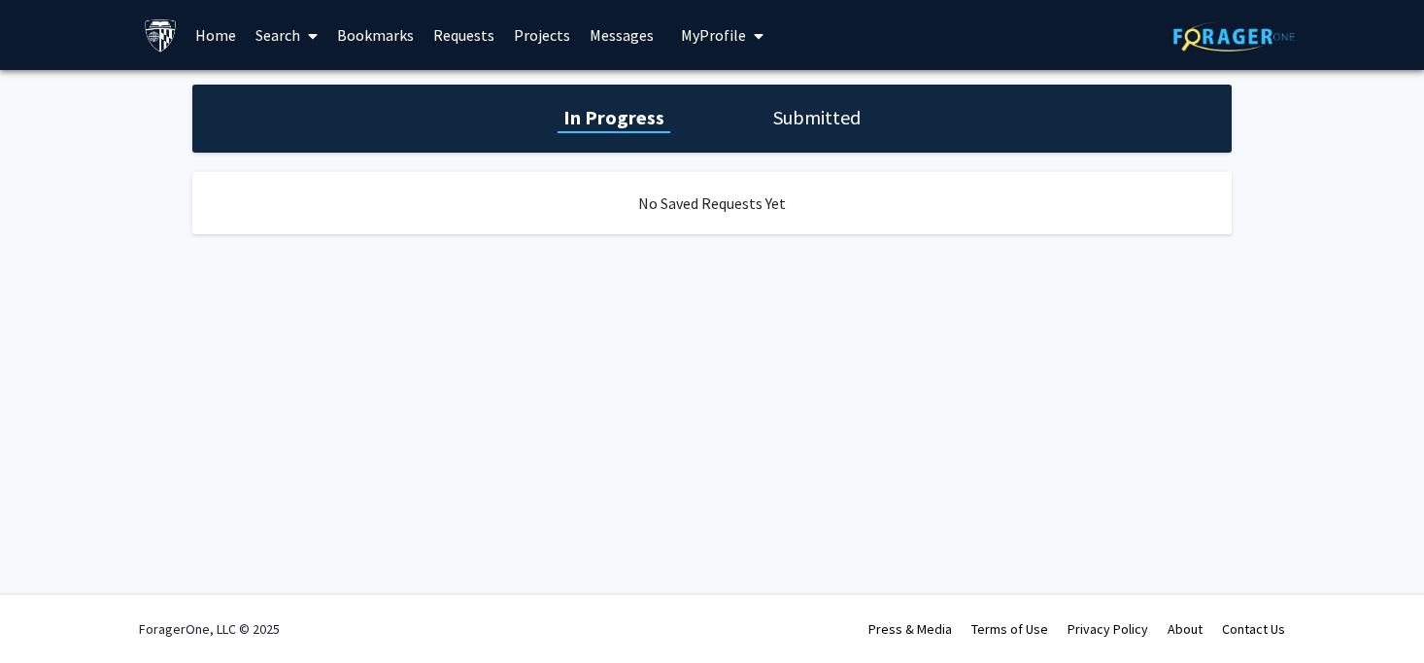
click at [807, 130] on h1 "Submitted" at bounding box center [817, 117] width 99 height 27
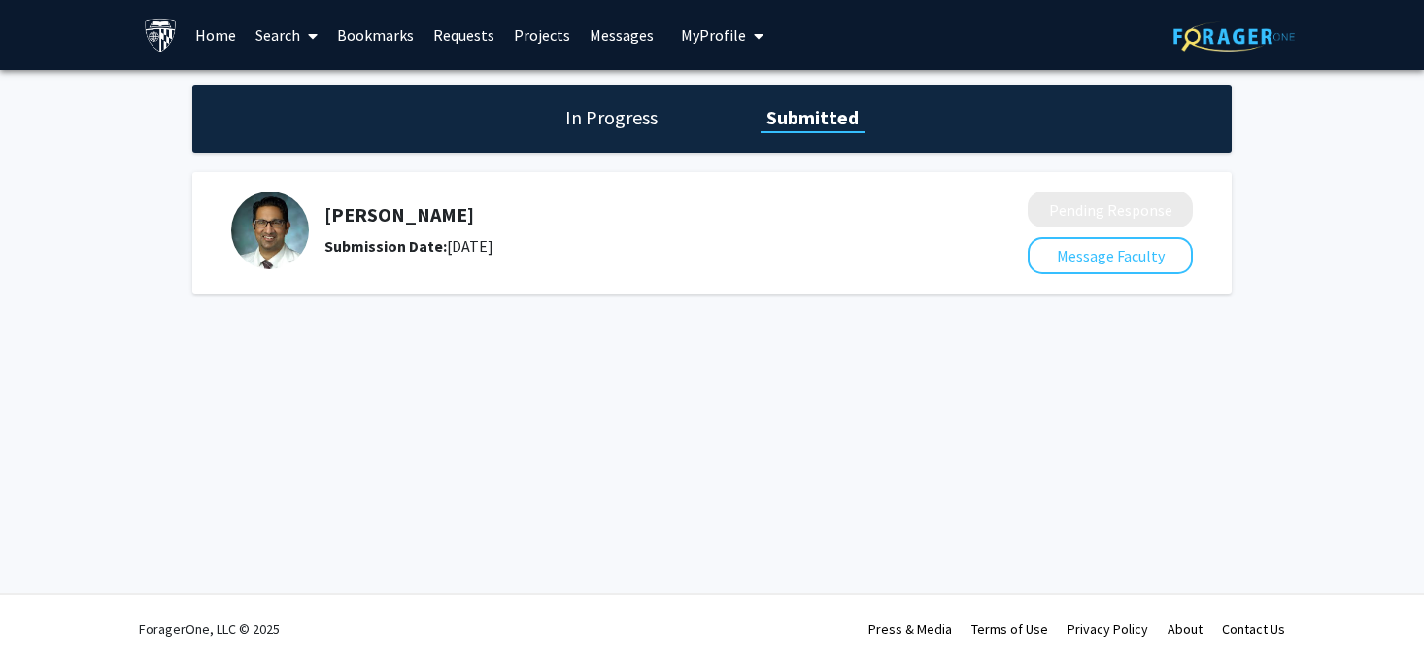
click at [464, 269] on div "Raj Mukherjee Submission Date: September 10, 2025" at bounding box center [616, 230] width 770 height 78
click at [614, 118] on h1 "In Progress" at bounding box center [612, 117] width 104 height 27
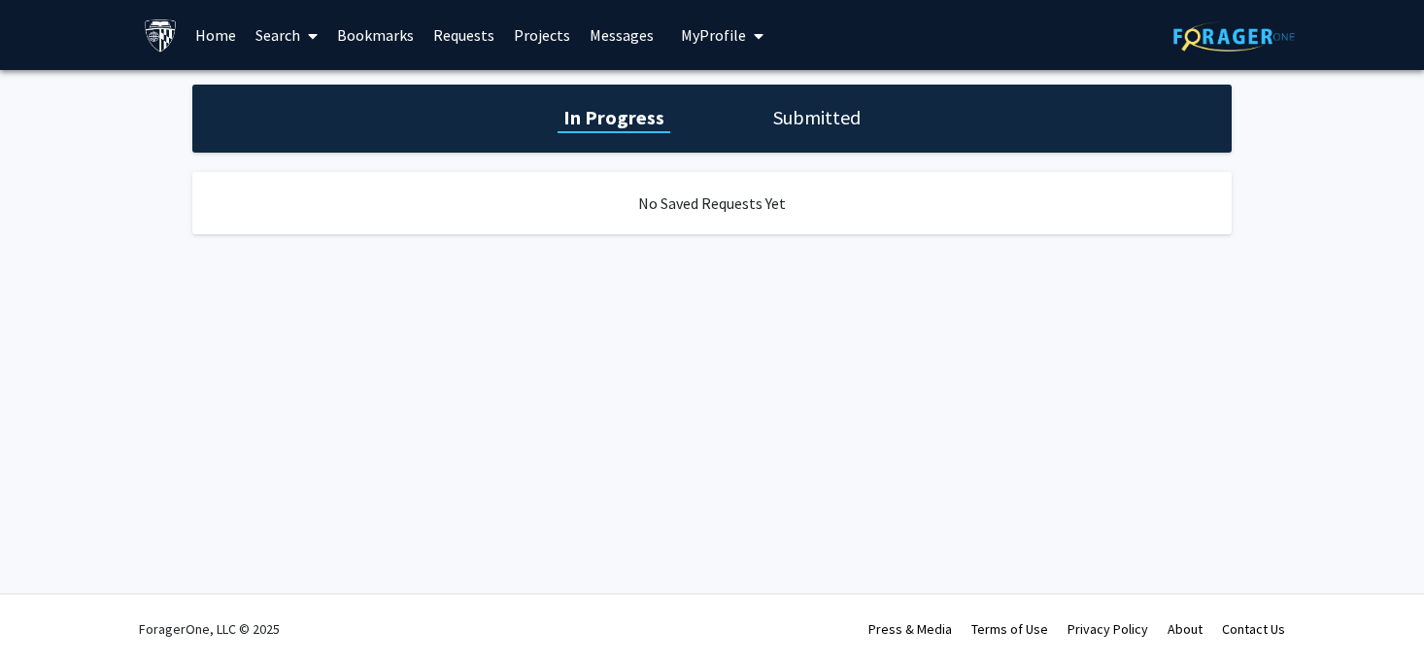
click at [379, 47] on link "Bookmarks" at bounding box center [375, 35] width 96 height 68
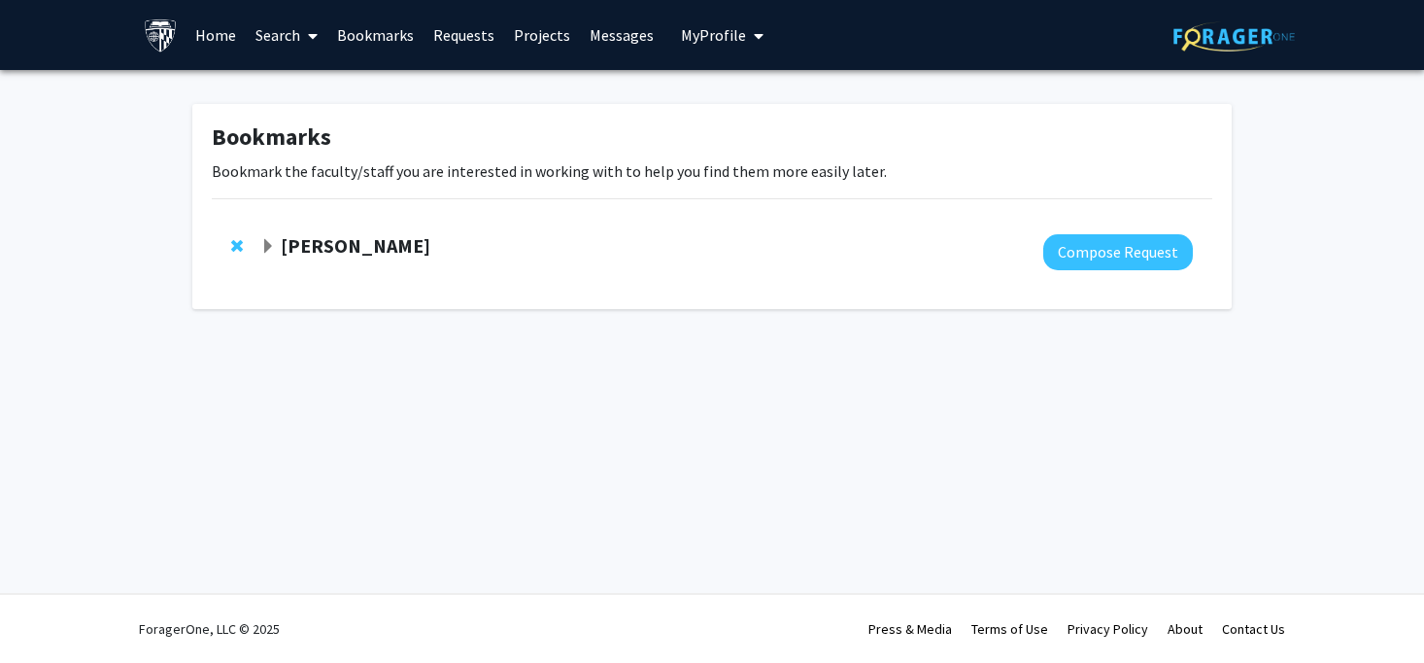
click at [365, 264] on div at bounding box center [726, 252] width 933 height 36
click at [366, 254] on strong "[PERSON_NAME]" at bounding box center [356, 245] width 150 height 24
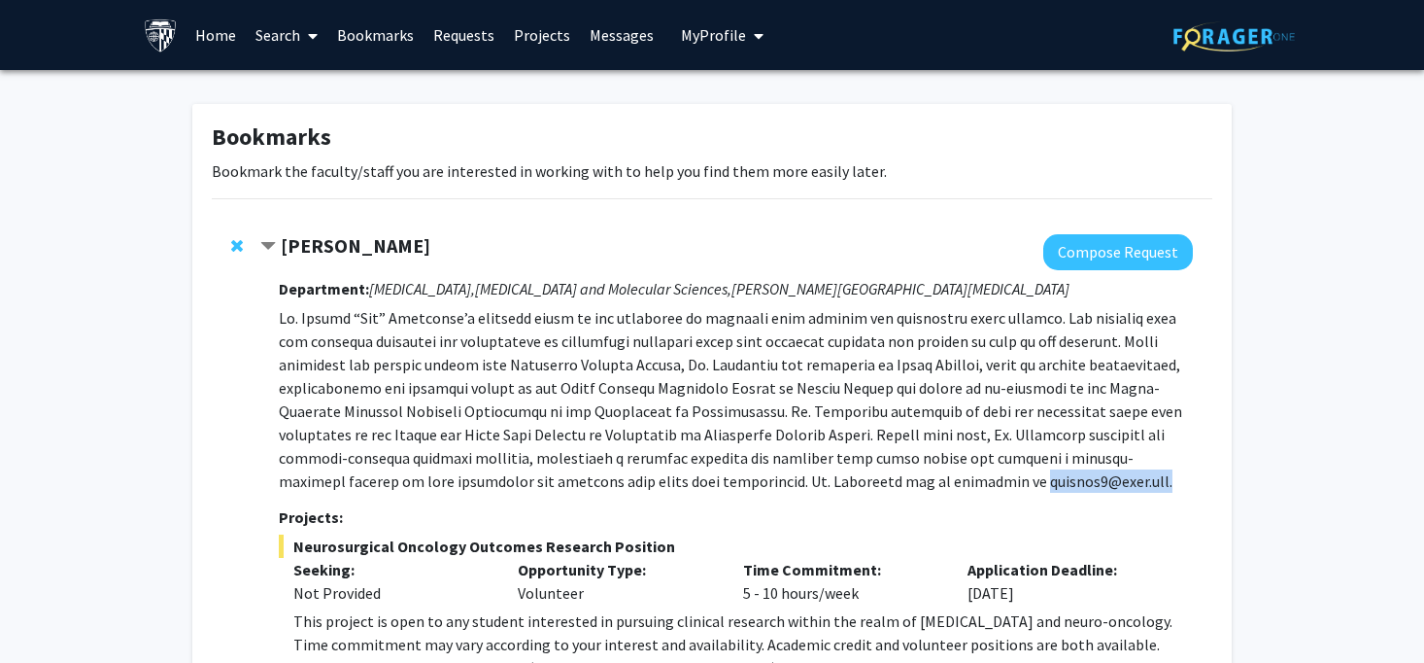
drag, startPoint x: 755, startPoint y: 484, endPoint x: 906, endPoint y: 485, distance: 150.6
click at [906, 485] on p at bounding box center [736, 399] width 914 height 187
copy p "dmukher1@jhmi.edu."
click at [906, 485] on p at bounding box center [736, 399] width 914 height 187
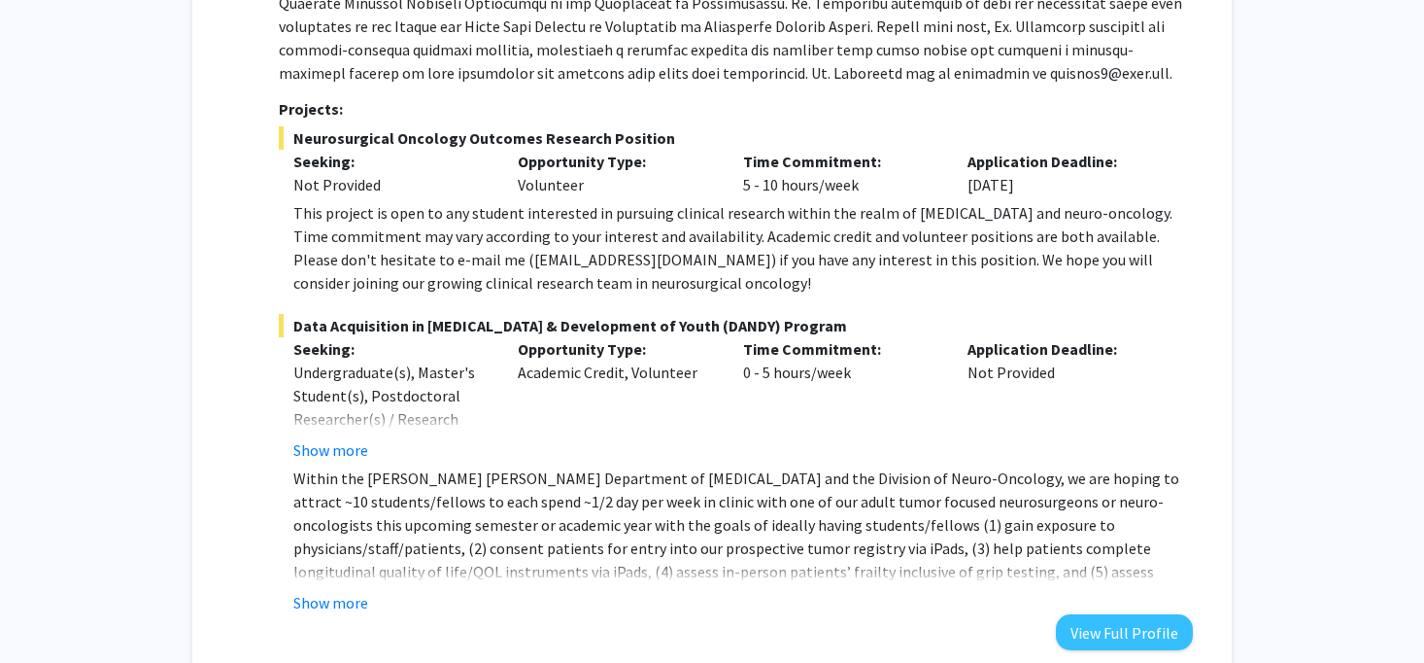
scroll to position [478, 0]
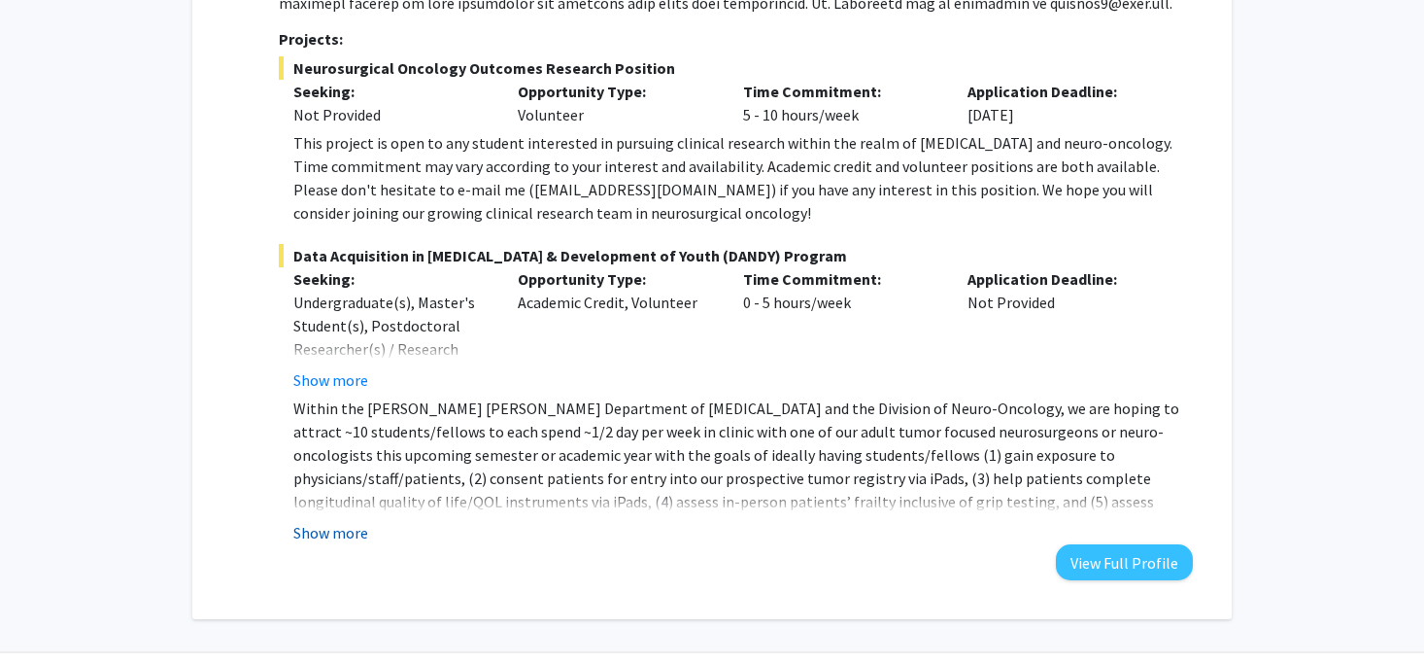
click at [353, 539] on button "Show more" at bounding box center [330, 532] width 75 height 23
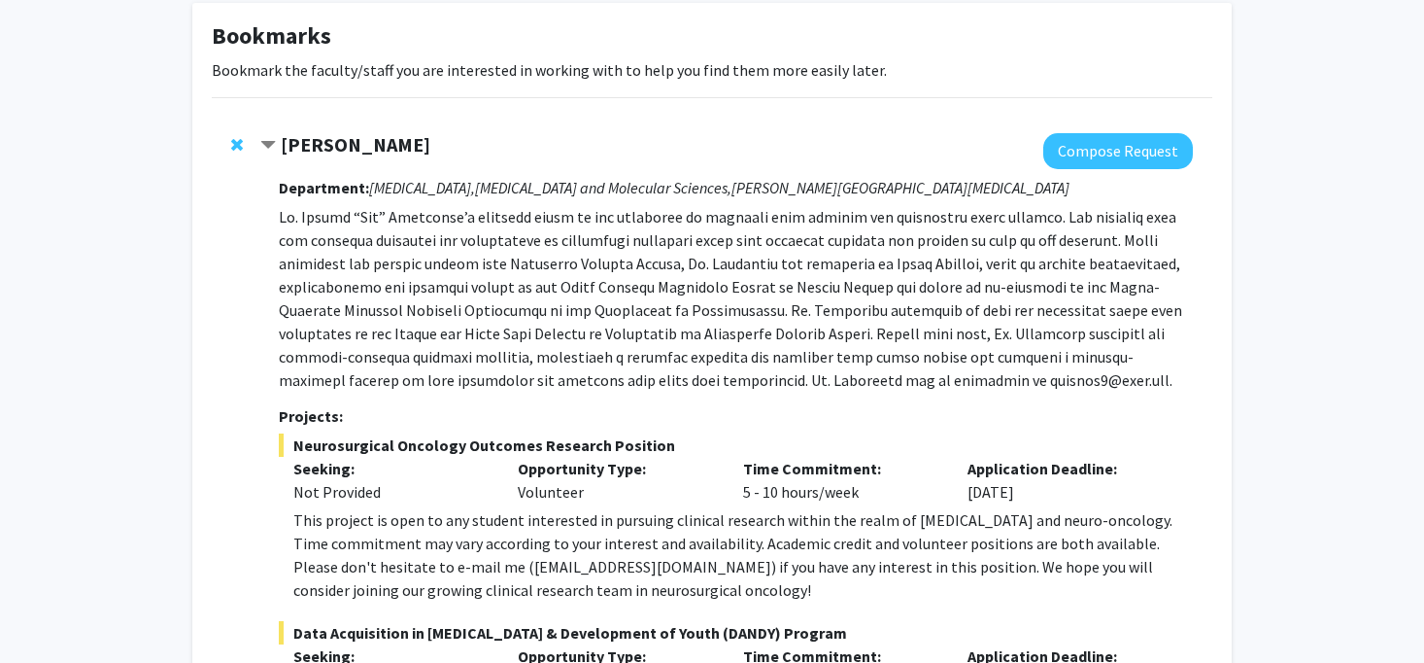
scroll to position [74, 0]
